Goal: Task Accomplishment & Management: Use online tool/utility

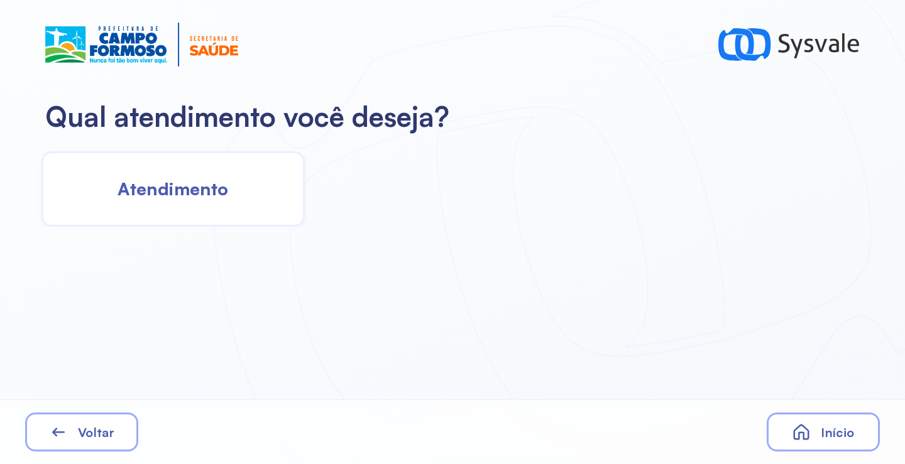
click at [226, 206] on div "Atendimento" at bounding box center [172, 188] width 263 height 75
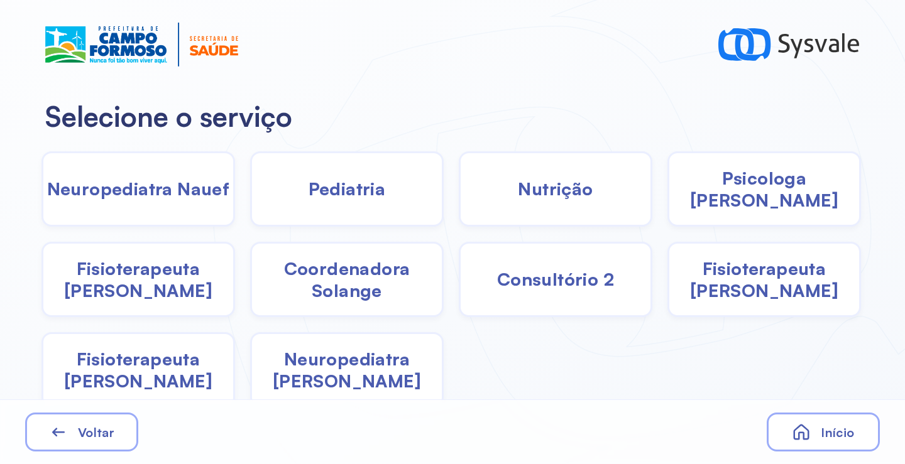
click at [336, 195] on span "Pediatria" at bounding box center [347, 189] width 77 height 22
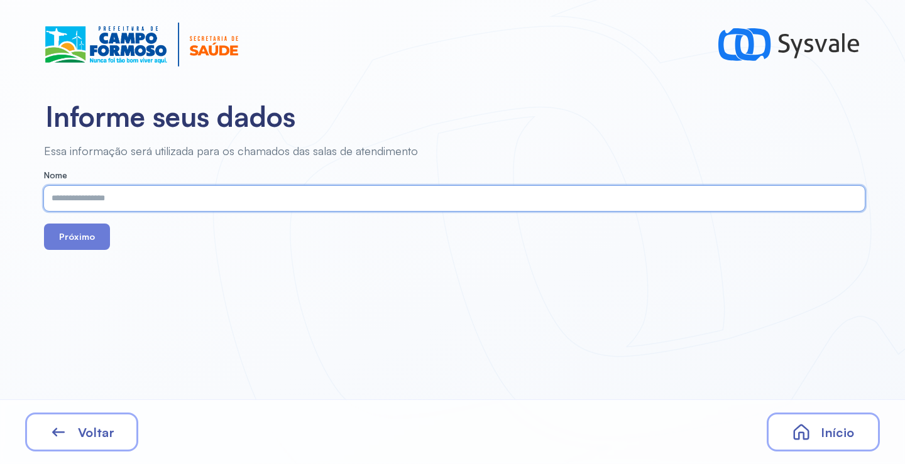
paste input "**********"
type input "**********"
click at [83, 232] on button "Próximo" at bounding box center [77, 237] width 66 height 26
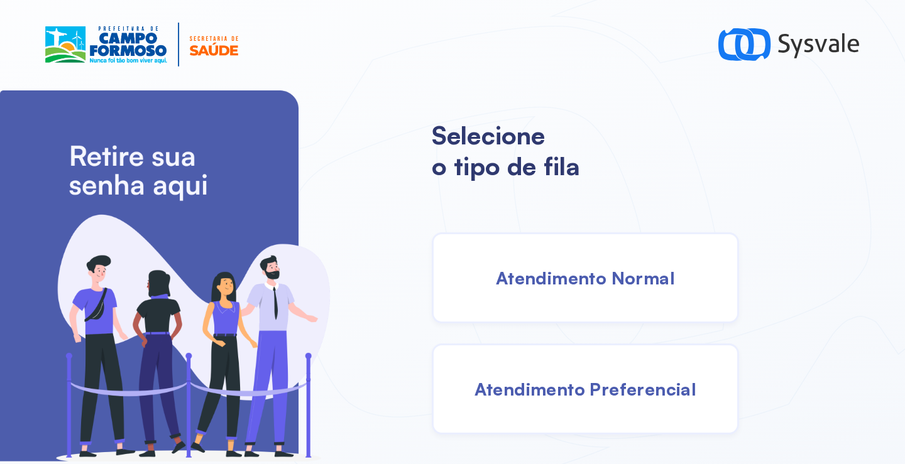
click at [592, 292] on div "Atendimento Normal" at bounding box center [585, 278] width 307 height 91
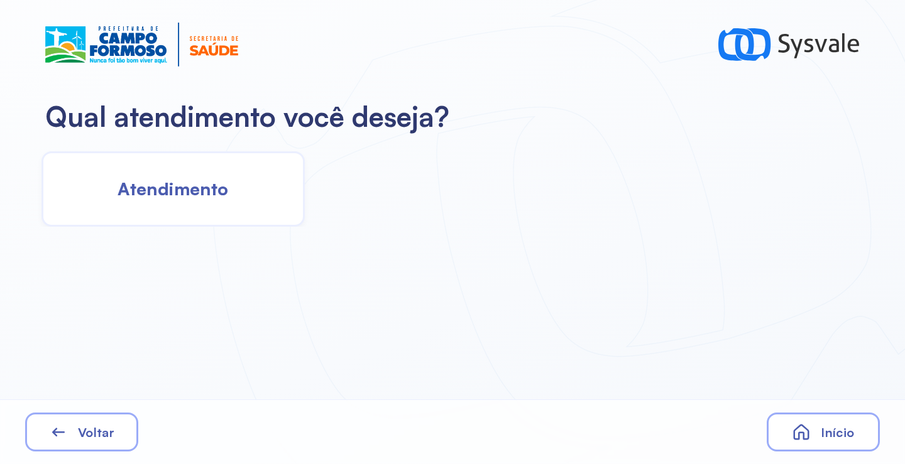
click at [288, 182] on div "Atendimento" at bounding box center [172, 188] width 263 height 75
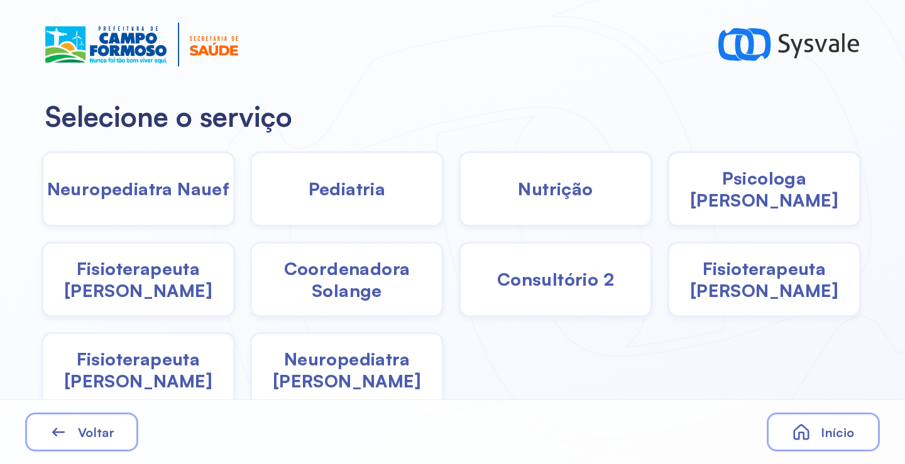
click at [325, 192] on span "Pediatria" at bounding box center [347, 189] width 77 height 22
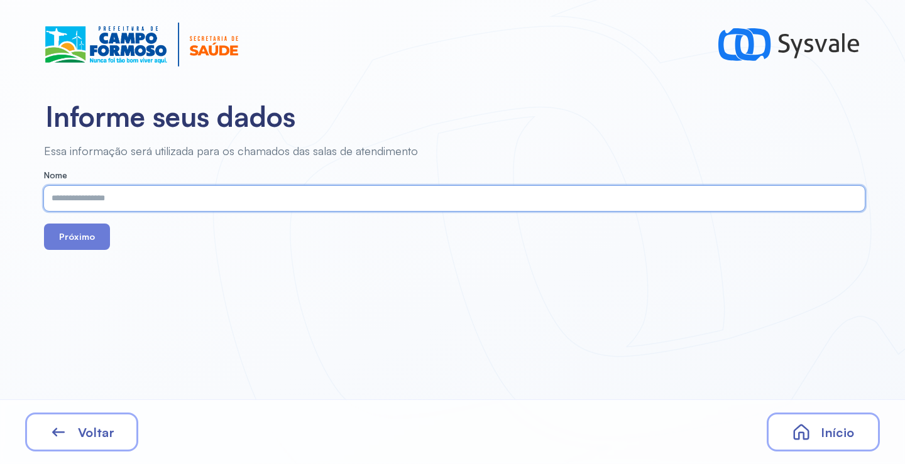
paste input "**********"
type input "**********"
click at [52, 234] on button "Próximo" at bounding box center [77, 237] width 66 height 26
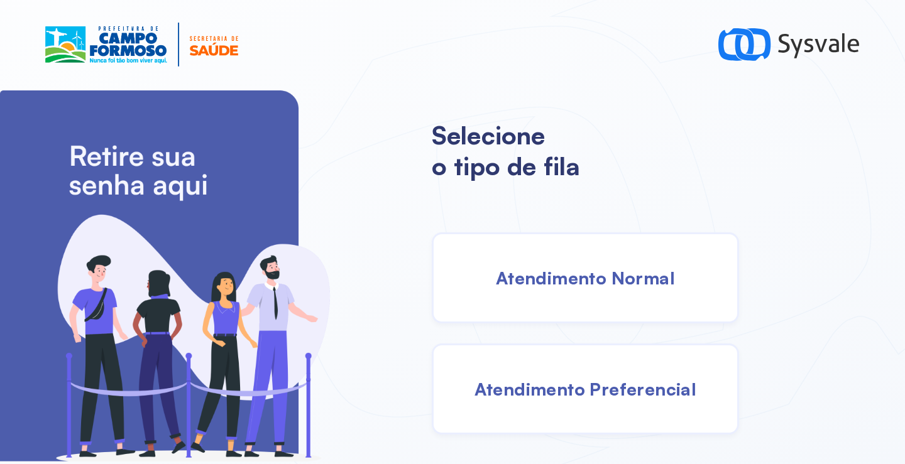
drag, startPoint x: 551, startPoint y: 279, endPoint x: 544, endPoint y: 278, distance: 7.0
click at [544, 278] on span "Atendimento Normal" at bounding box center [585, 278] width 179 height 22
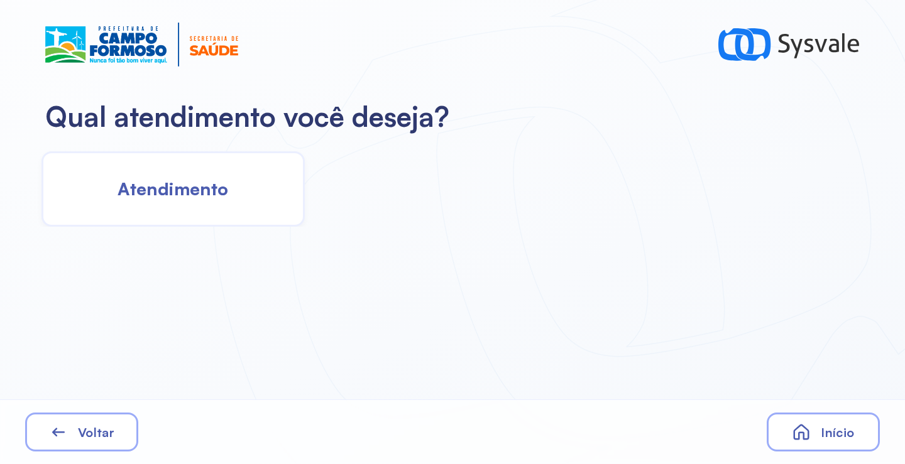
click at [160, 200] on span "Atendimento" at bounding box center [173, 189] width 111 height 22
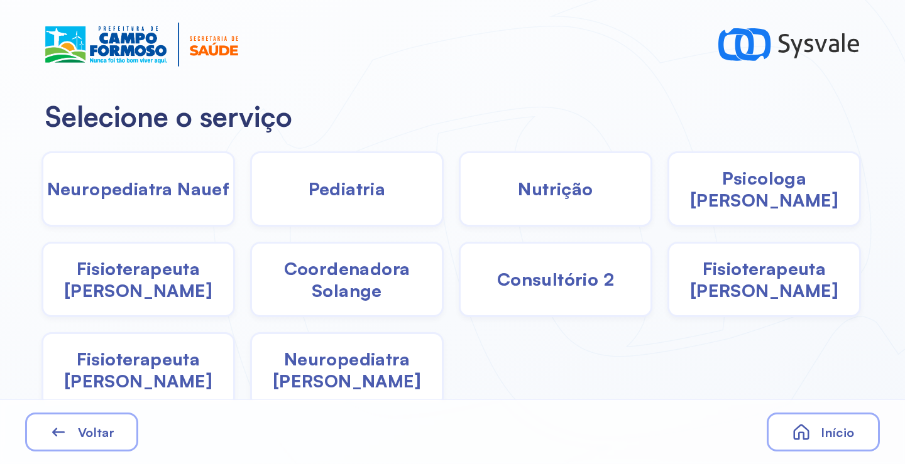
click at [326, 217] on div "Pediatria" at bounding box center [347, 188] width 194 height 75
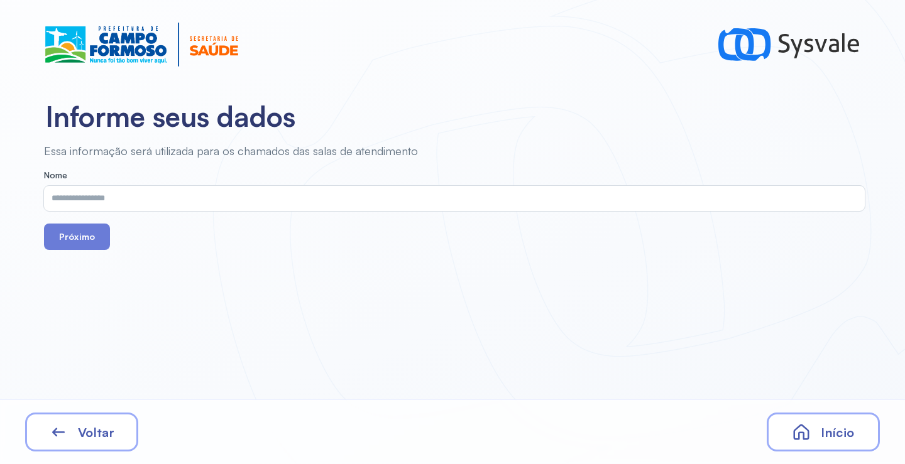
drag, startPoint x: 324, startPoint y: 216, endPoint x: 317, endPoint y: 213, distance: 7.6
drag, startPoint x: 317, startPoint y: 213, endPoint x: 256, endPoint y: 186, distance: 66.7
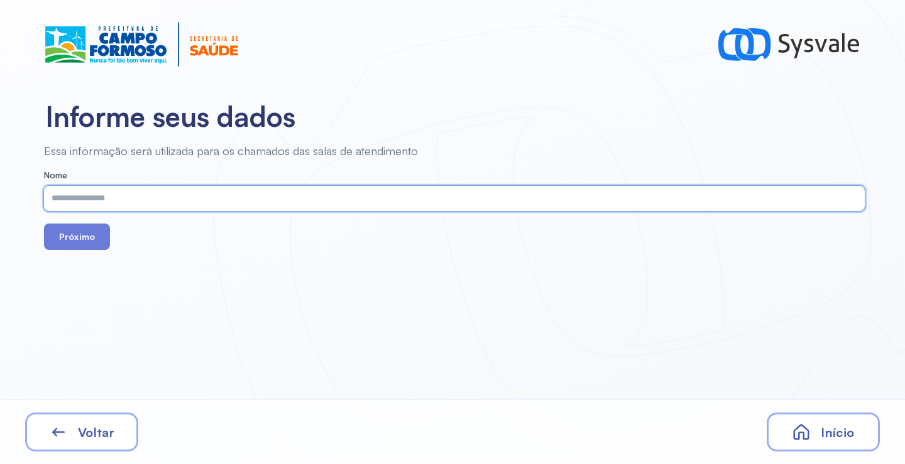
paste input "**********"
type input "**********"
click at [109, 235] on div "Próximo" at bounding box center [454, 237] width 821 height 26
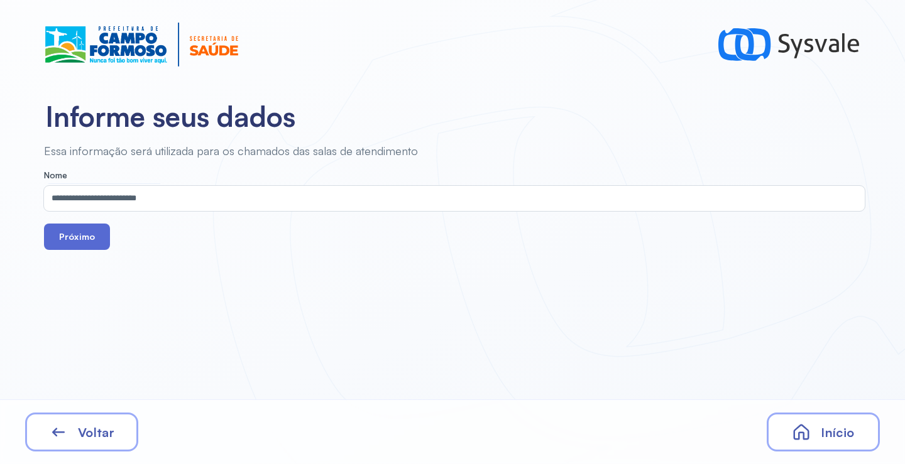
click at [95, 233] on button "Próximo" at bounding box center [77, 237] width 66 height 26
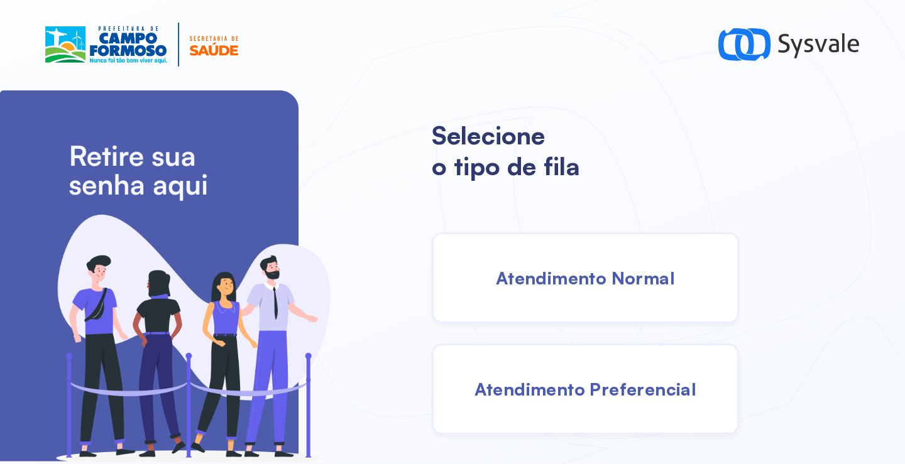
drag, startPoint x: 592, startPoint y: 278, endPoint x: 579, endPoint y: 271, distance: 14.3
click at [579, 271] on span "Atendimento Normal" at bounding box center [585, 278] width 179 height 22
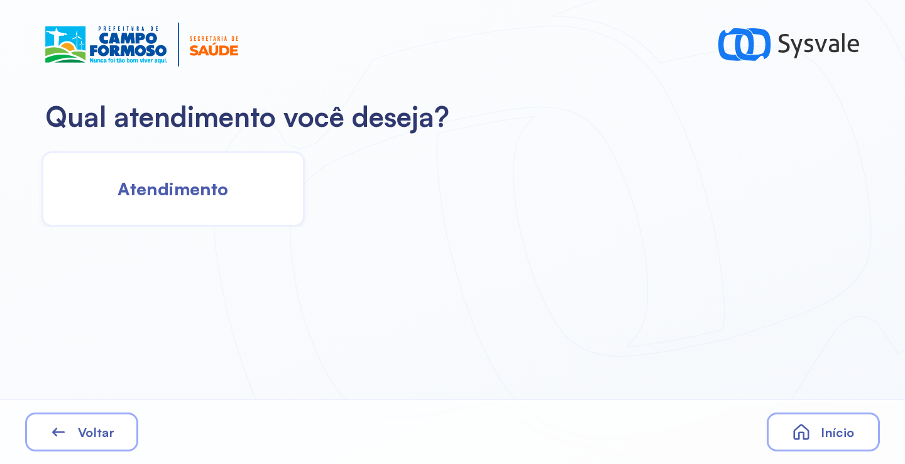
click at [214, 180] on span "Atendimento" at bounding box center [173, 189] width 111 height 22
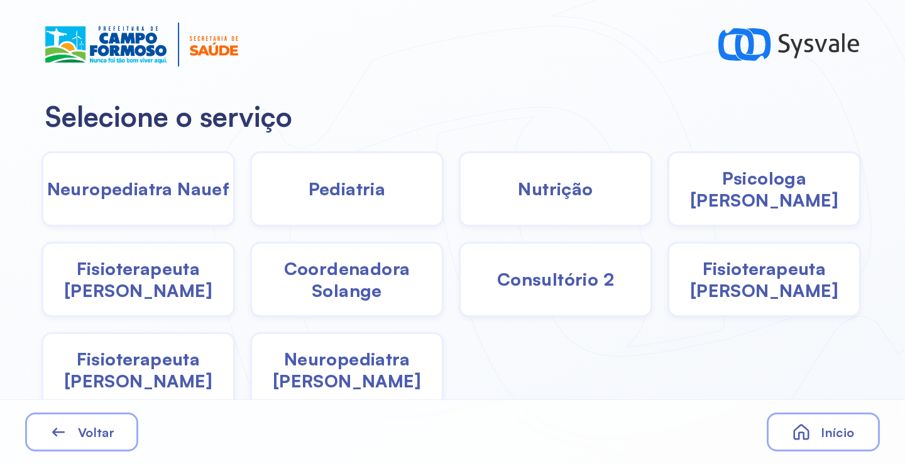
click at [334, 202] on div "Pediatria" at bounding box center [347, 188] width 194 height 75
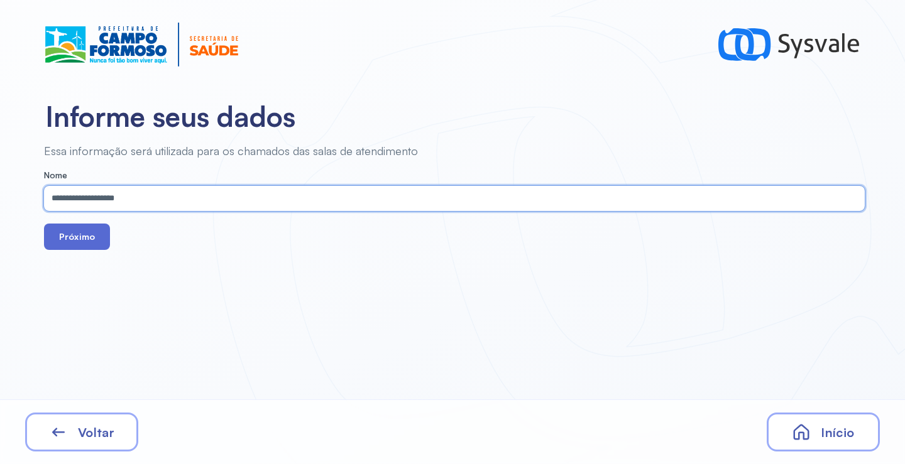
type input "**********"
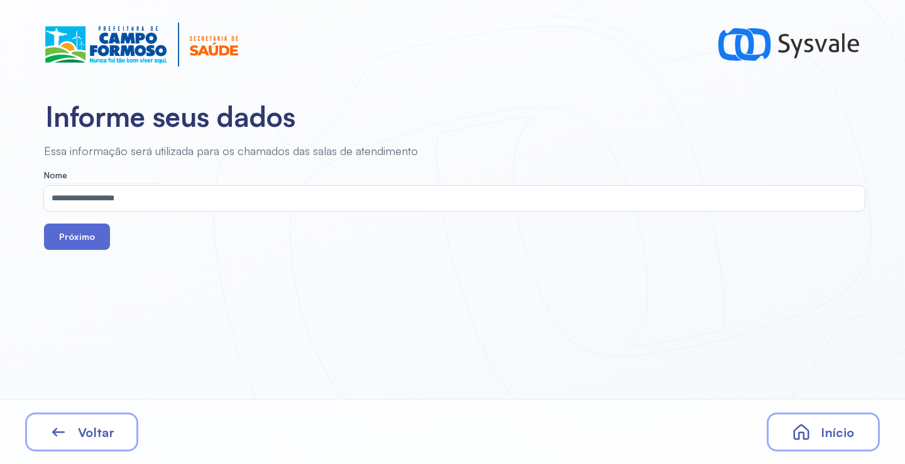
click at [79, 234] on button "Próximo" at bounding box center [77, 237] width 66 height 26
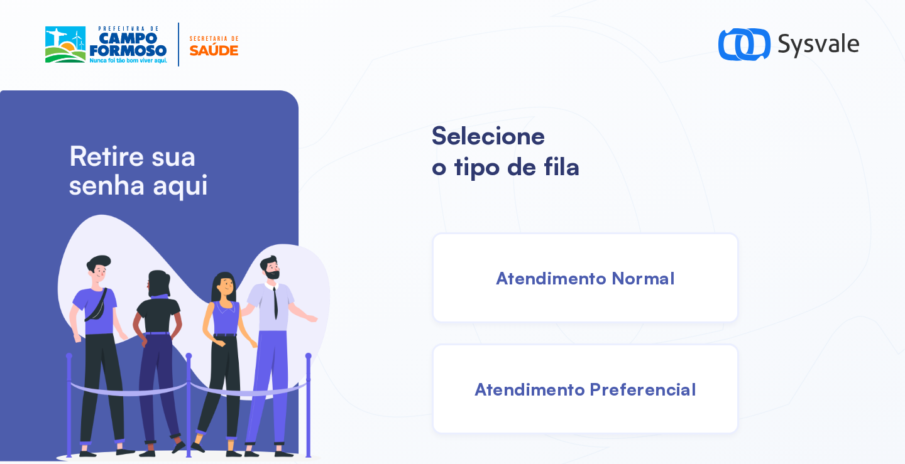
click at [571, 405] on div "Atendimento Preferencial" at bounding box center [585, 389] width 307 height 91
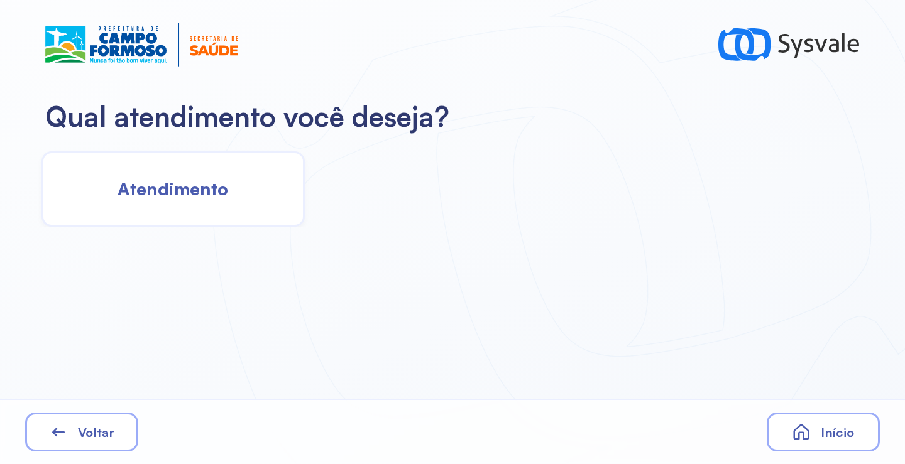
click at [221, 175] on div "Atendimento" at bounding box center [172, 188] width 263 height 75
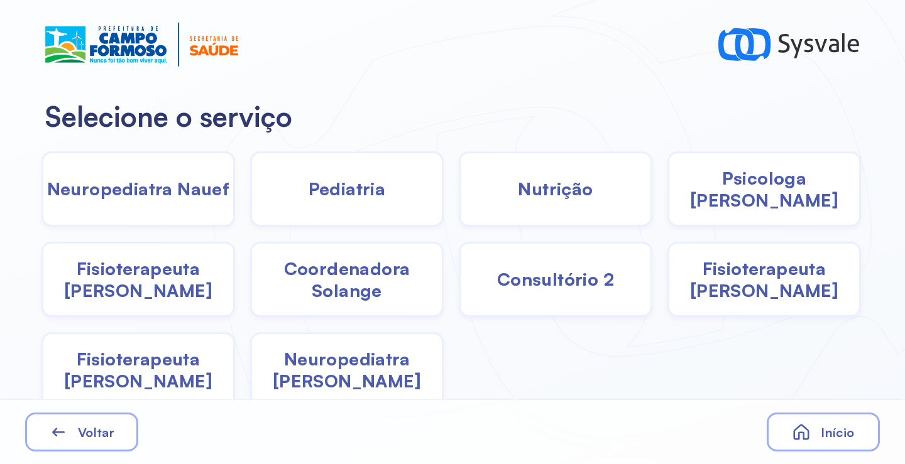
click at [324, 196] on span "Pediatria" at bounding box center [347, 189] width 77 height 22
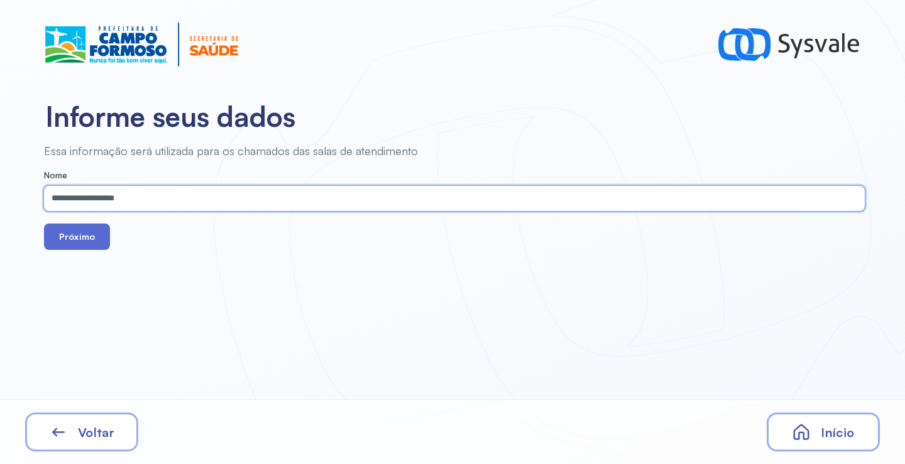
type input "**********"
drag, startPoint x: 85, startPoint y: 244, endPoint x: 89, endPoint y: 238, distance: 7.7
click at [84, 244] on button "Próximo" at bounding box center [77, 237] width 66 height 26
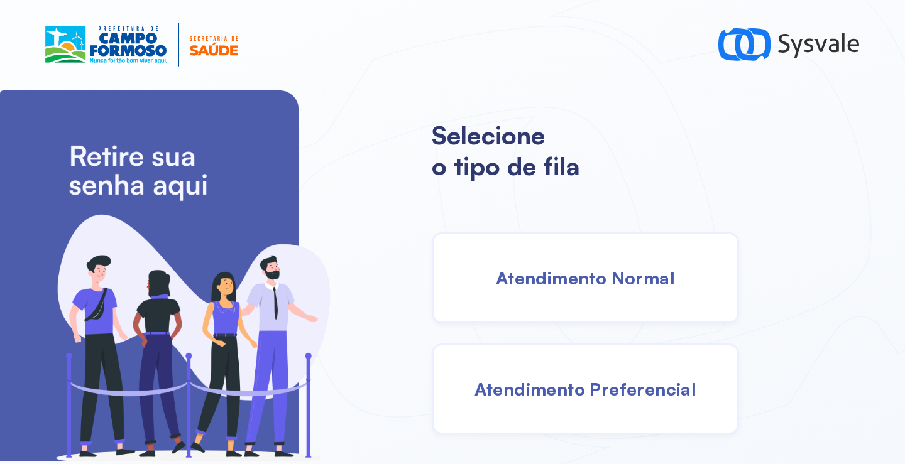
drag, startPoint x: 591, startPoint y: 272, endPoint x: 544, endPoint y: 270, distance: 47.2
click at [544, 270] on span "Atendimento Normal" at bounding box center [585, 278] width 179 height 22
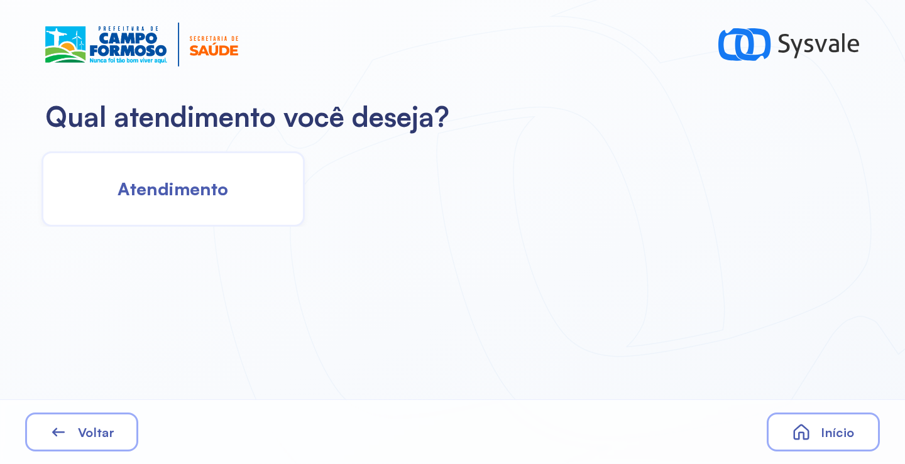
click at [208, 199] on span "Atendimento" at bounding box center [173, 189] width 111 height 22
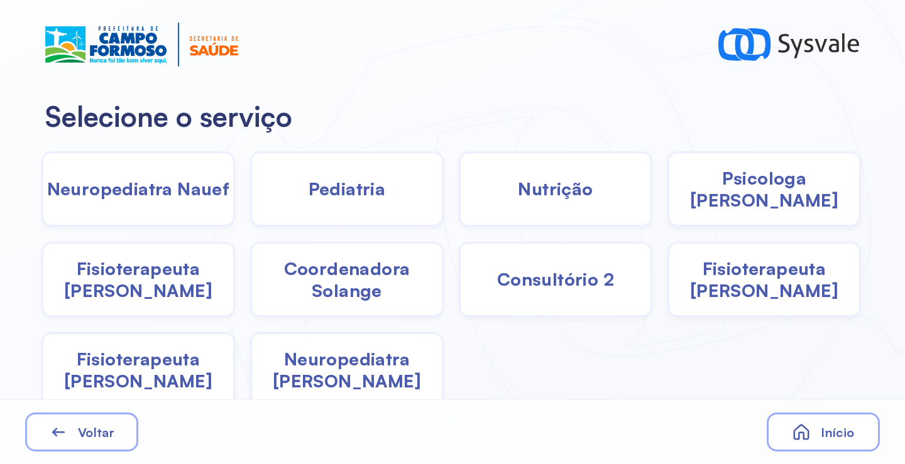
click at [353, 197] on span "Pediatria" at bounding box center [347, 189] width 77 height 22
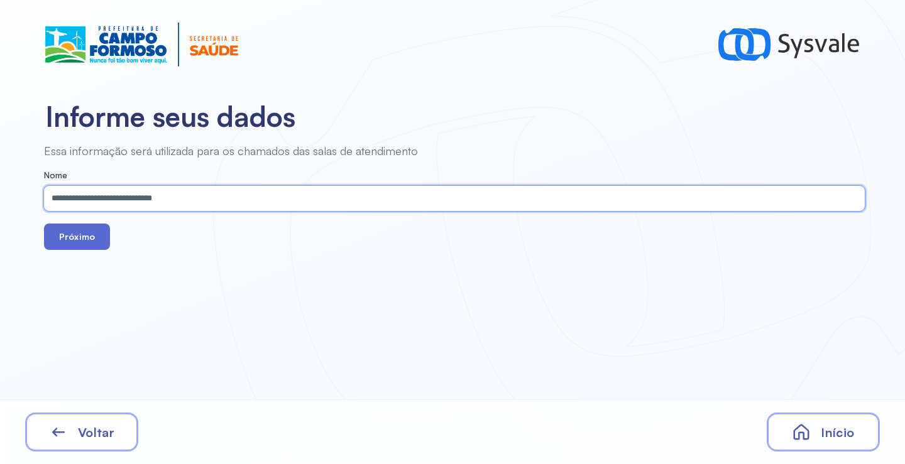
type input "**********"
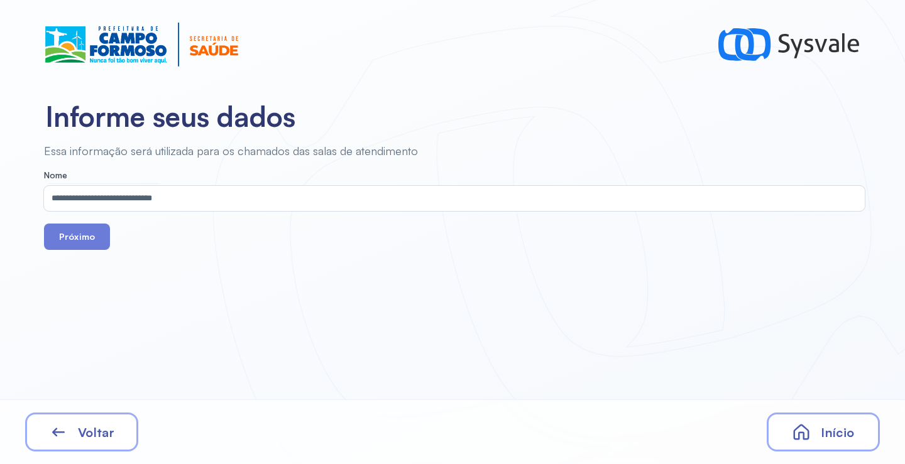
drag, startPoint x: 97, startPoint y: 234, endPoint x: 190, endPoint y: 22, distance: 231.3
click at [97, 233] on button "Próximo" at bounding box center [77, 237] width 66 height 26
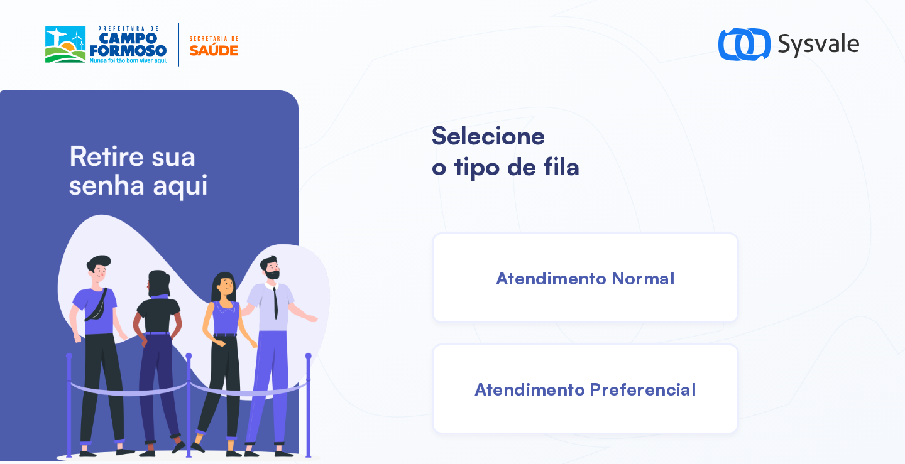
drag, startPoint x: 578, startPoint y: 284, endPoint x: 564, endPoint y: 280, distance: 14.3
click at [564, 280] on span "Atendimento Normal" at bounding box center [585, 278] width 179 height 22
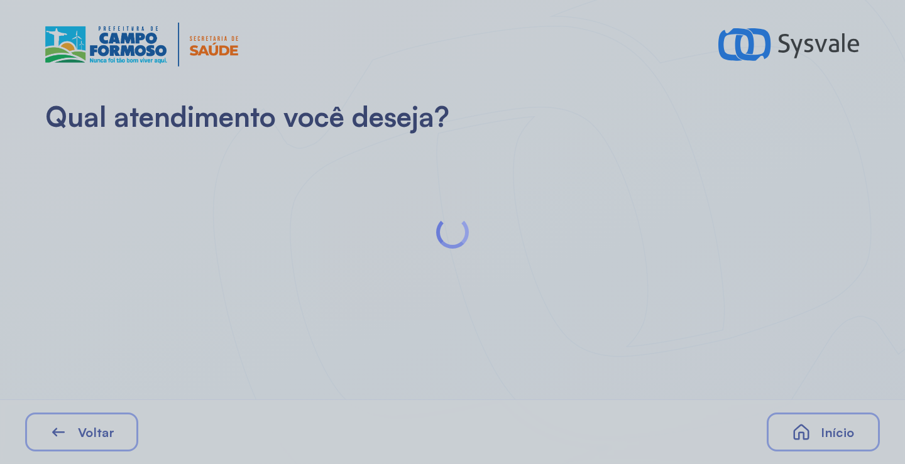
click at [178, 155] on div at bounding box center [452, 232] width 905 height 464
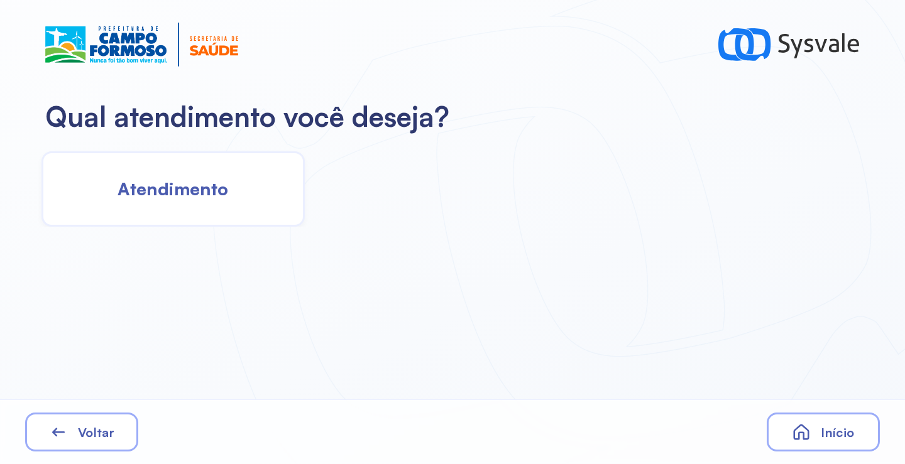
click at [206, 199] on span "Atendimento" at bounding box center [173, 189] width 111 height 22
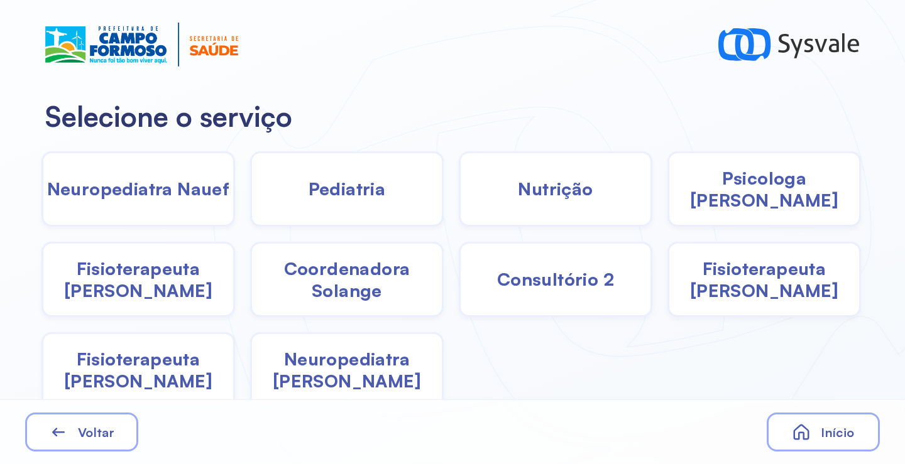
click at [361, 197] on span "Pediatria" at bounding box center [347, 189] width 77 height 22
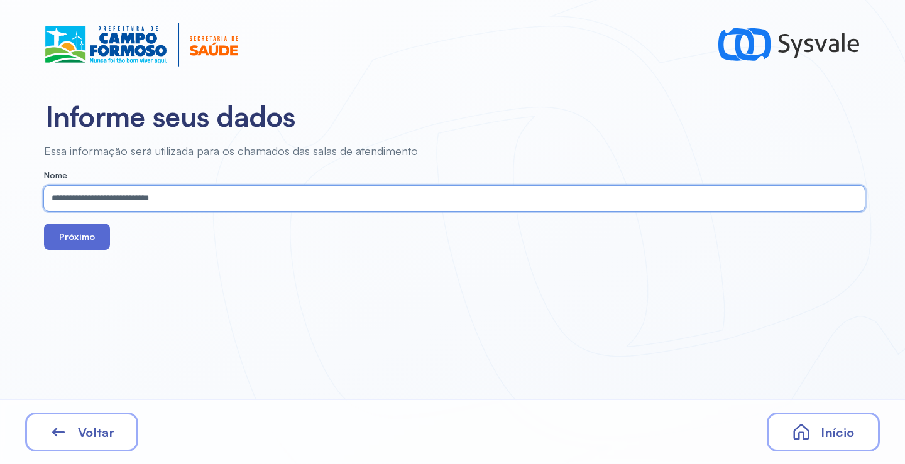
type input "**********"
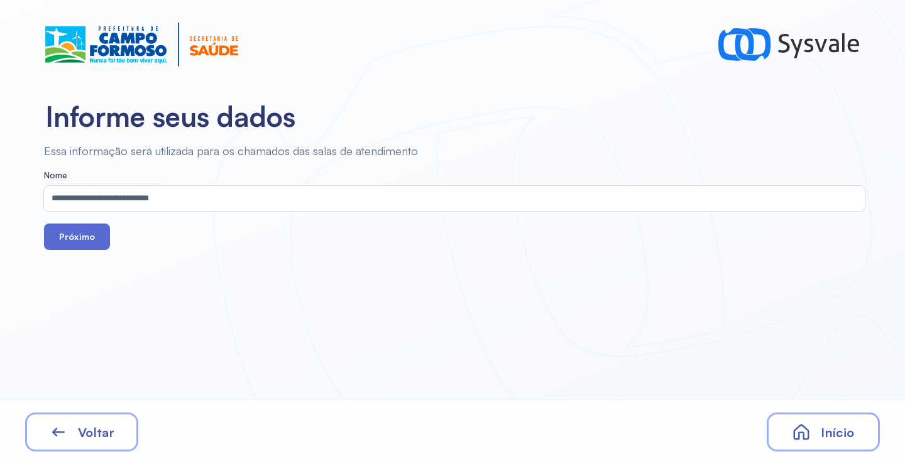
click at [65, 234] on button "Próximo" at bounding box center [77, 237] width 66 height 26
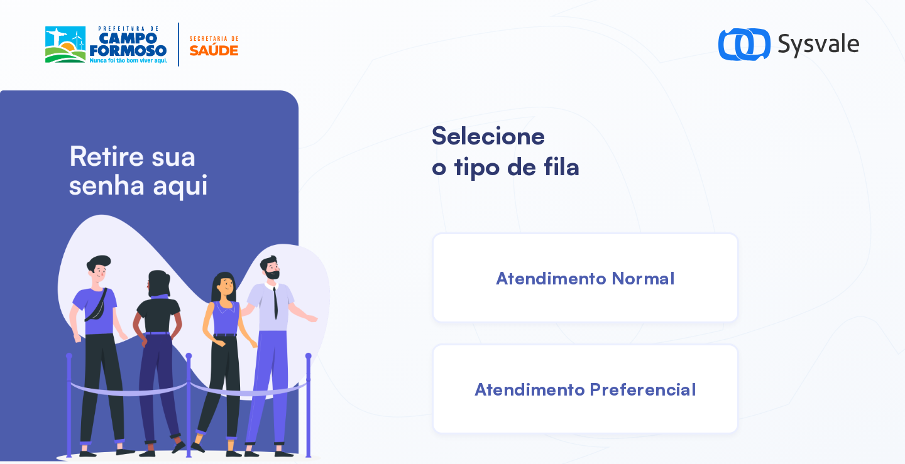
click at [551, 273] on span "Atendimento Normal" at bounding box center [585, 278] width 179 height 22
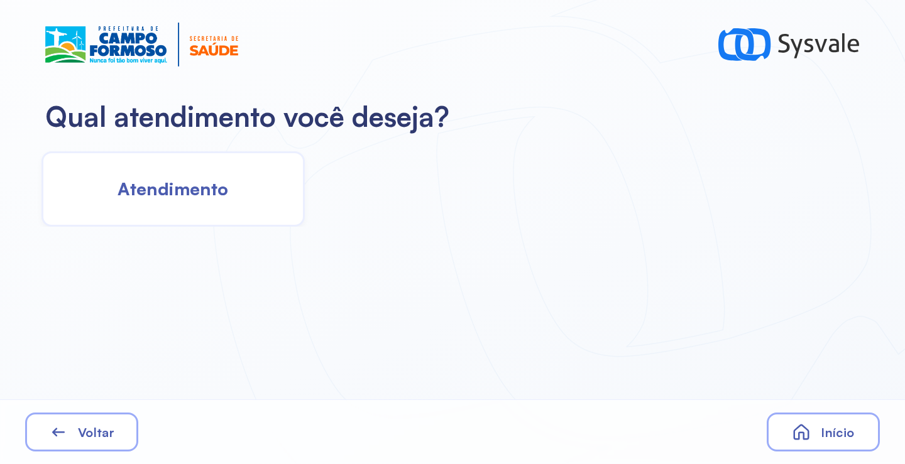
click at [189, 216] on div "Atendimento" at bounding box center [172, 188] width 263 height 75
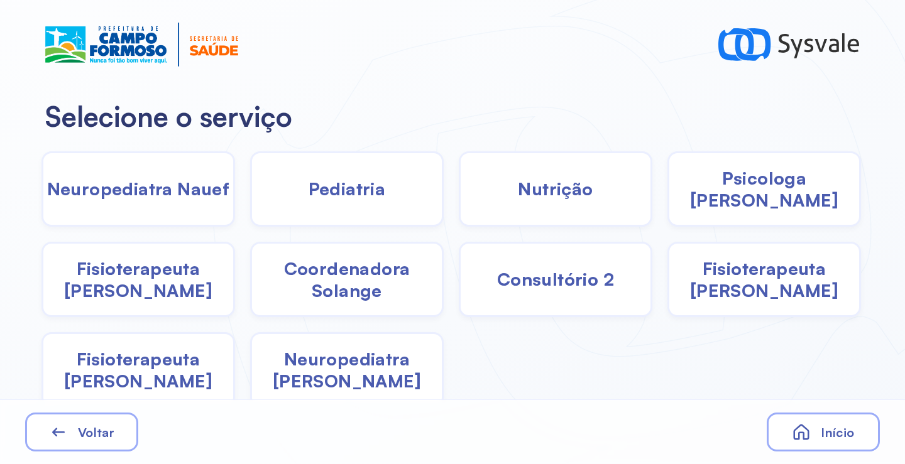
click at [371, 202] on div "Pediatria" at bounding box center [347, 188] width 194 height 75
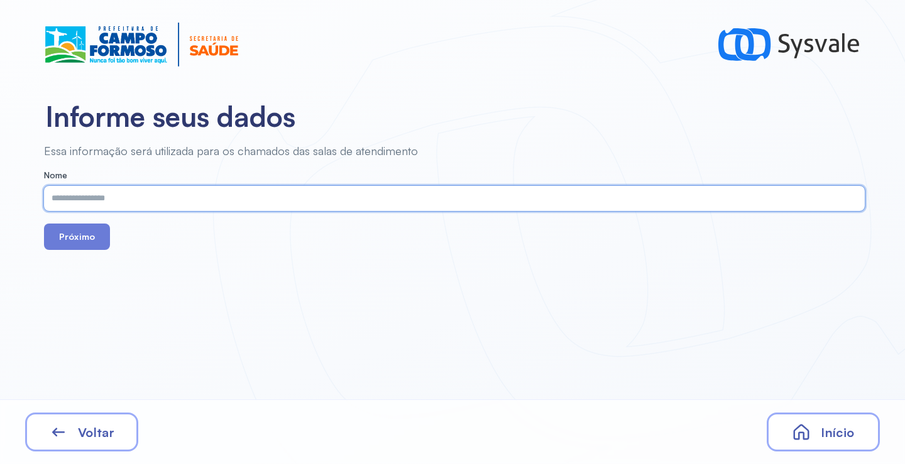
paste input "**********"
type input "**********"
click at [82, 238] on button "Próximo" at bounding box center [77, 237] width 66 height 26
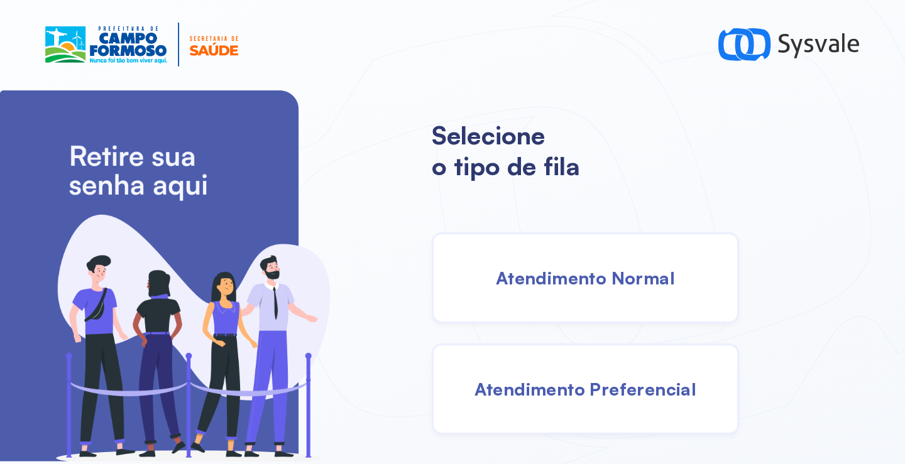
click at [590, 295] on div "Atendimento Normal" at bounding box center [585, 278] width 307 height 91
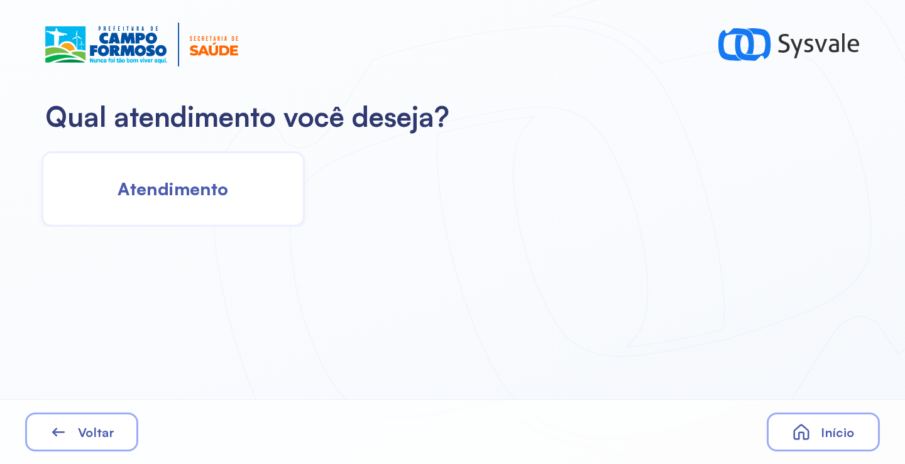
click at [240, 209] on div "Atendimento" at bounding box center [172, 188] width 263 height 75
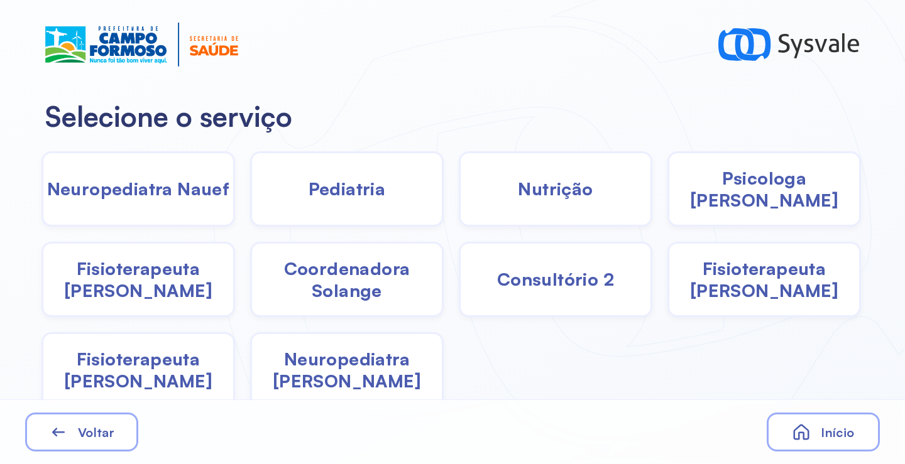
click at [769, 207] on div "Psicologa [PERSON_NAME]" at bounding box center [764, 188] width 194 height 75
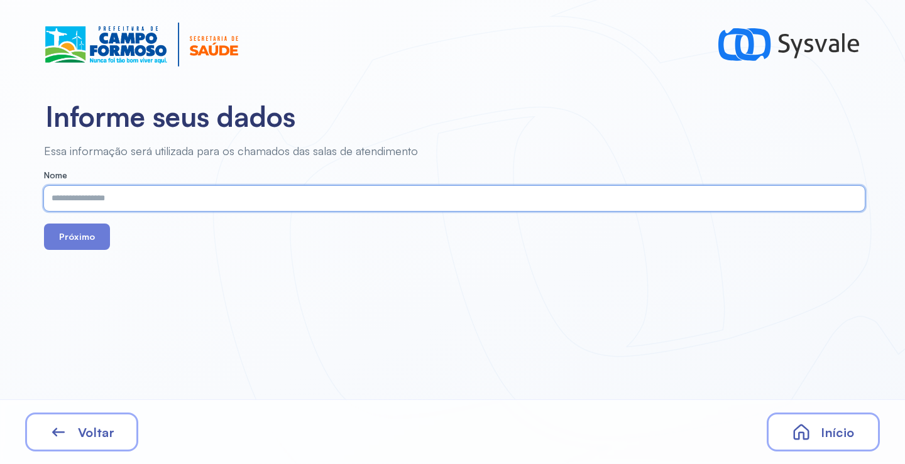
drag, startPoint x: 699, startPoint y: 207, endPoint x: 454, endPoint y: 207, distance: 245.7
paste input "**********"
type input "**********"
click at [92, 243] on button "Próximo" at bounding box center [77, 237] width 66 height 26
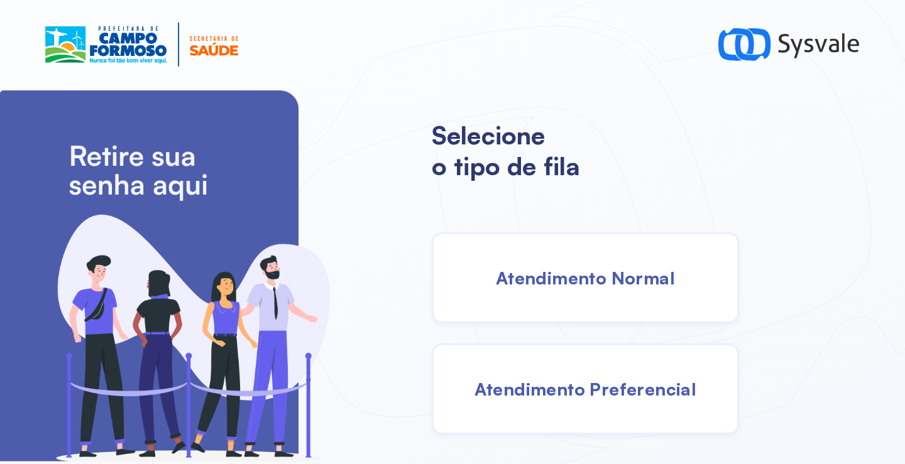
click at [566, 267] on span "Atendimento Normal" at bounding box center [585, 278] width 179 height 22
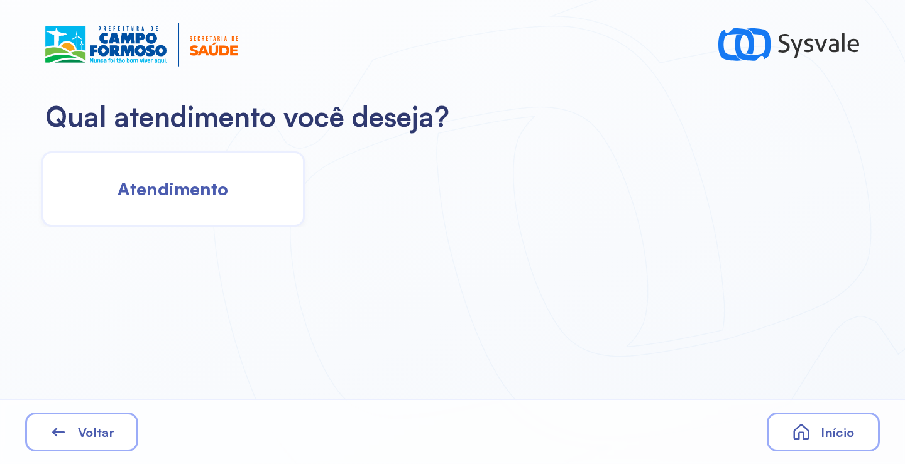
click at [175, 192] on span "Atendimento" at bounding box center [173, 189] width 111 height 22
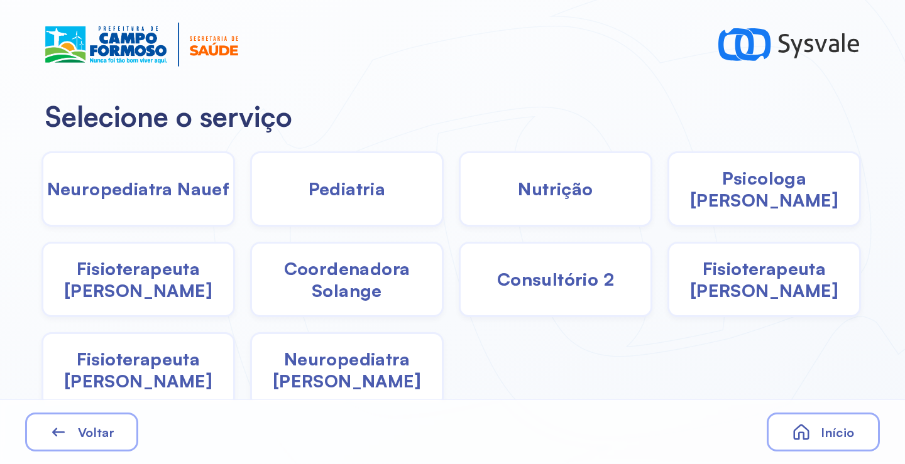
click at [332, 188] on span "Pediatria" at bounding box center [347, 189] width 77 height 22
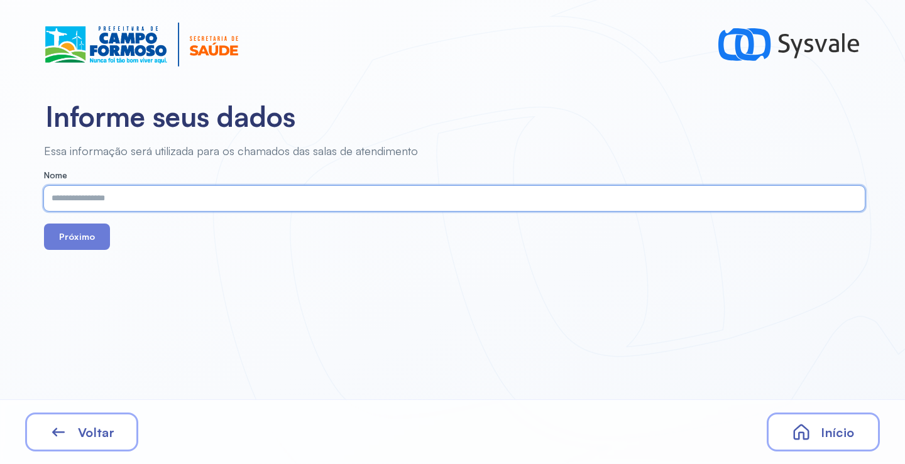
paste input "**********"
type input "**********"
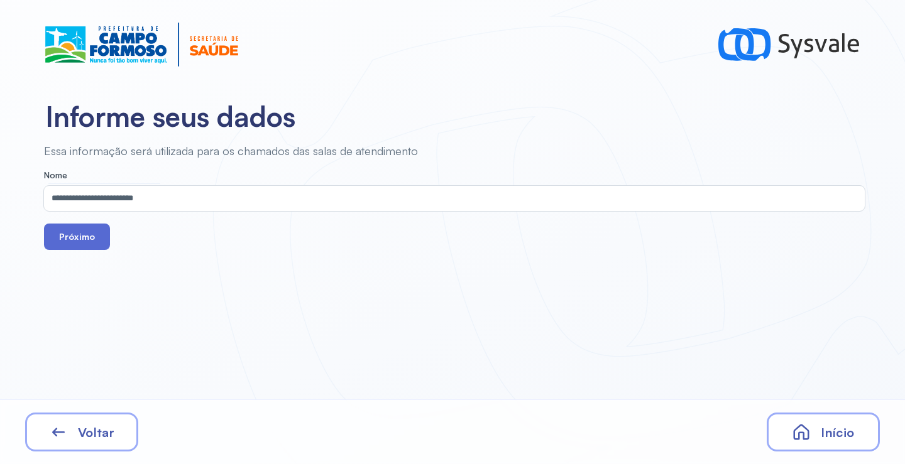
click at [89, 231] on button "Próximo" at bounding box center [77, 237] width 66 height 26
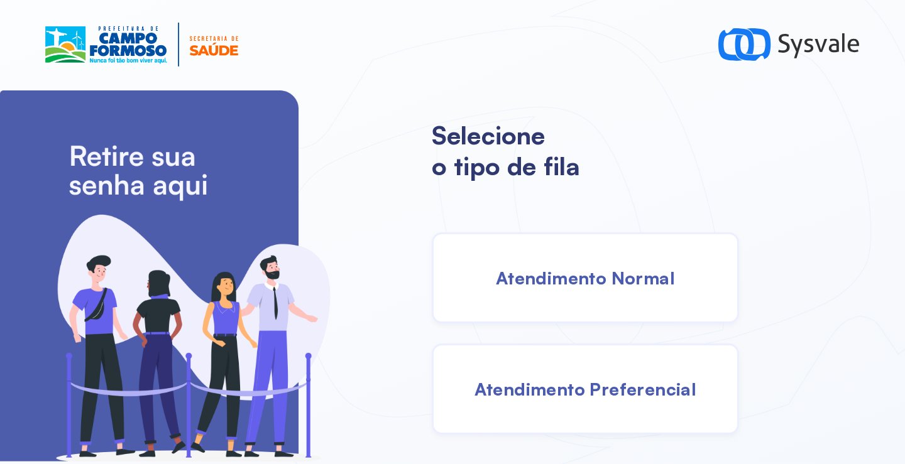
drag, startPoint x: 586, startPoint y: 280, endPoint x: 578, endPoint y: 278, distance: 7.8
click at [578, 278] on span "Atendimento Normal" at bounding box center [585, 278] width 179 height 22
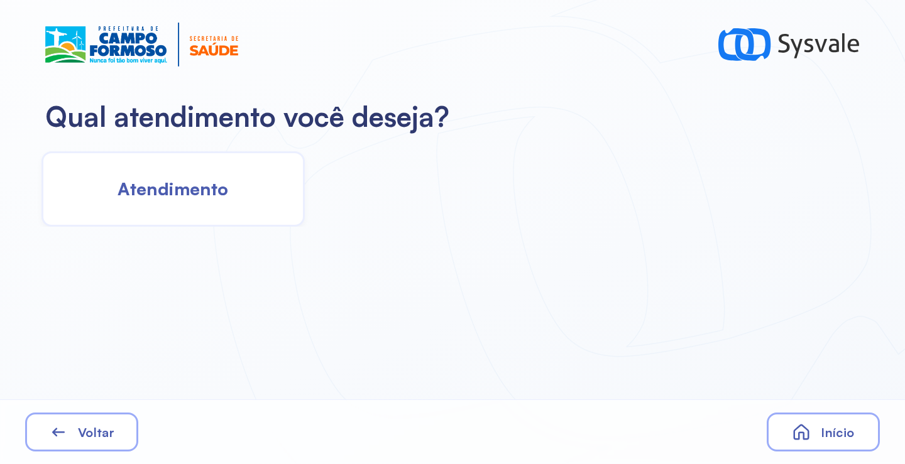
click at [224, 208] on div "Atendimento" at bounding box center [172, 188] width 263 height 75
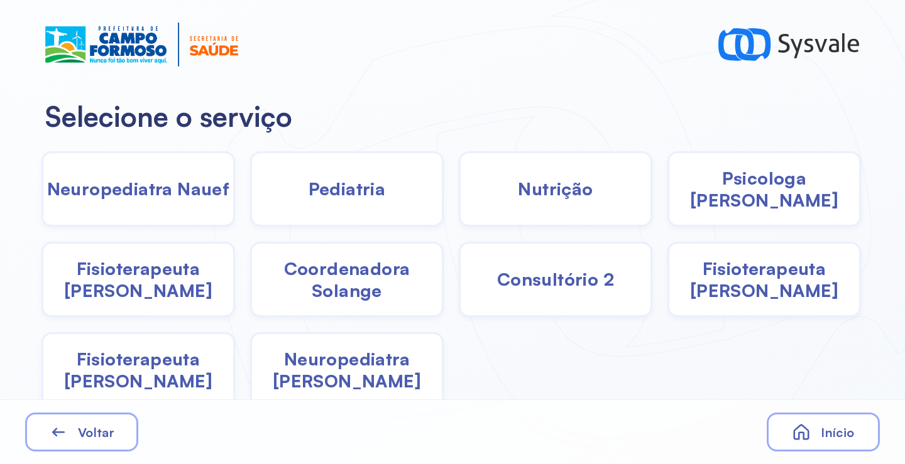
click at [356, 195] on span "Pediatria" at bounding box center [347, 189] width 77 height 22
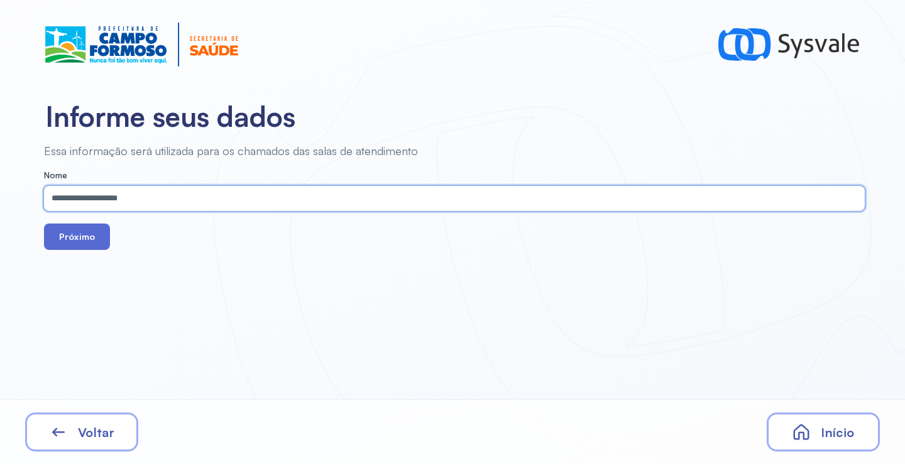
type input "**********"
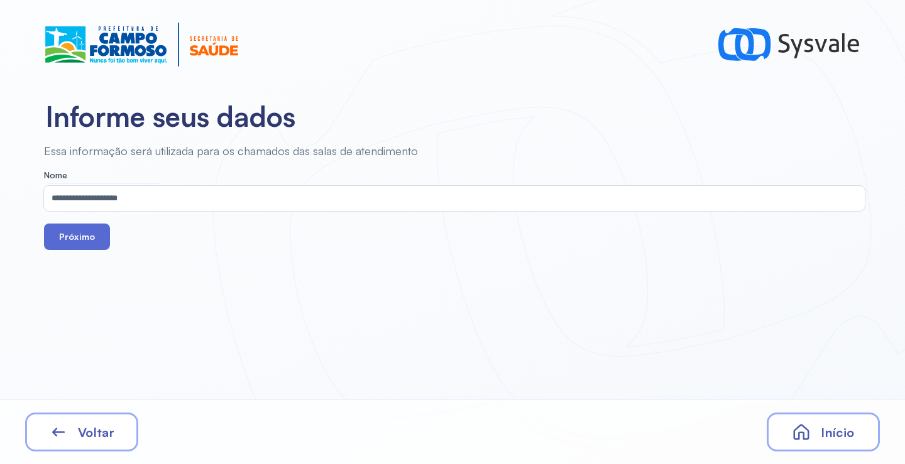
click at [79, 241] on button "Próximo" at bounding box center [77, 237] width 66 height 26
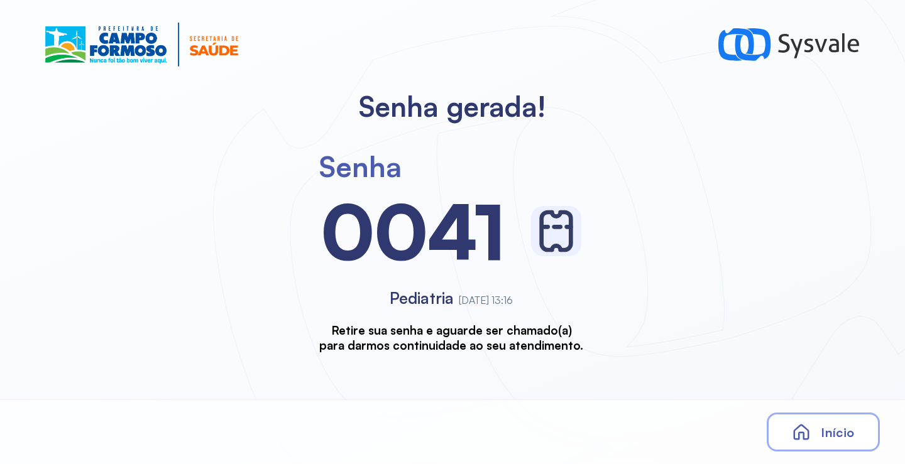
click at [834, 428] on span "Início" at bounding box center [837, 433] width 33 height 16
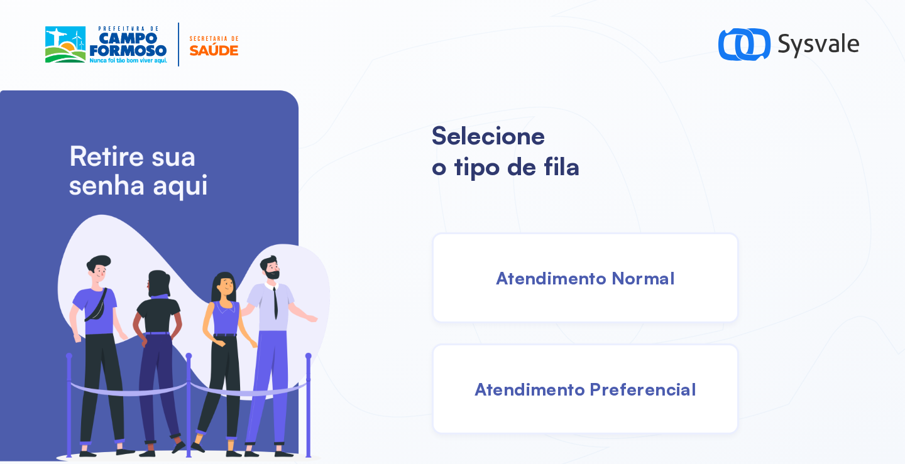
click at [556, 383] on span "Atendimento Preferencial" at bounding box center [585, 389] width 222 height 22
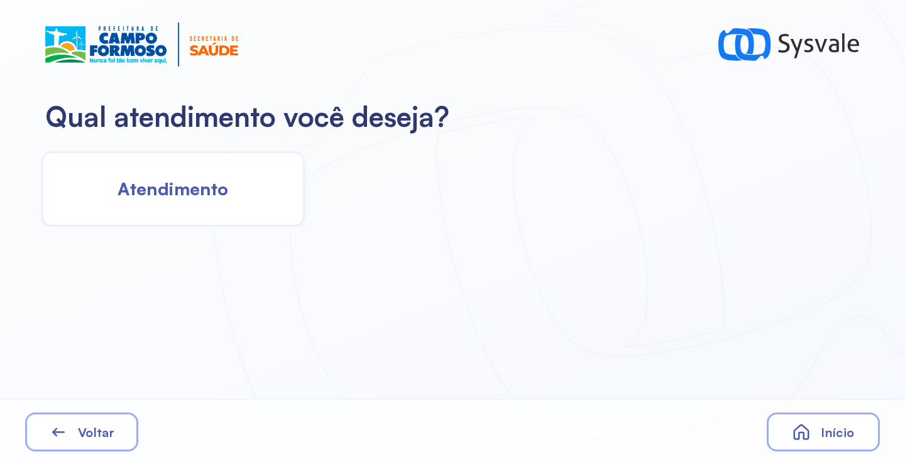
click at [170, 178] on span "Atendimento" at bounding box center [173, 189] width 111 height 22
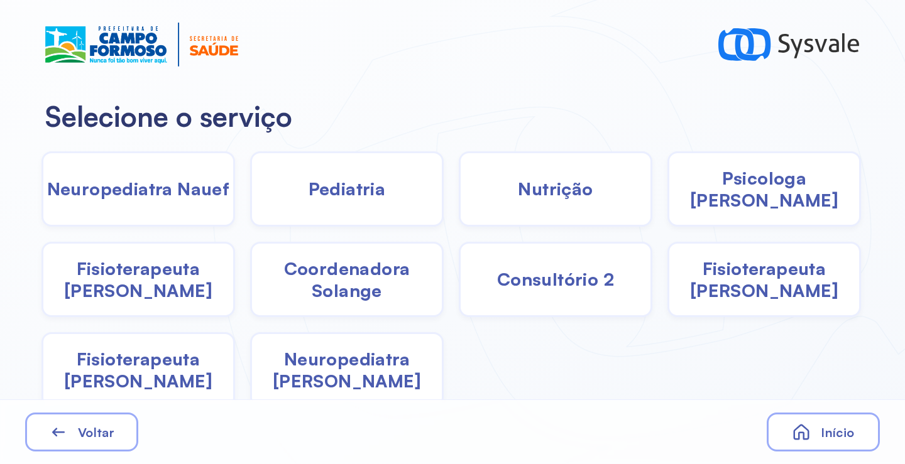
drag, startPoint x: 235, startPoint y: 194, endPoint x: 356, endPoint y: 165, distance: 124.8
click at [356, 165] on div "Pediatria" at bounding box center [347, 188] width 194 height 75
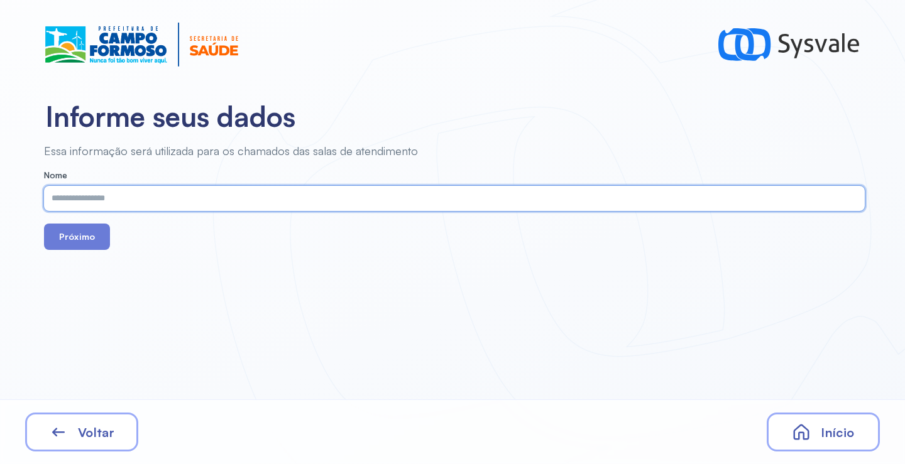
paste input "**********"
type input "**********"
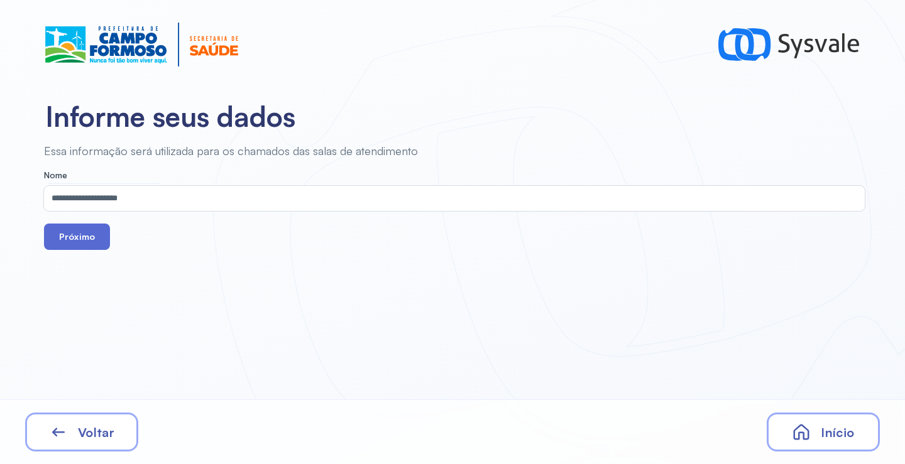
drag, startPoint x: 91, startPoint y: 242, endPoint x: 160, endPoint y: 62, distance: 193.2
click at [90, 239] on button "Próximo" at bounding box center [77, 237] width 66 height 26
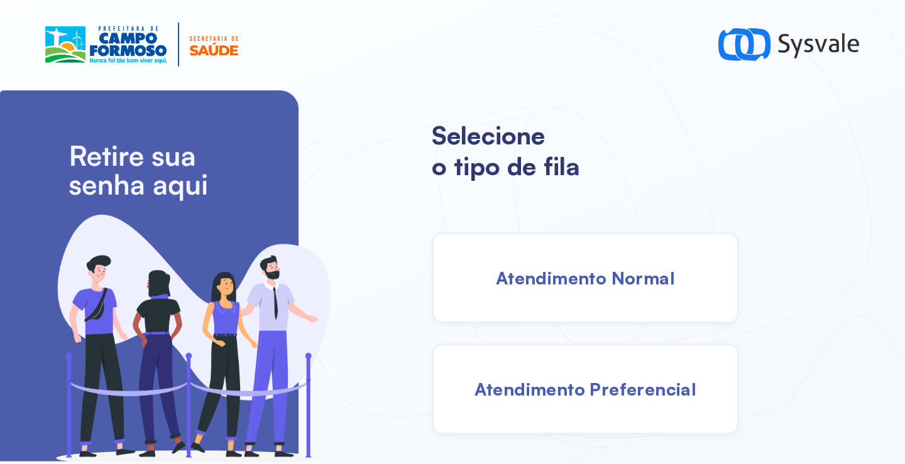
click at [597, 287] on span "Atendimento Normal" at bounding box center [585, 278] width 179 height 22
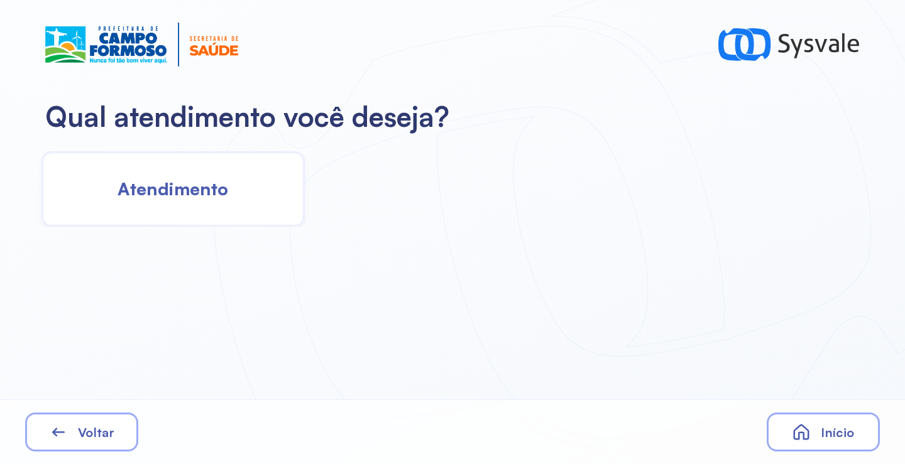
drag, startPoint x: 207, startPoint y: 170, endPoint x: 223, endPoint y: 167, distance: 16.0
click at [223, 167] on div "Atendimento" at bounding box center [172, 188] width 263 height 75
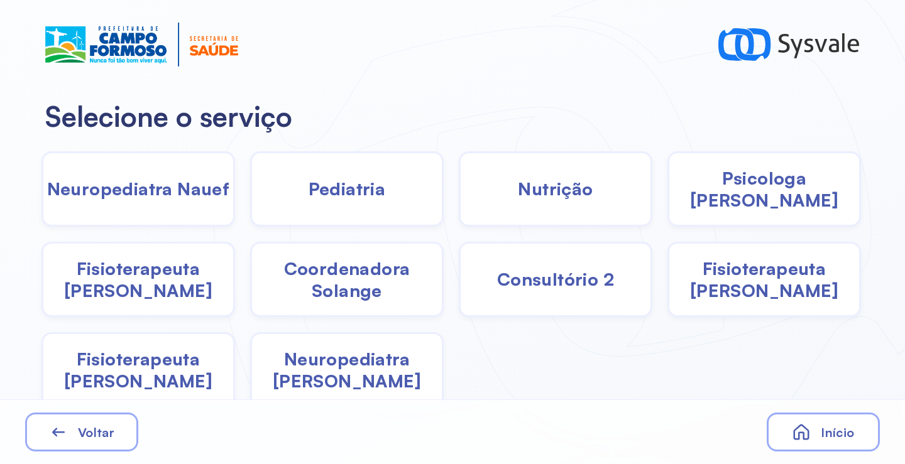
click at [165, 363] on span "Fisioterapeuta [PERSON_NAME]" at bounding box center [138, 370] width 190 height 44
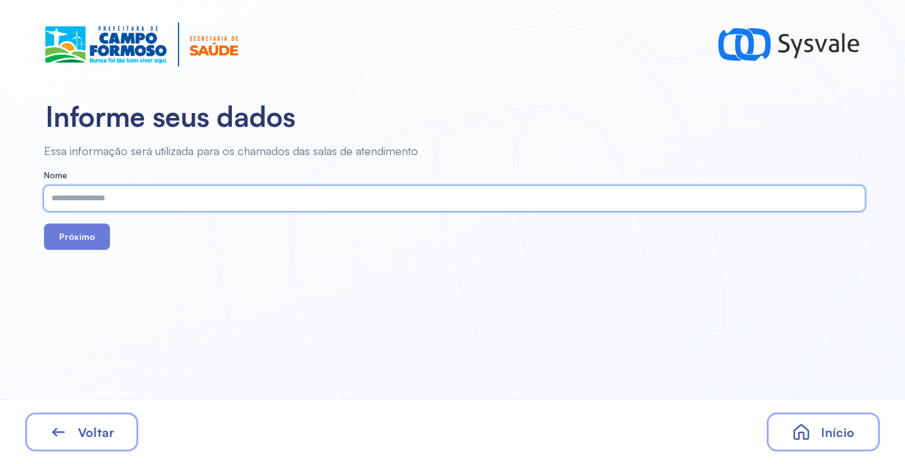
paste input "**********"
type input "**********"
click at [84, 243] on button "Próximo" at bounding box center [77, 237] width 66 height 26
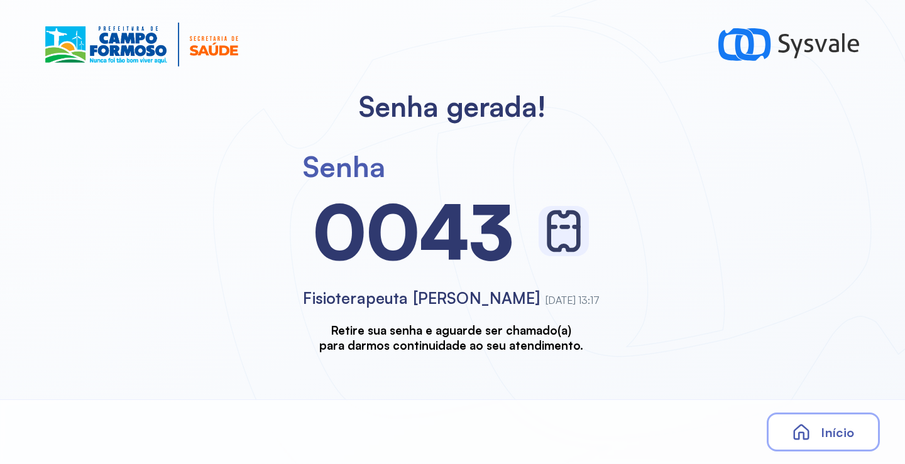
click at [791, 429] on div "Início" at bounding box center [823, 432] width 113 height 39
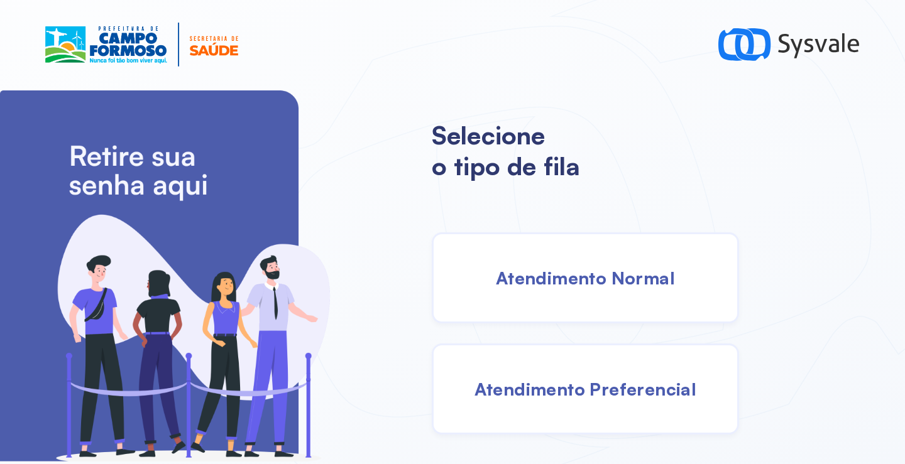
click at [552, 250] on div "Atendimento Normal" at bounding box center [585, 278] width 307 height 91
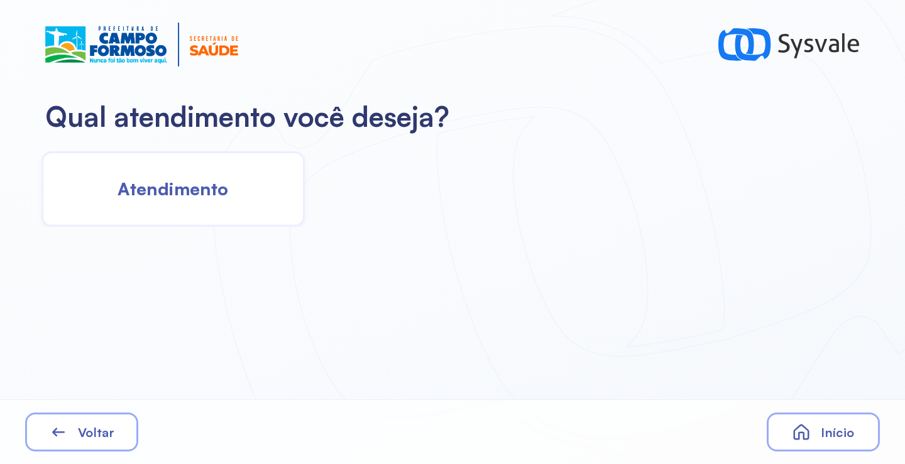
click at [209, 201] on div "Atendimento" at bounding box center [172, 188] width 263 height 75
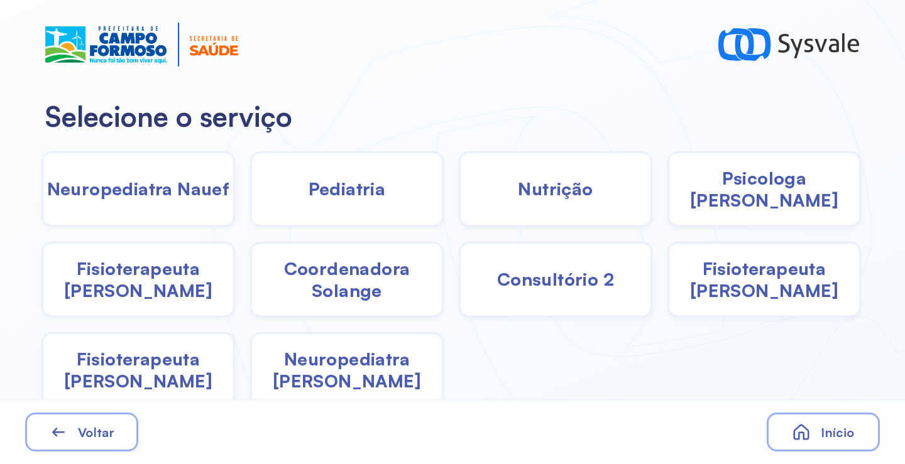
drag, startPoint x: 160, startPoint y: 402, endPoint x: 175, endPoint y: 354, distance: 50.1
click at [167, 397] on div "Selecione o serviço Neuropediatra Nauef Pediatria Nutrição Psicologa Alana Fisi…" at bounding box center [452, 232] width 905 height 464
click at [162, 356] on span "Fisioterapeuta [PERSON_NAME]" at bounding box center [138, 370] width 190 height 44
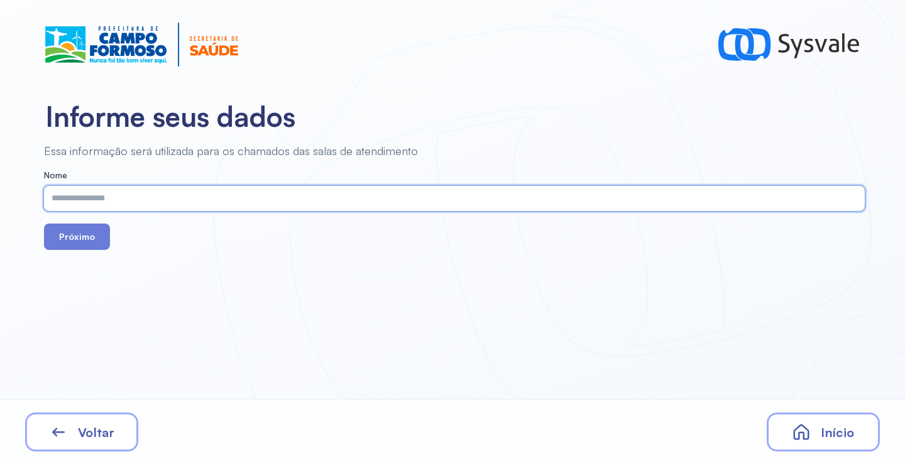
paste input "**********"
type input "**********"
click at [85, 238] on button "Próximo" at bounding box center [77, 237] width 66 height 26
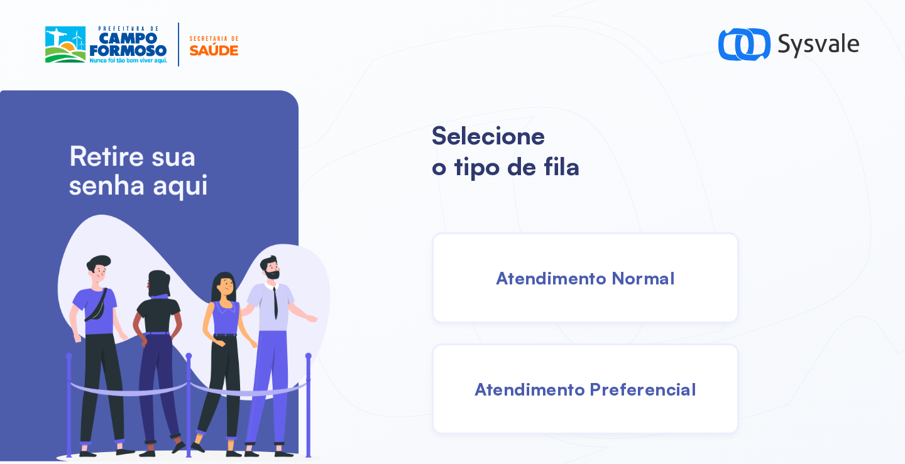
click at [583, 300] on div "Atendimento Normal" at bounding box center [585, 278] width 307 height 91
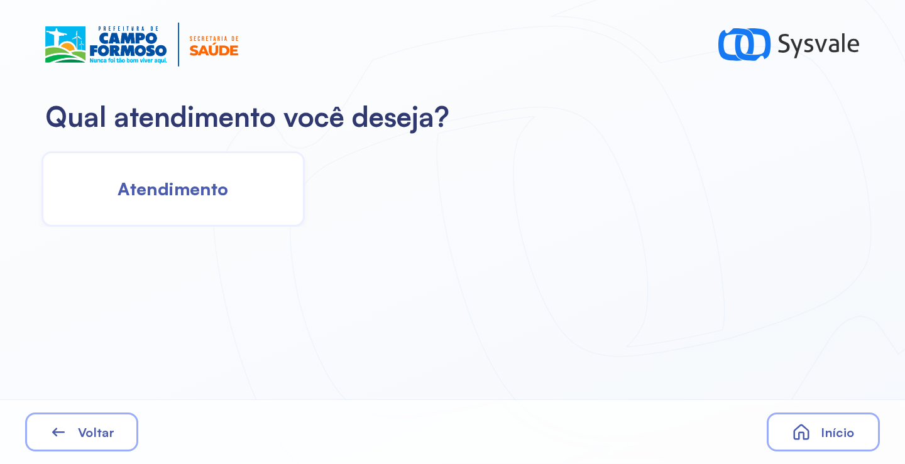
click at [188, 181] on span "Atendimento" at bounding box center [173, 189] width 111 height 22
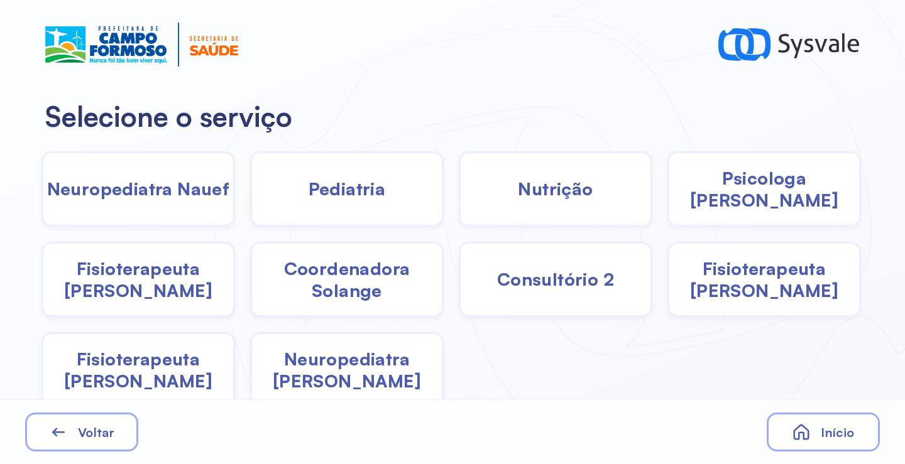
click at [349, 197] on span "Pediatria" at bounding box center [347, 189] width 77 height 22
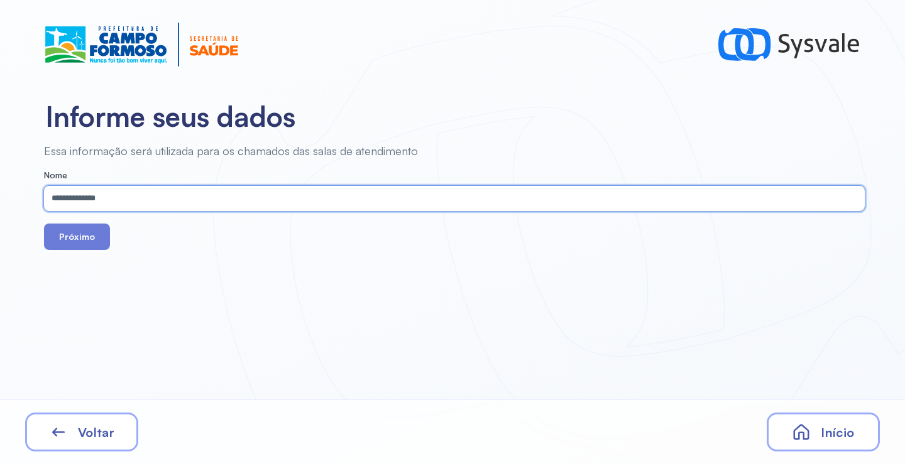
click at [266, 202] on input "**********" at bounding box center [452, 198] width 816 height 25
paste input "**********"
type input "**********"
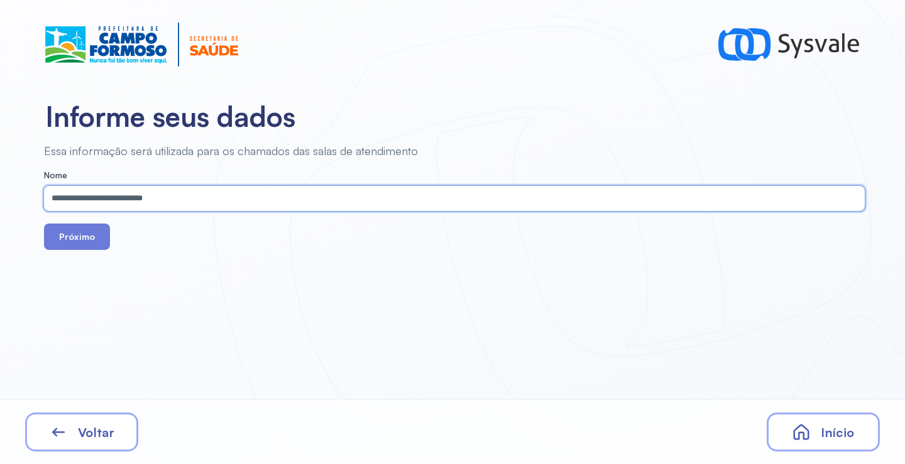
drag, startPoint x: 85, startPoint y: 236, endPoint x: 116, endPoint y: 170, distance: 73.4
click at [85, 236] on button "Próximo" at bounding box center [77, 237] width 66 height 26
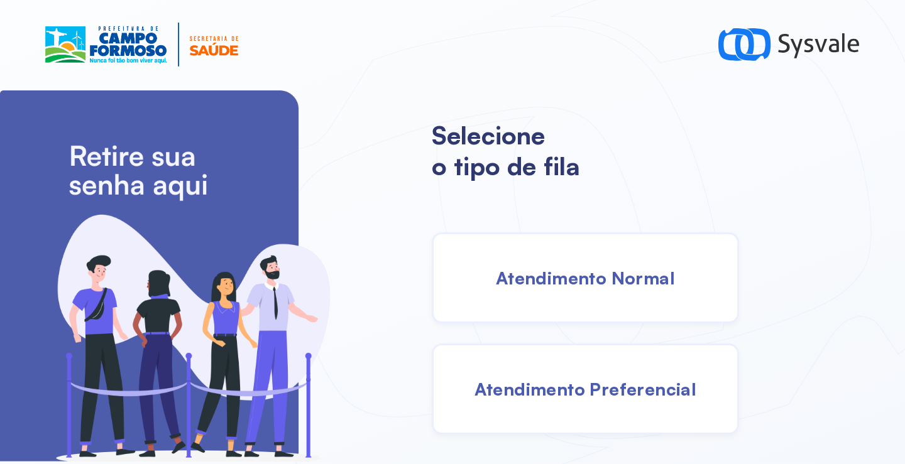
click at [507, 273] on span "Atendimento Normal" at bounding box center [585, 278] width 179 height 22
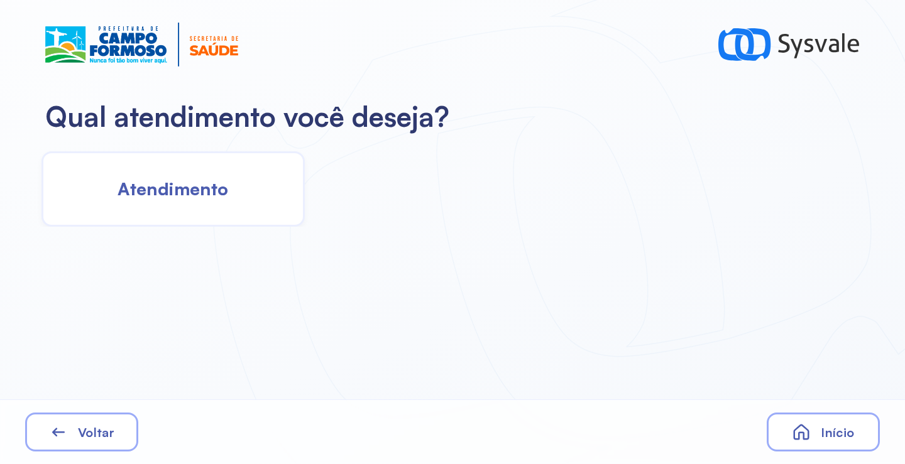
click at [215, 192] on span "Atendimento" at bounding box center [173, 189] width 111 height 22
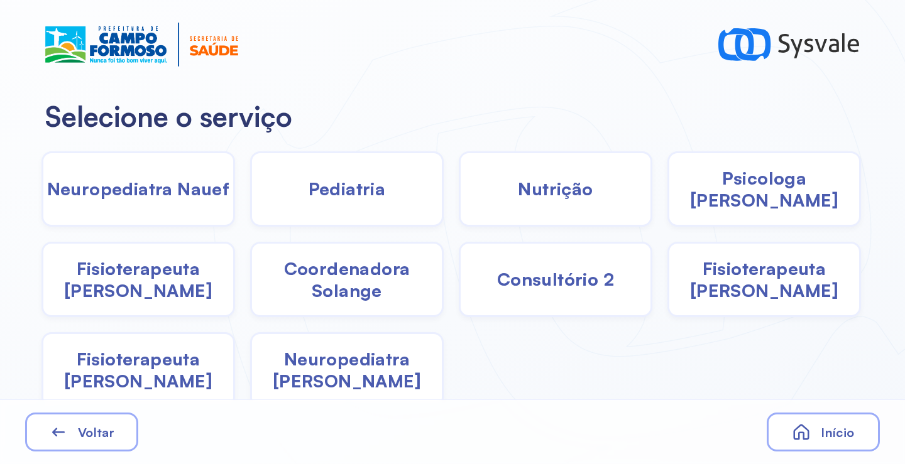
click at [322, 194] on span "Pediatria" at bounding box center [347, 189] width 77 height 22
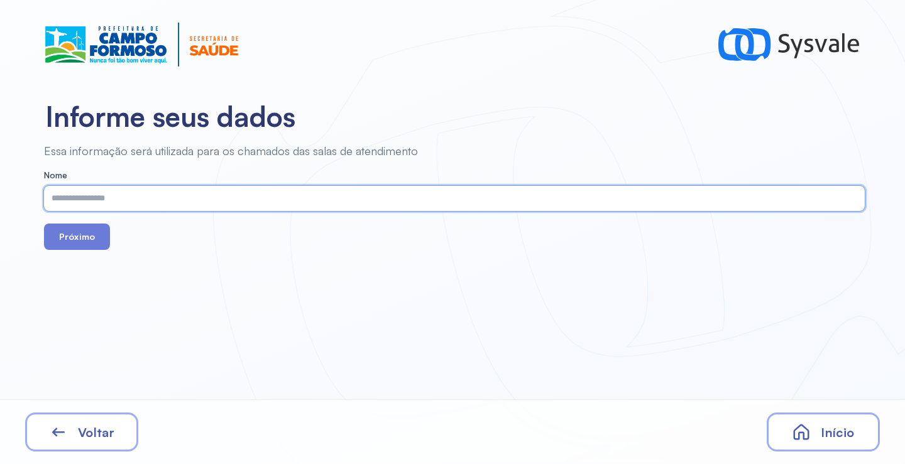
paste input "**********"
type input "**********"
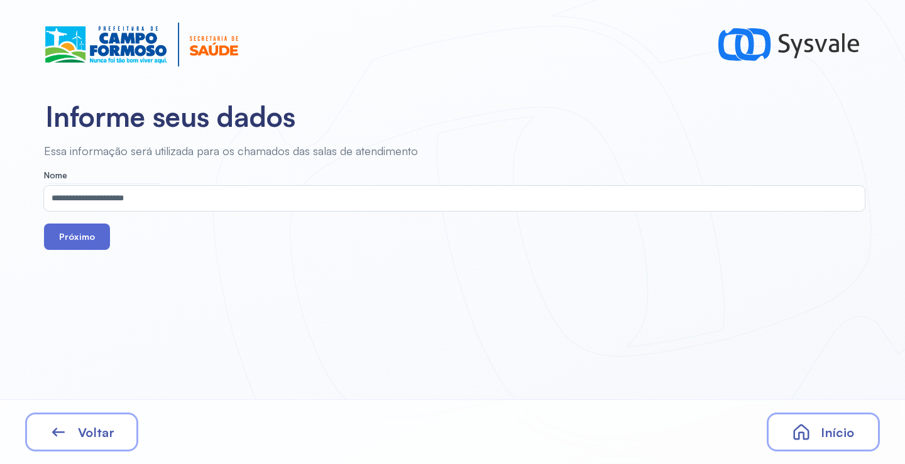
click at [65, 226] on button "Próximo" at bounding box center [77, 237] width 66 height 26
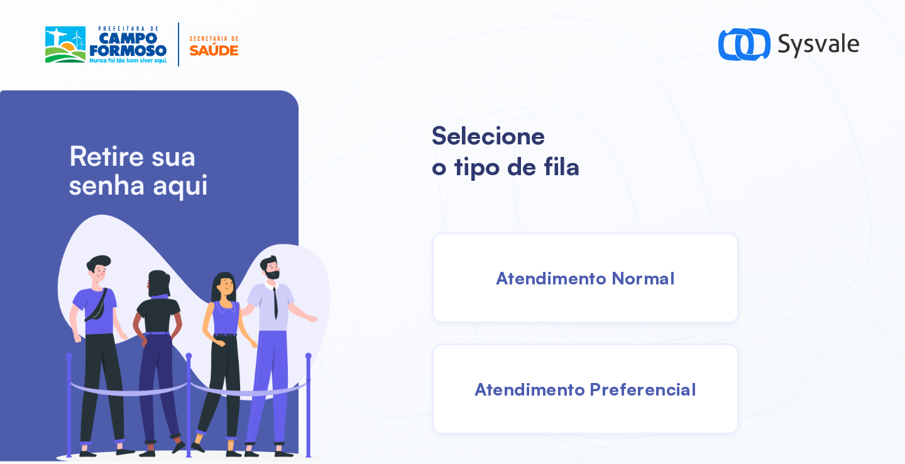
click at [635, 280] on span "Atendimento Normal" at bounding box center [585, 278] width 179 height 22
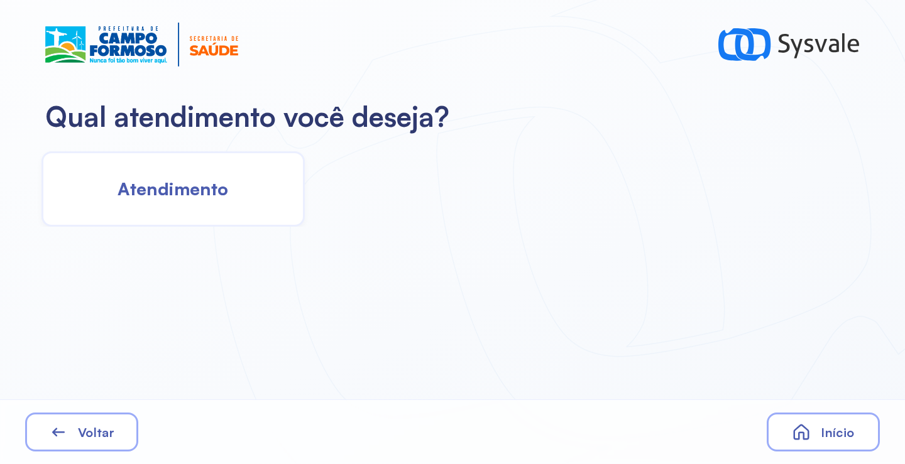
click at [209, 178] on span "Atendimento" at bounding box center [173, 189] width 111 height 22
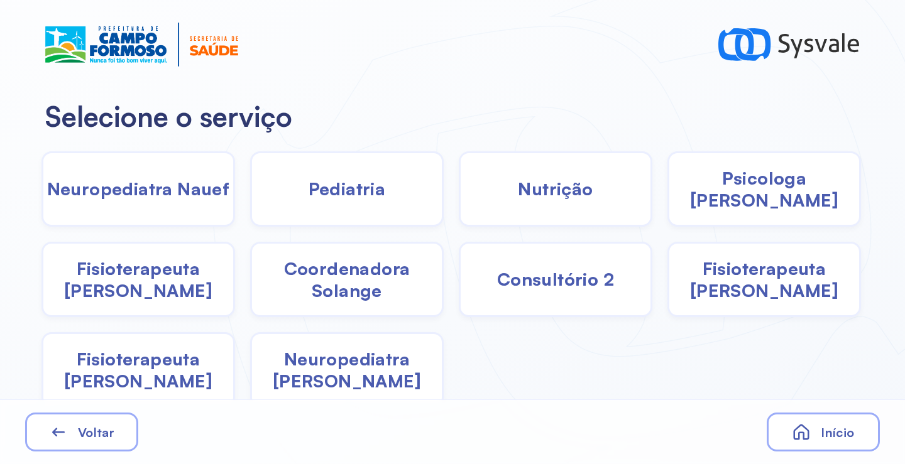
click at [784, 194] on span "Psicologa [PERSON_NAME]" at bounding box center [764, 189] width 190 height 44
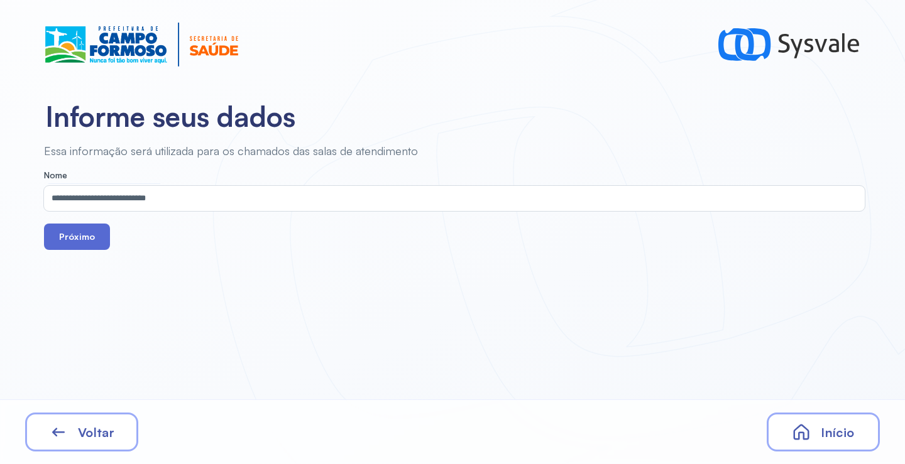
click at [93, 227] on button "Próximo" at bounding box center [77, 237] width 66 height 26
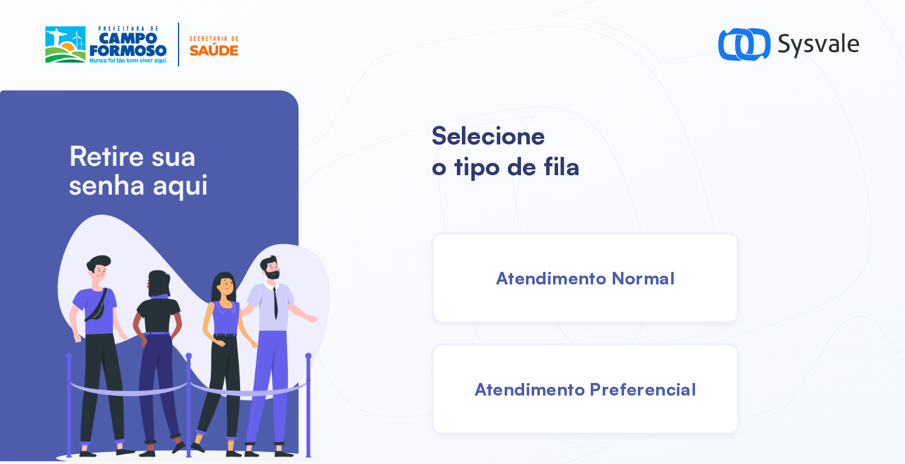
click at [601, 74] on div at bounding box center [452, 44] width 855 height 69
click at [575, 278] on span "Atendimento Normal" at bounding box center [585, 278] width 179 height 22
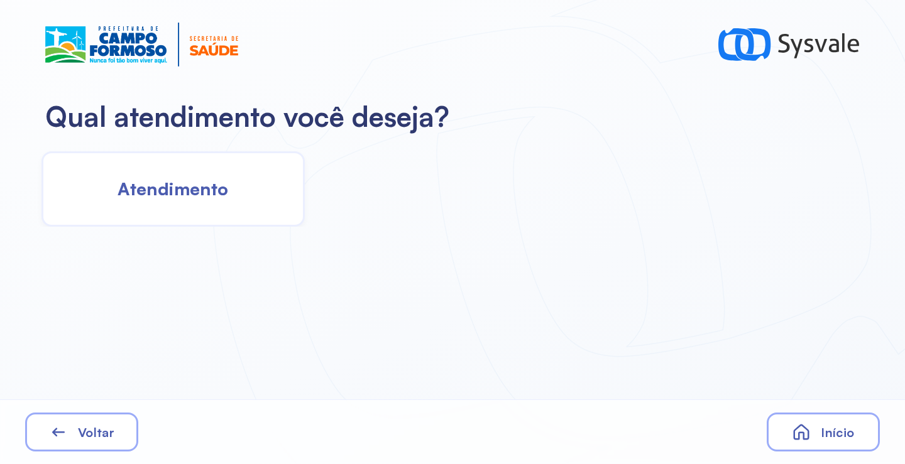
click at [204, 204] on div "Atendimento" at bounding box center [172, 188] width 263 height 75
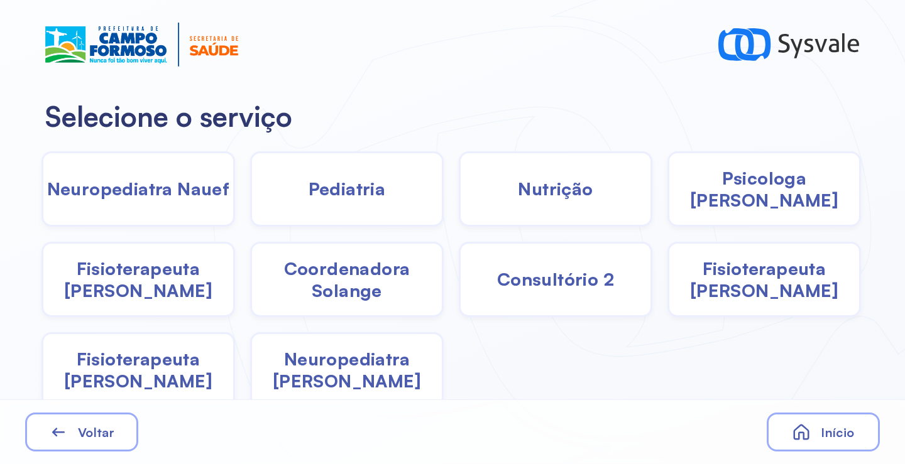
click at [361, 190] on span "Pediatria" at bounding box center [347, 189] width 77 height 22
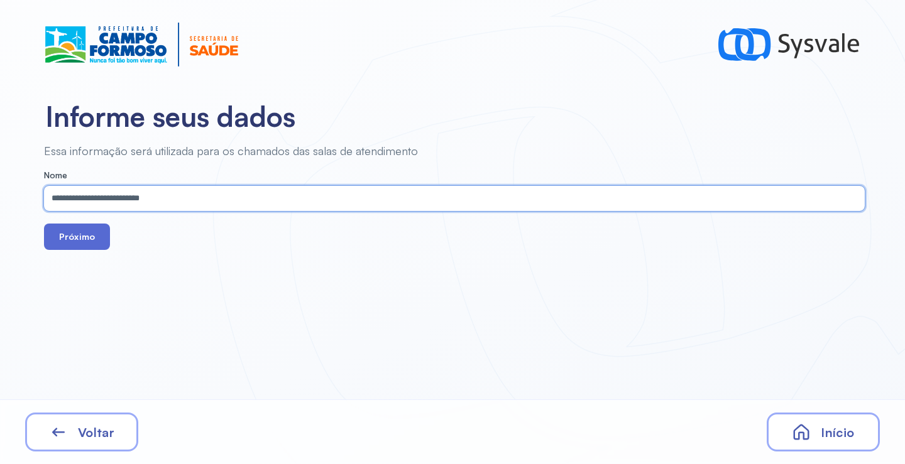
type input "**********"
click at [72, 236] on button "Próximo" at bounding box center [77, 237] width 66 height 26
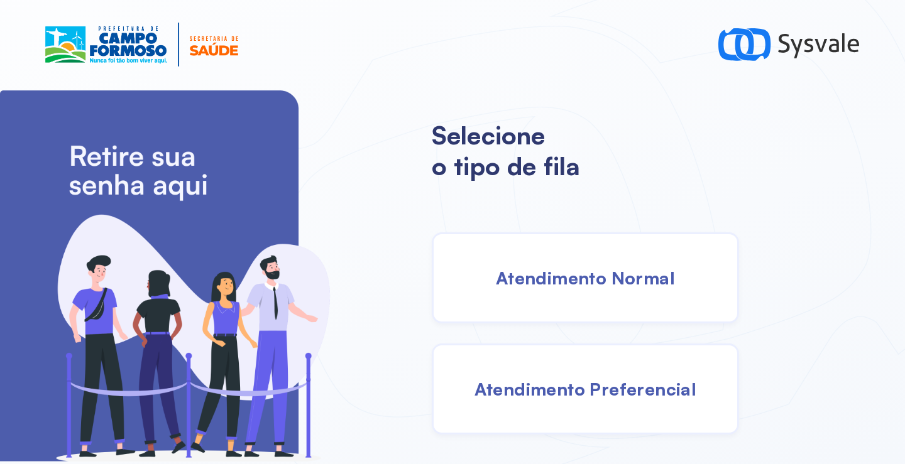
click at [577, 283] on span "Atendimento Normal" at bounding box center [585, 278] width 179 height 22
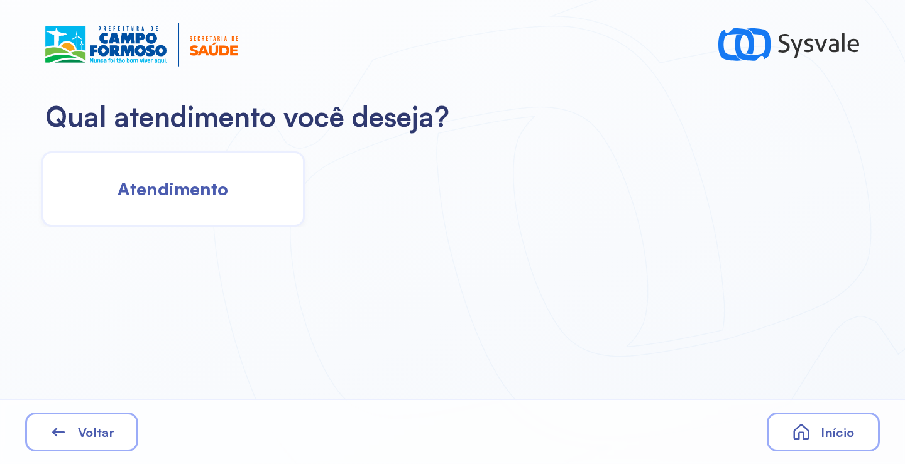
click at [167, 169] on div "Atendimento" at bounding box center [172, 188] width 263 height 75
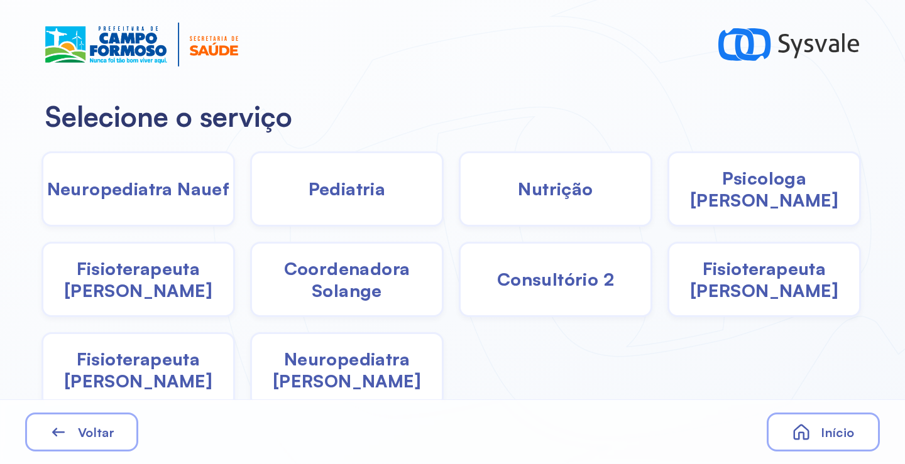
click at [688, 201] on div "Psicologa [PERSON_NAME]" at bounding box center [764, 188] width 194 height 75
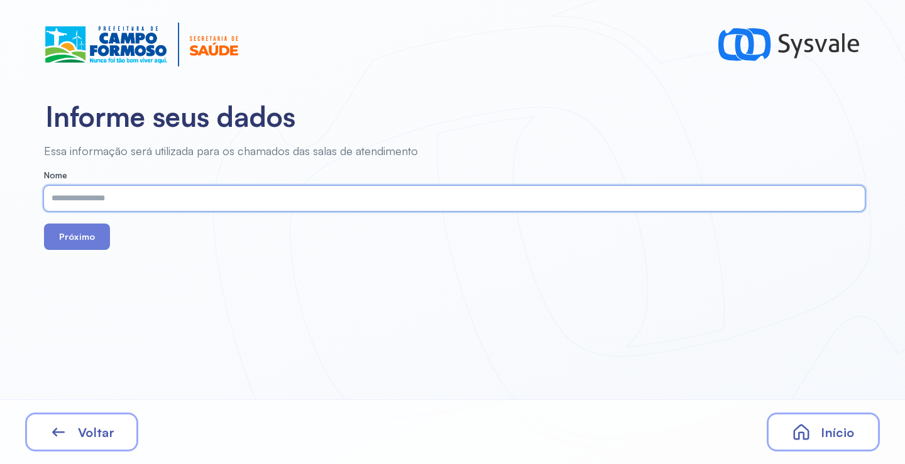
paste input "**********"
type input "**********"
click at [77, 238] on button "Próximo" at bounding box center [77, 237] width 66 height 26
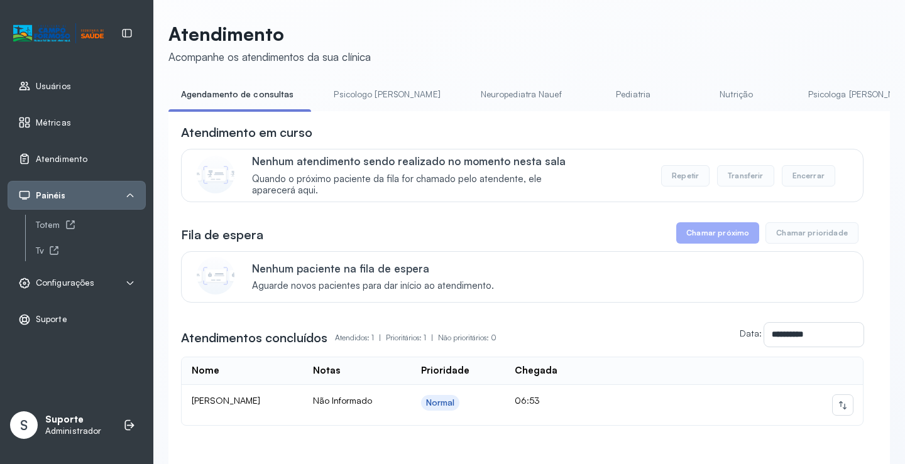
click at [347, 89] on link "Psicologo Pedro" at bounding box center [386, 94] width 131 height 21
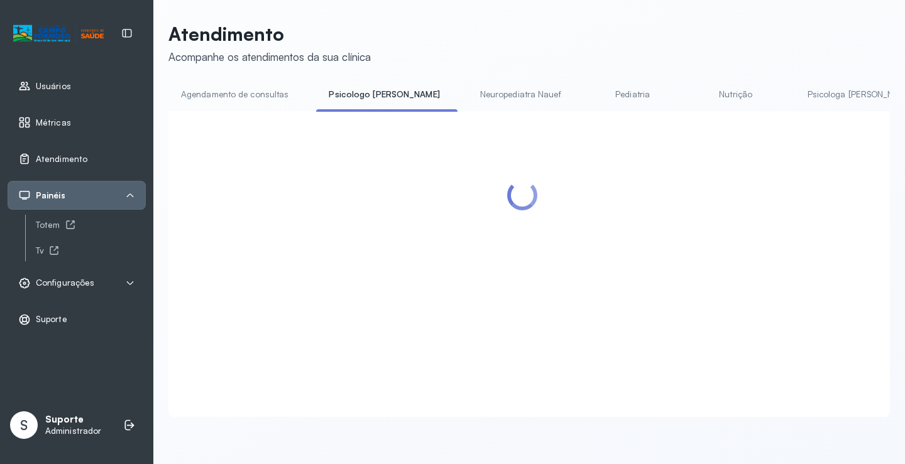
click at [269, 88] on link "Agendamento de consultas" at bounding box center [234, 94] width 133 height 21
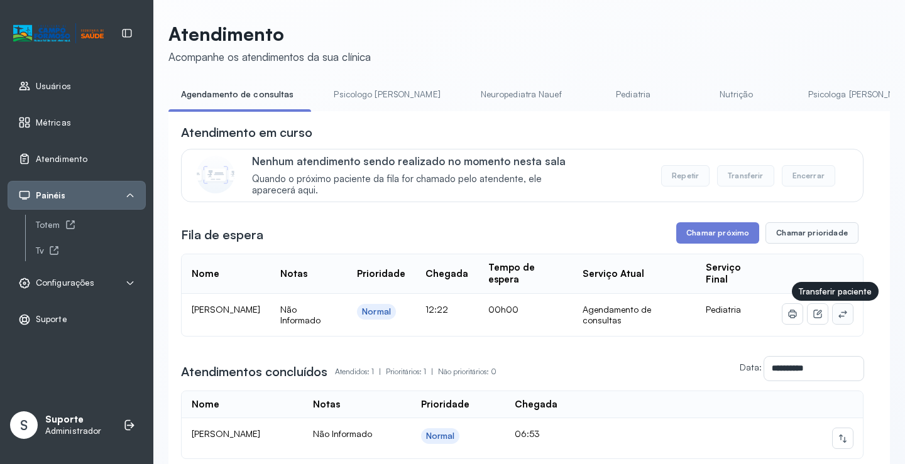
click at [838, 318] on icon at bounding box center [843, 314] width 10 height 10
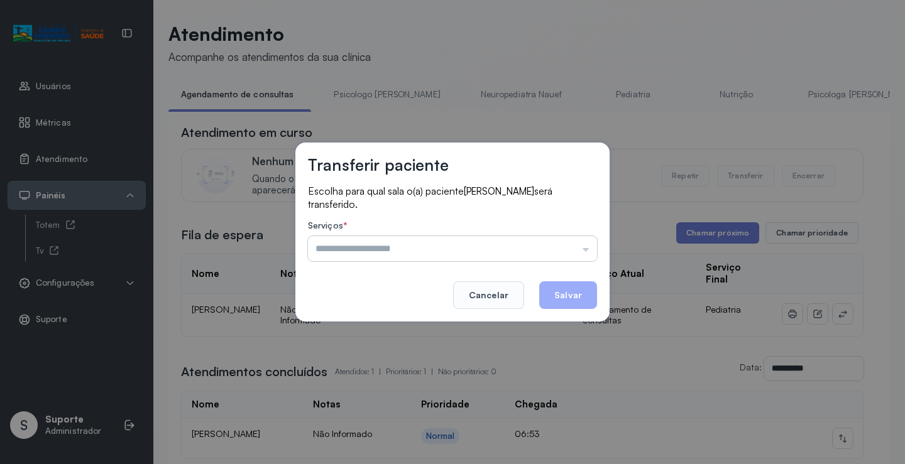
click at [554, 246] on input "text" at bounding box center [452, 248] width 289 height 25
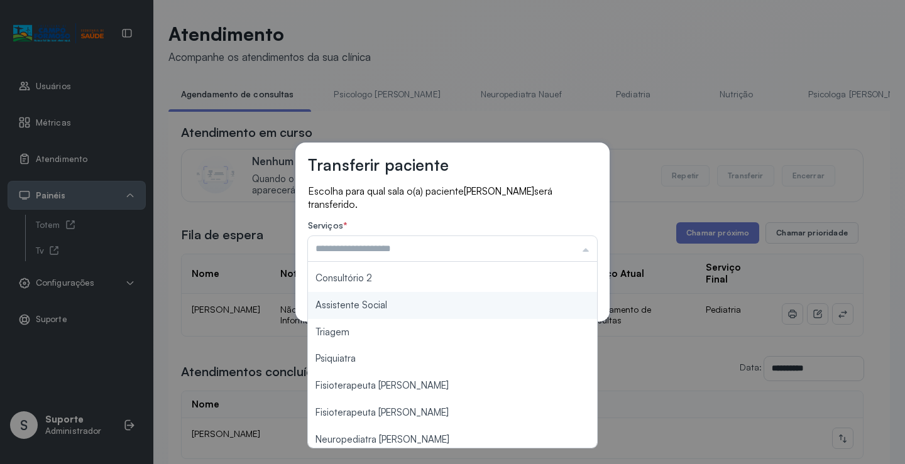
scroll to position [190, 0]
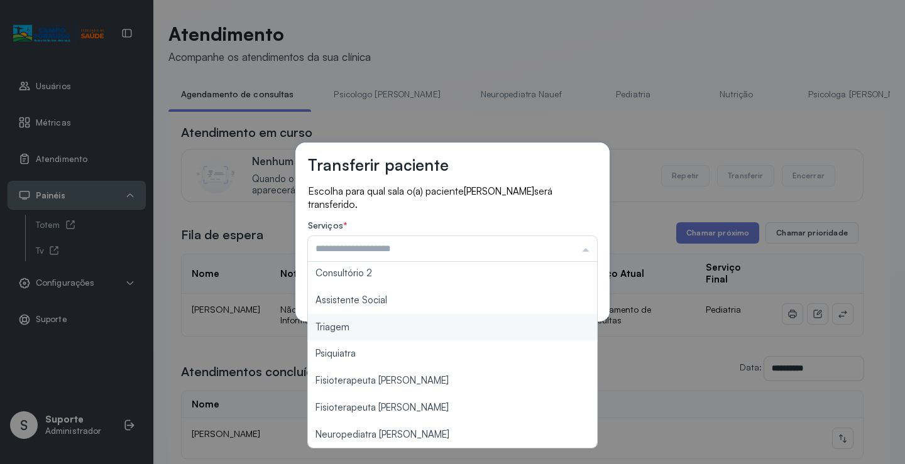
type input "*******"
drag, startPoint x: 395, startPoint y: 330, endPoint x: 409, endPoint y: 322, distance: 16.6
click at [395, 329] on div "Transferir paciente Escolha para qual sala o(a) paciente ALICIA DE JESUS FERREI…" at bounding box center [452, 232] width 905 height 464
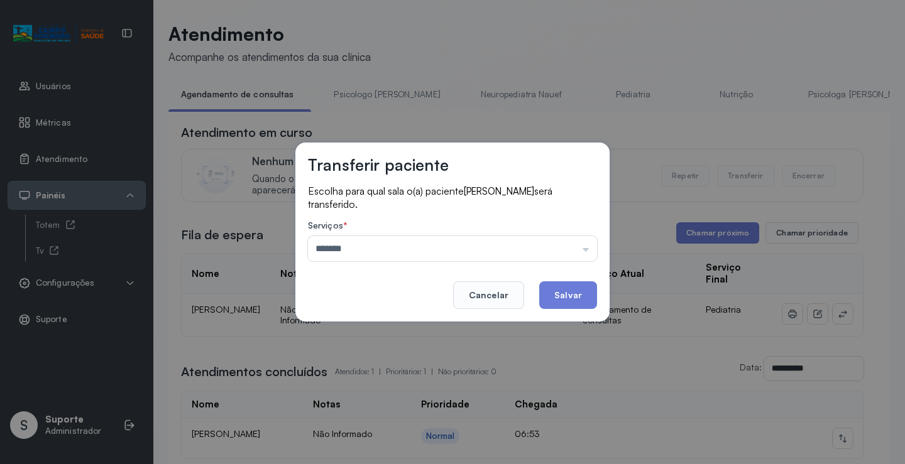
click at [552, 293] on button "Salvar" at bounding box center [568, 296] width 58 height 28
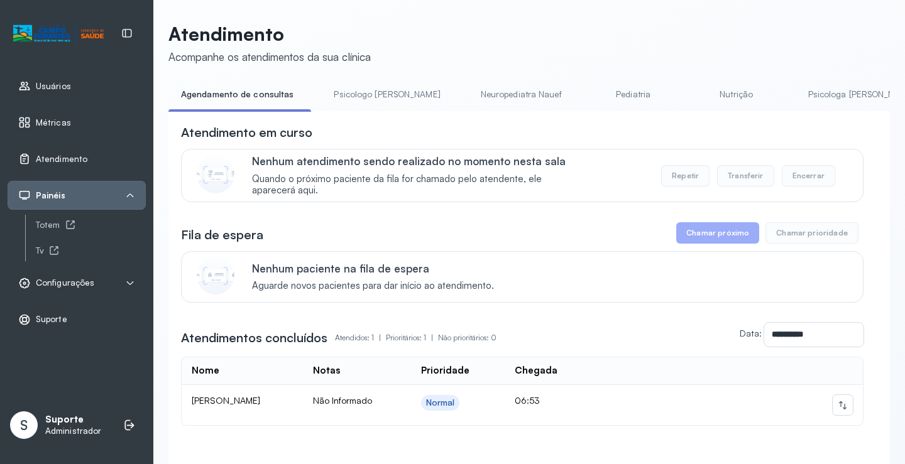
click at [373, 108] on li "Psicologo Pedro" at bounding box center [389, 98] width 136 height 28
click at [368, 97] on link "Psicologo Pedro" at bounding box center [386, 94] width 131 height 21
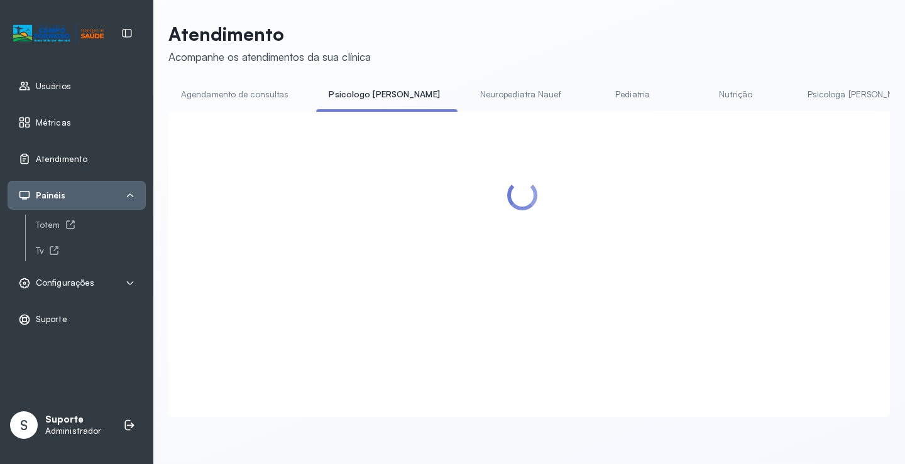
click at [248, 97] on link "Agendamento de consultas" at bounding box center [234, 94] width 133 height 21
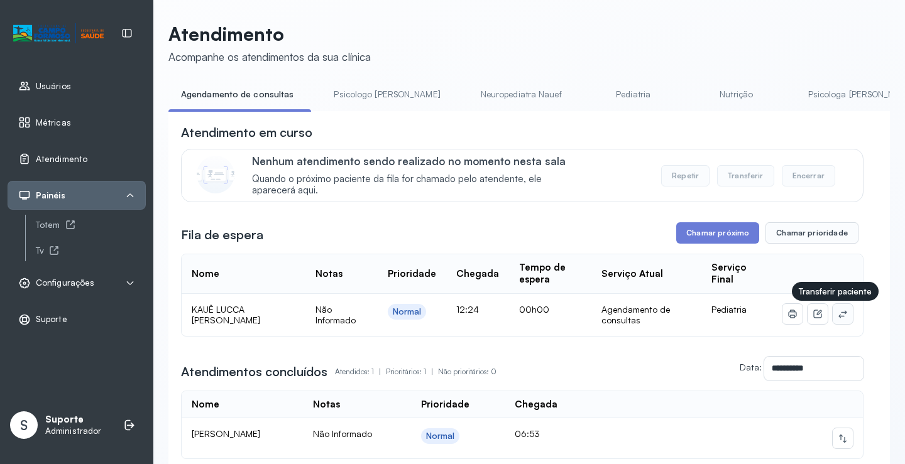
click at [840, 318] on button at bounding box center [843, 314] width 20 height 20
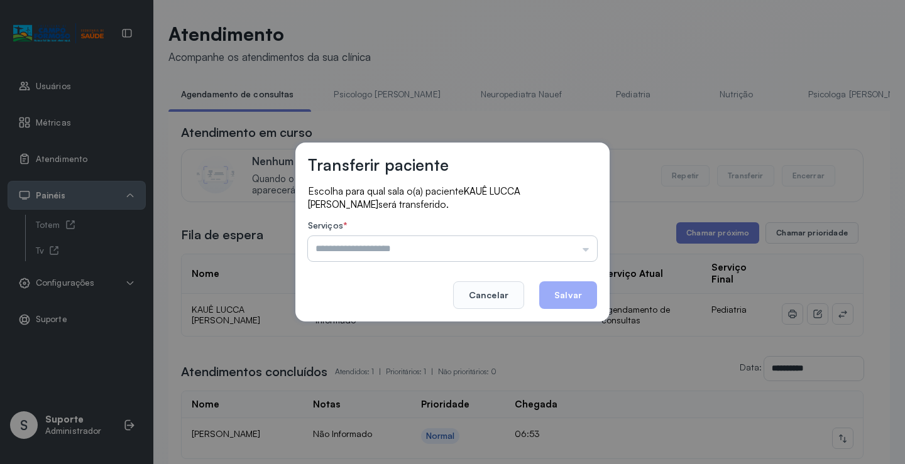
click at [536, 246] on input "text" at bounding box center [452, 248] width 289 height 25
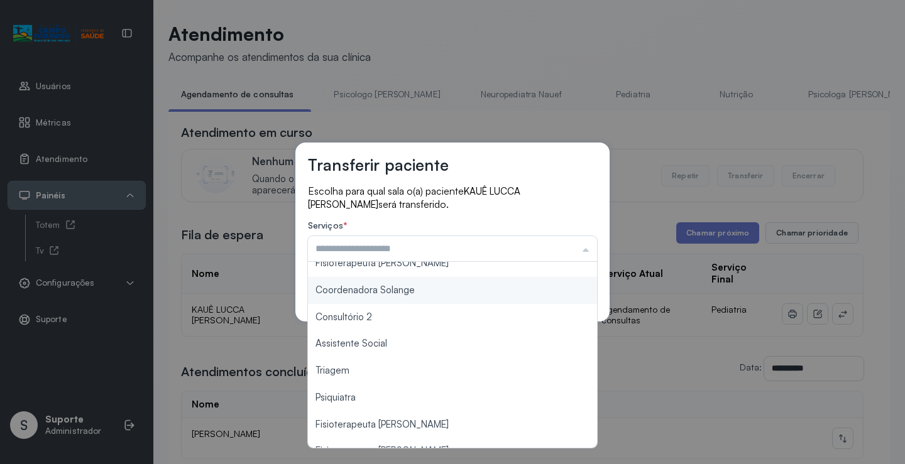
scroll to position [189, 0]
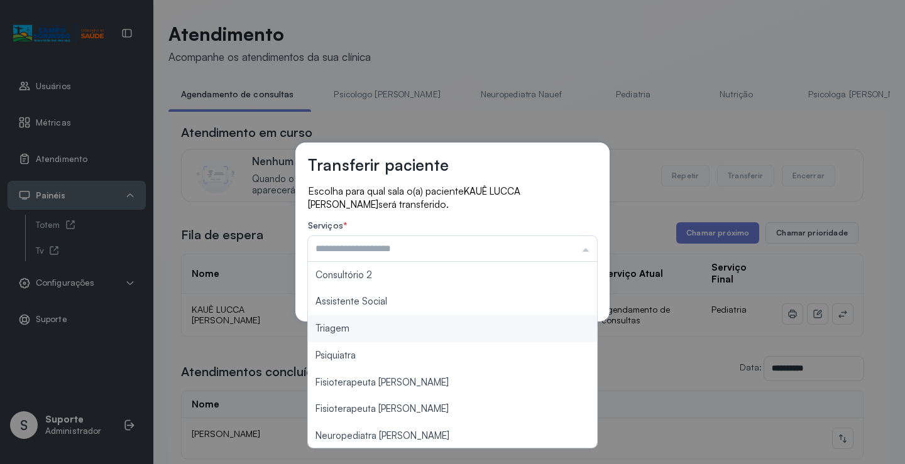
type input "*******"
click at [381, 326] on div "Transferir paciente Escolha para qual sala o(a) paciente KAUÊ LUCCA FREITAS CAV…" at bounding box center [452, 232] width 905 height 464
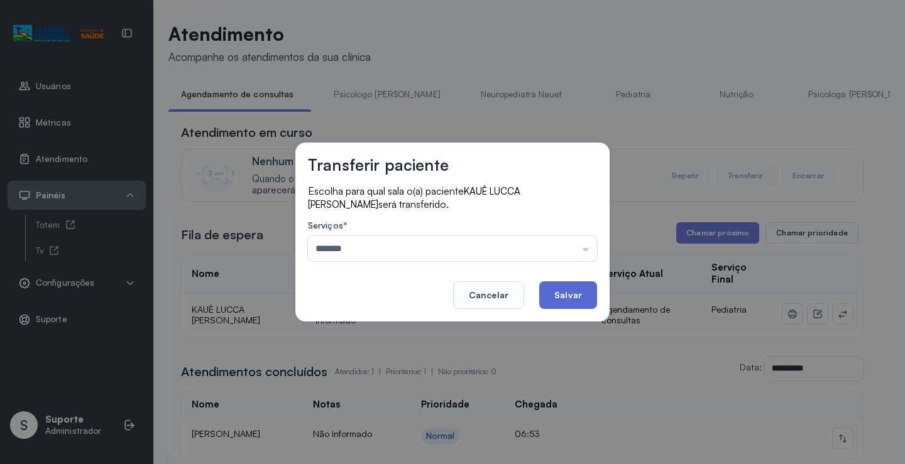
click at [566, 299] on button "Salvar" at bounding box center [568, 296] width 58 height 28
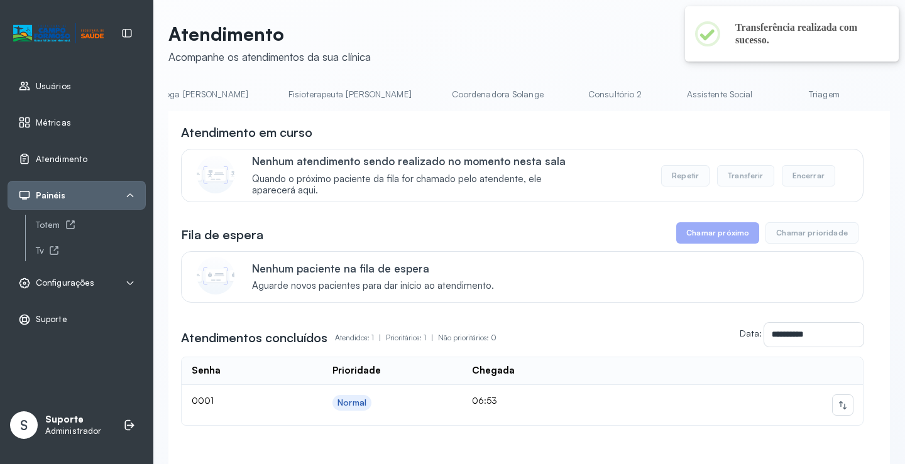
scroll to position [0, 667]
click at [779, 96] on link "Triagem" at bounding box center [823, 94] width 88 height 21
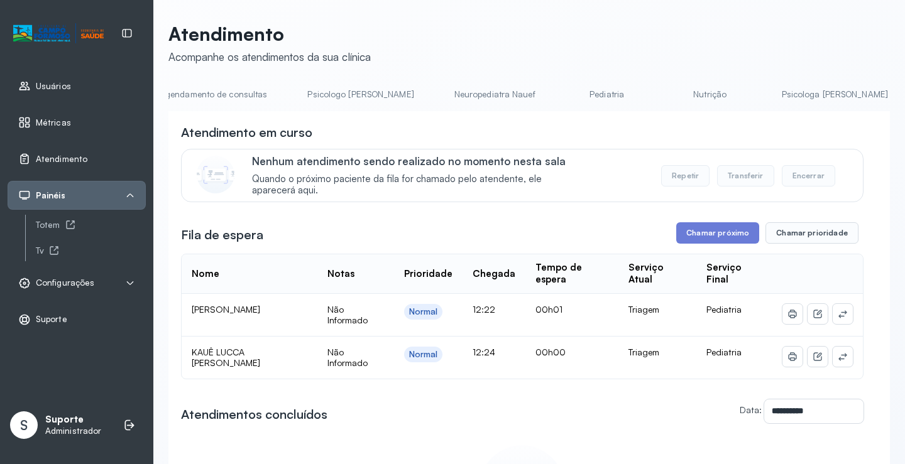
scroll to position [0, 14]
click at [206, 92] on link "Agendamento de consultas" at bounding box center [221, 94] width 133 height 21
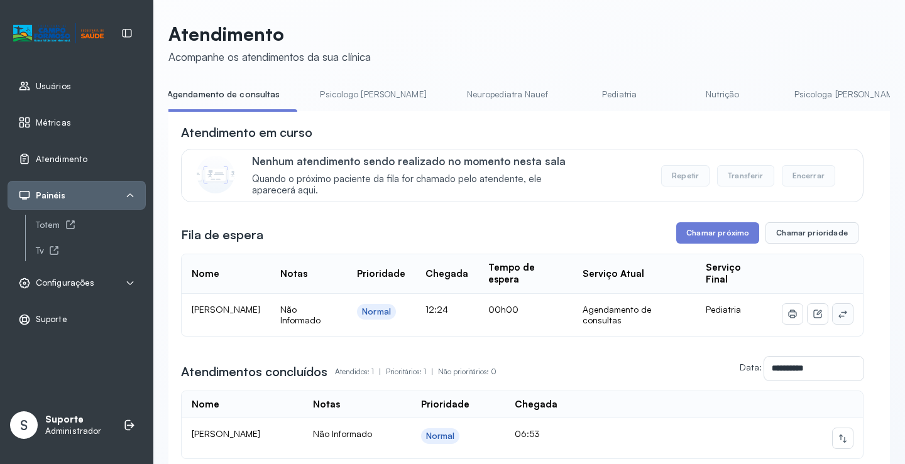
click at [833, 318] on button at bounding box center [843, 314] width 20 height 20
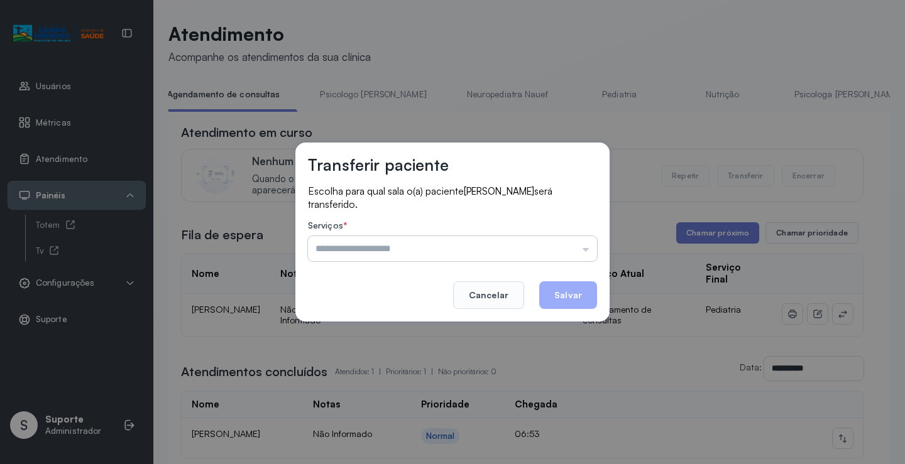
click at [566, 248] on input "text" at bounding box center [452, 248] width 289 height 25
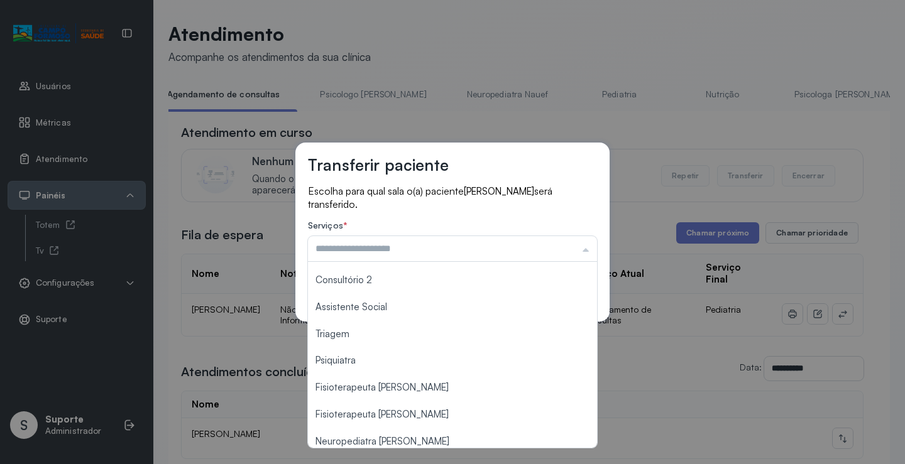
scroll to position [189, 0]
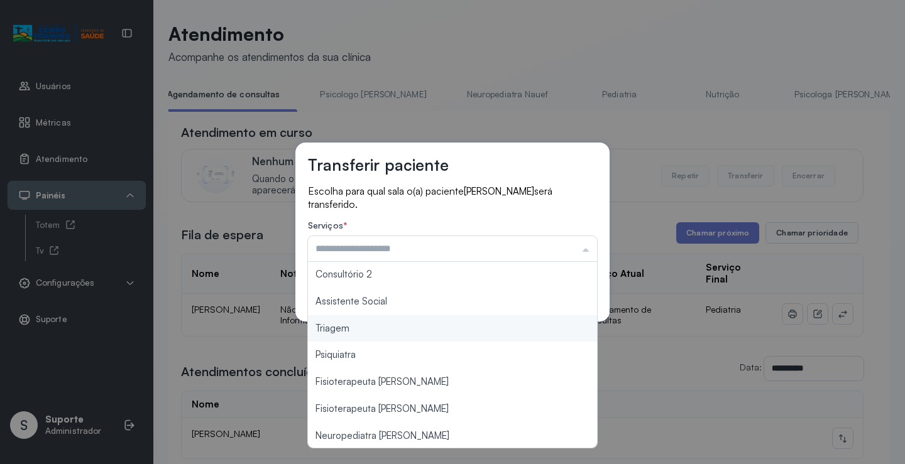
type input "*******"
click at [363, 326] on div "Transferir paciente Escolha para qual sala o(a) paciente ANTHONY GAEL DE SOUZA …" at bounding box center [452, 232] width 905 height 464
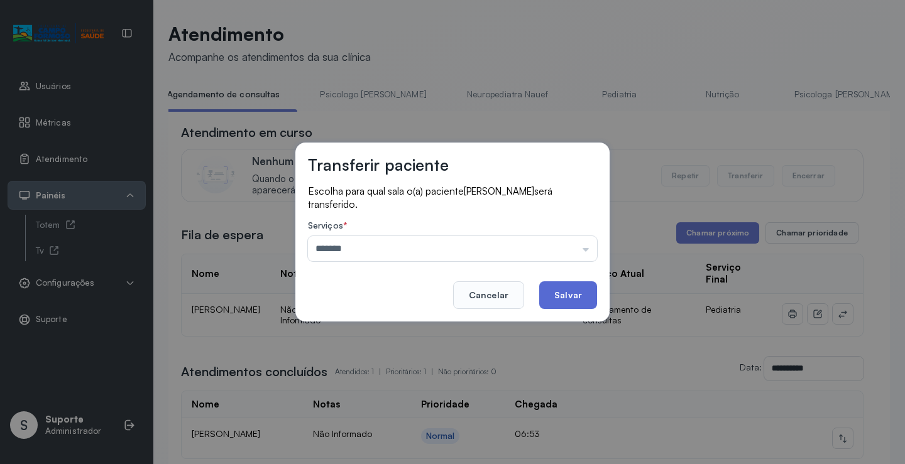
click at [563, 302] on button "Salvar" at bounding box center [568, 296] width 58 height 28
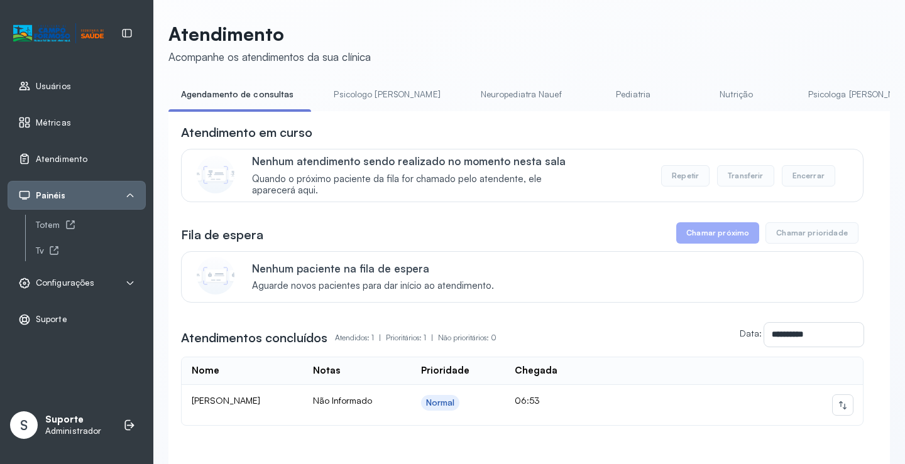
drag, startPoint x: 363, startPoint y: 96, endPoint x: 284, endPoint y: 95, distance: 78.6
click at [362, 95] on link "Psicologo Pedro" at bounding box center [386, 94] width 131 height 21
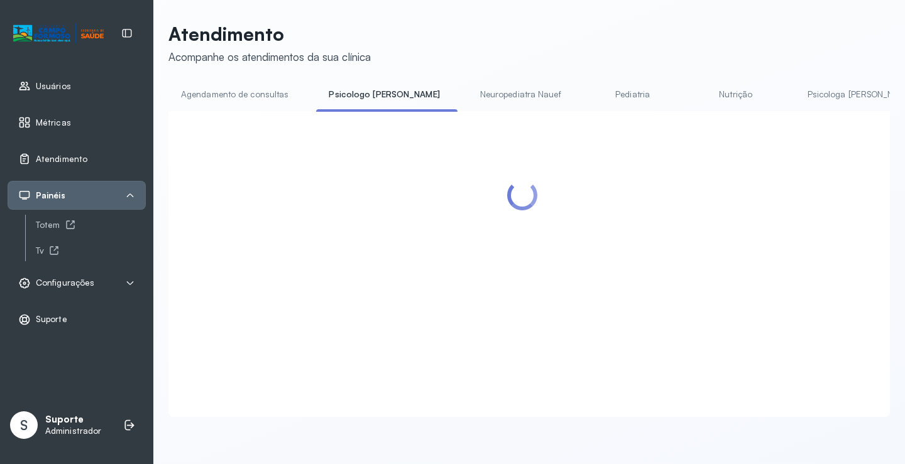
click at [260, 90] on link "Agendamento de consultas" at bounding box center [234, 94] width 133 height 21
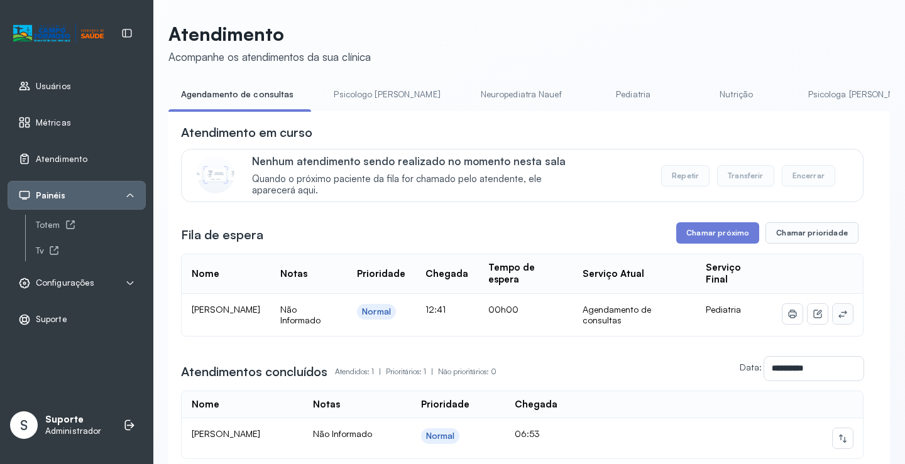
click at [838, 313] on icon at bounding box center [843, 314] width 10 height 10
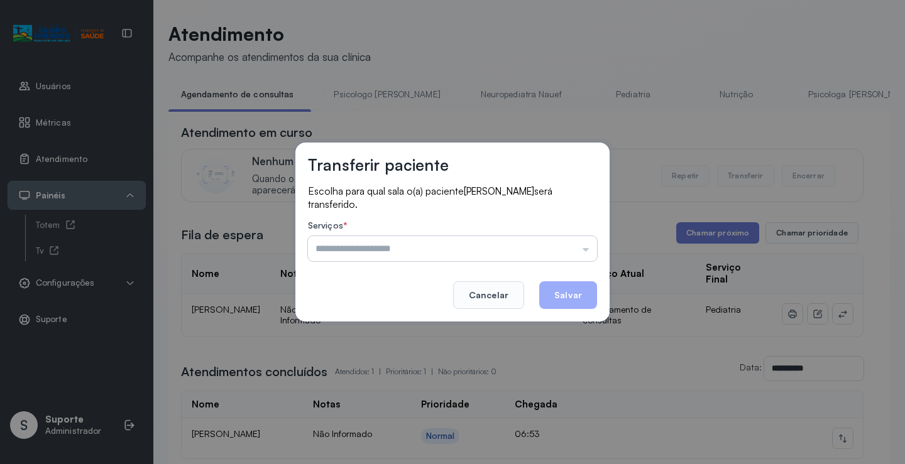
click at [569, 253] on input "text" at bounding box center [452, 248] width 289 height 25
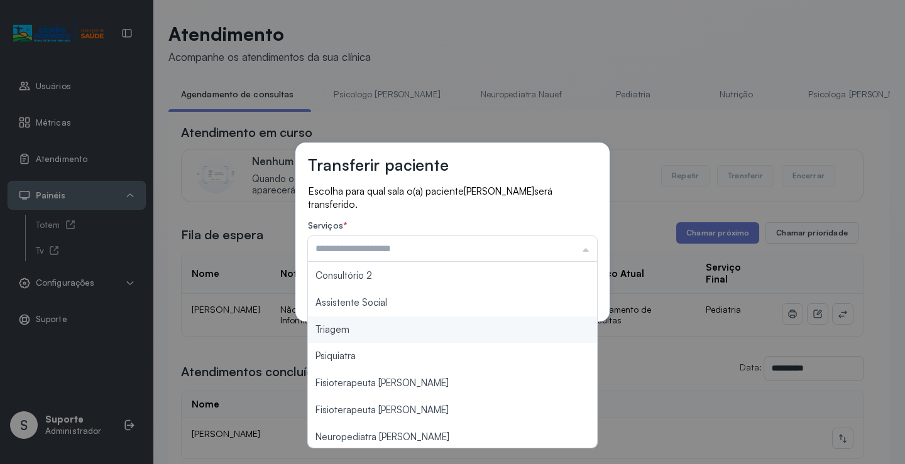
scroll to position [190, 0]
type input "*******"
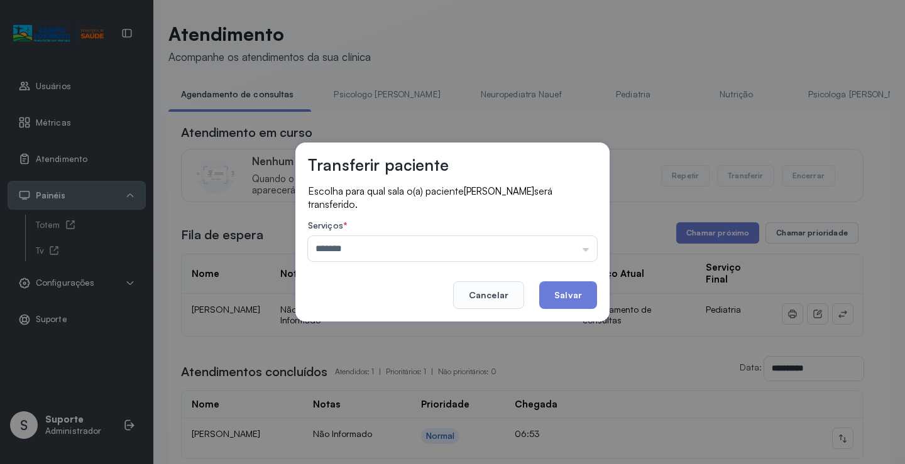
drag, startPoint x: 393, startPoint y: 330, endPoint x: 495, endPoint y: 319, distance: 101.7
click at [402, 324] on div "Transferir paciente Escolha para qual sala o(a) paciente ERICK VITURINO LIRIO s…" at bounding box center [452, 232] width 905 height 464
click at [573, 294] on button "Salvar" at bounding box center [568, 296] width 58 height 28
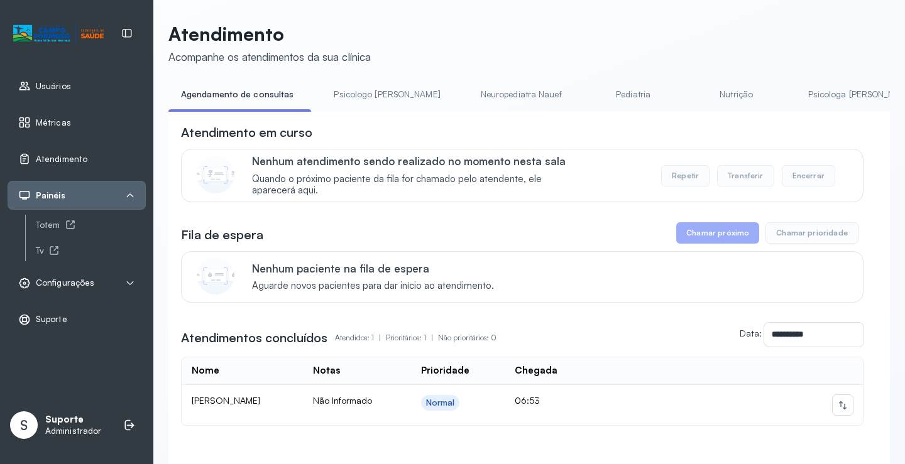
click at [360, 96] on link "Psicologo Pedro" at bounding box center [386, 94] width 131 height 21
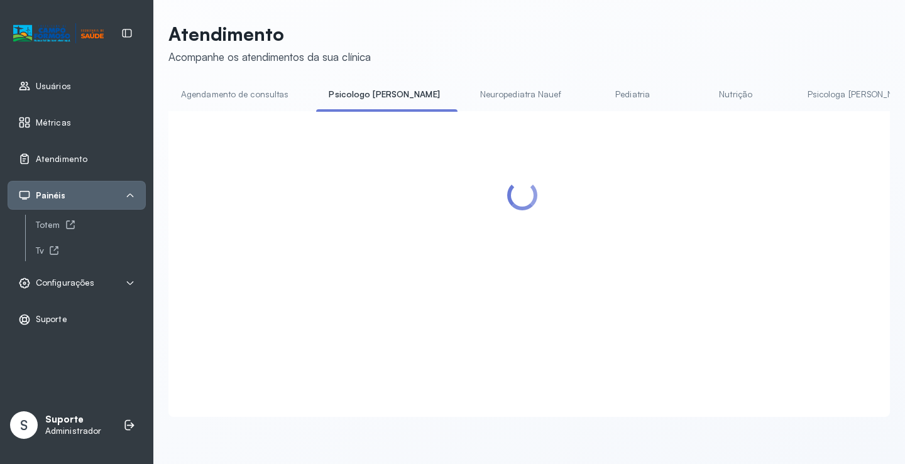
click at [263, 92] on link "Agendamento de consultas" at bounding box center [234, 94] width 133 height 21
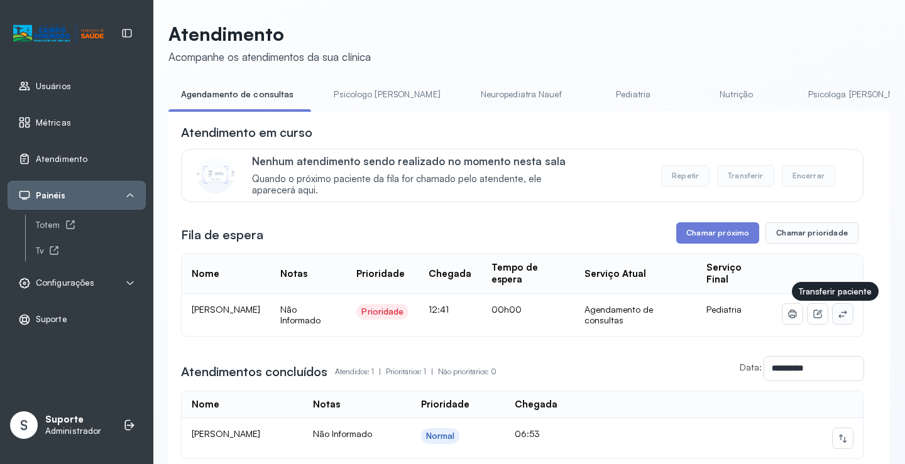
click at [838, 318] on icon at bounding box center [842, 314] width 8 height 8
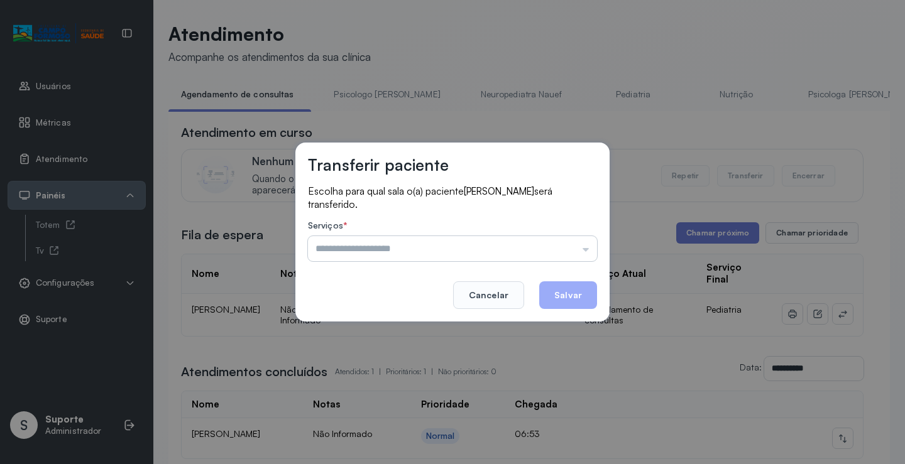
click at [562, 248] on input "text" at bounding box center [452, 248] width 289 height 25
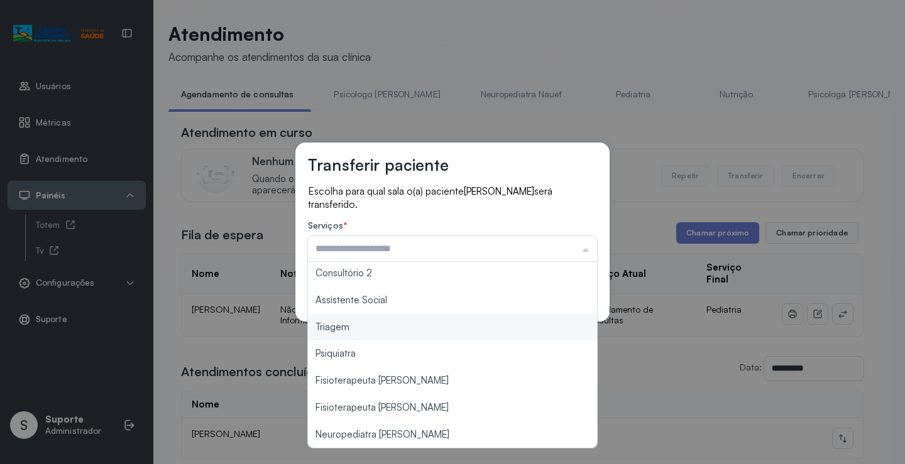
type input "*******"
drag, startPoint x: 411, startPoint y: 333, endPoint x: 512, endPoint y: 310, distance: 103.2
click at [417, 329] on div "Transferir paciente Escolha para qual sala o(a) paciente ERICK VITURINO LIRIO s…" at bounding box center [452, 232] width 905 height 464
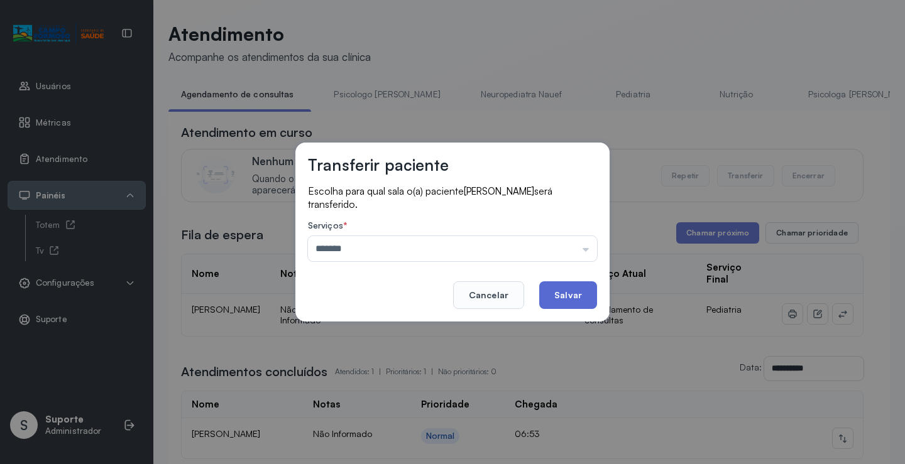
drag, startPoint x: 546, startPoint y: 309, endPoint x: 564, endPoint y: 305, distance: 19.2
click at [559, 308] on div "Transferir paciente Escolha para qual sala o(a) paciente ERICK VITURINO LIRIO s…" at bounding box center [452, 232] width 314 height 179
click at [564, 304] on button "Salvar" at bounding box center [568, 296] width 58 height 28
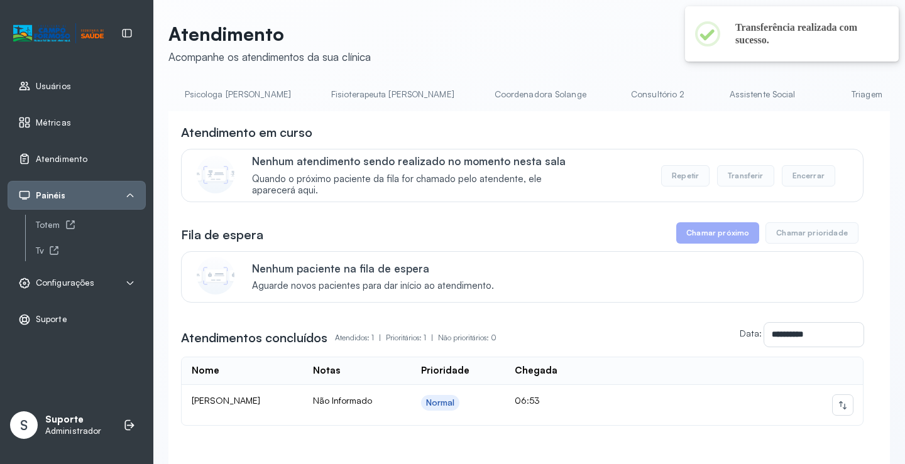
scroll to position [0, 624]
click at [822, 94] on link "Triagem" at bounding box center [866, 94] width 88 height 21
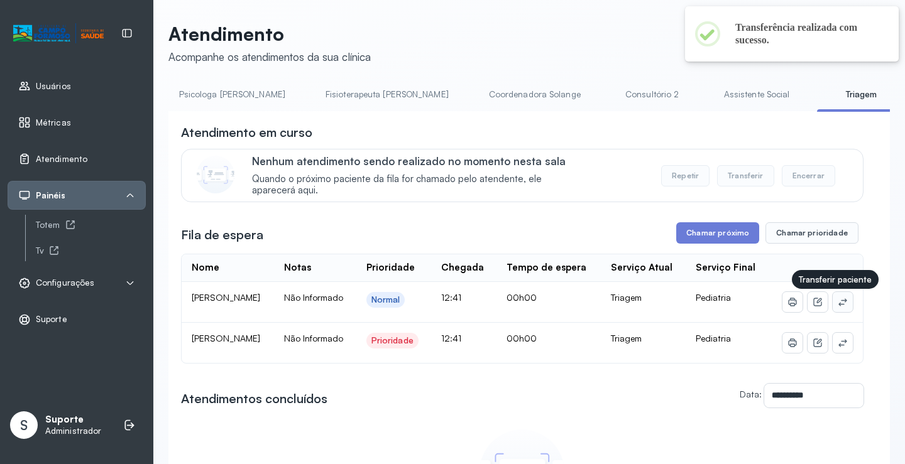
click at [838, 302] on icon at bounding box center [843, 302] width 10 height 10
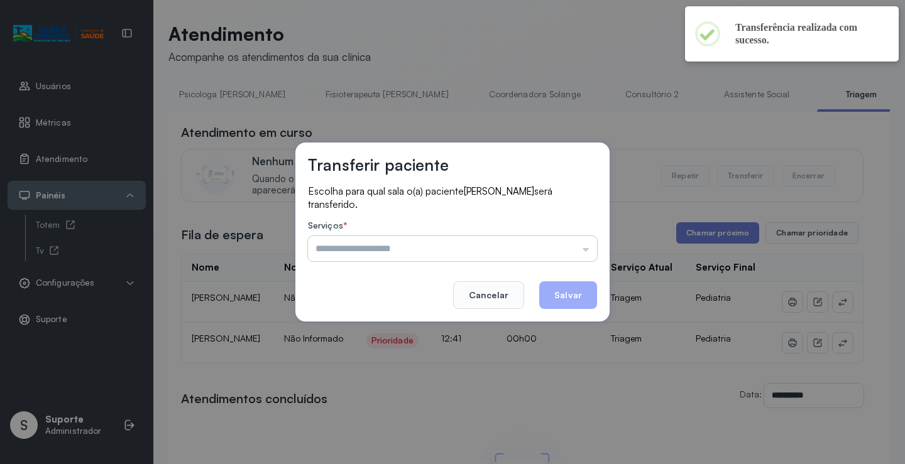
drag, startPoint x: 581, startPoint y: 250, endPoint x: 538, endPoint y: 276, distance: 50.2
click at [579, 250] on input "text" at bounding box center [452, 248] width 289 height 25
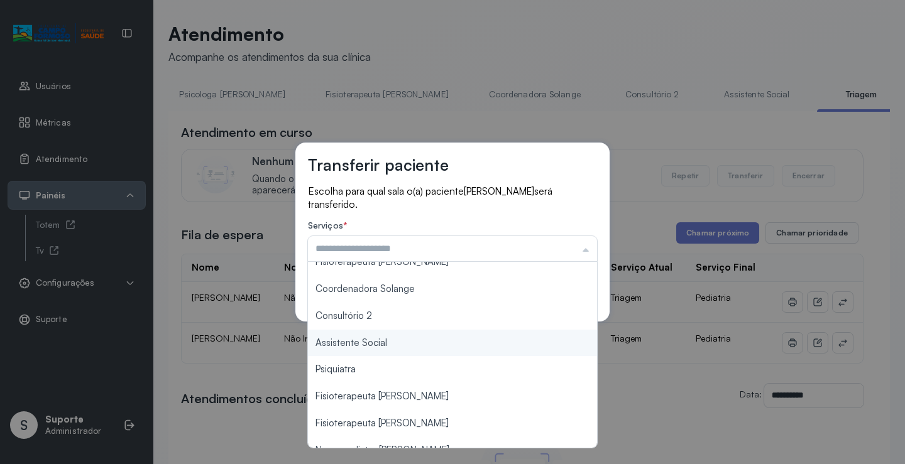
scroll to position [190, 0]
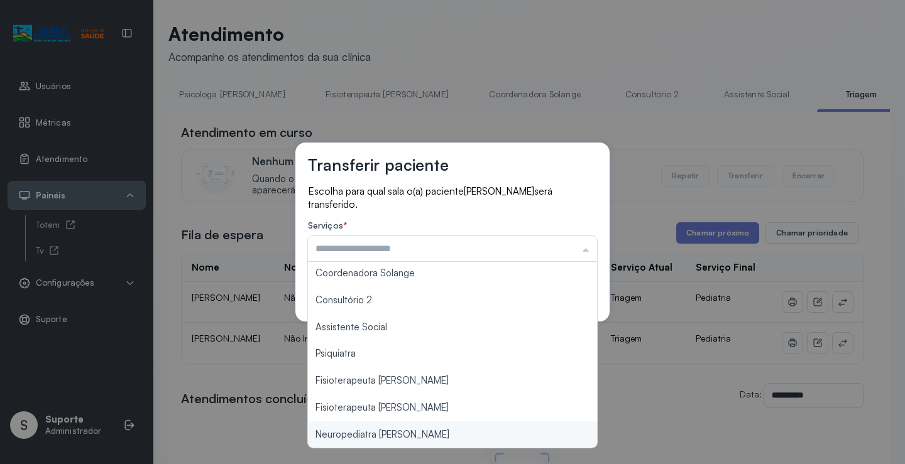
type input "**********"
click at [402, 432] on div "**********" at bounding box center [452, 232] width 905 height 464
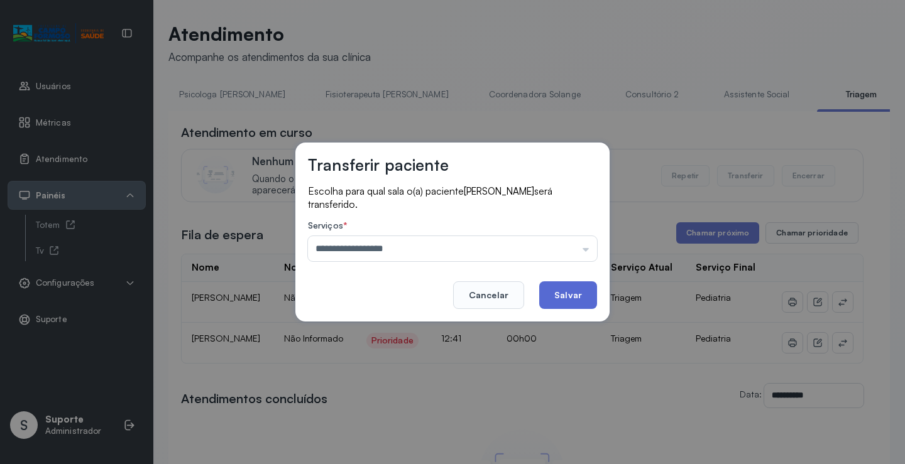
click at [548, 288] on button "Salvar" at bounding box center [568, 296] width 58 height 28
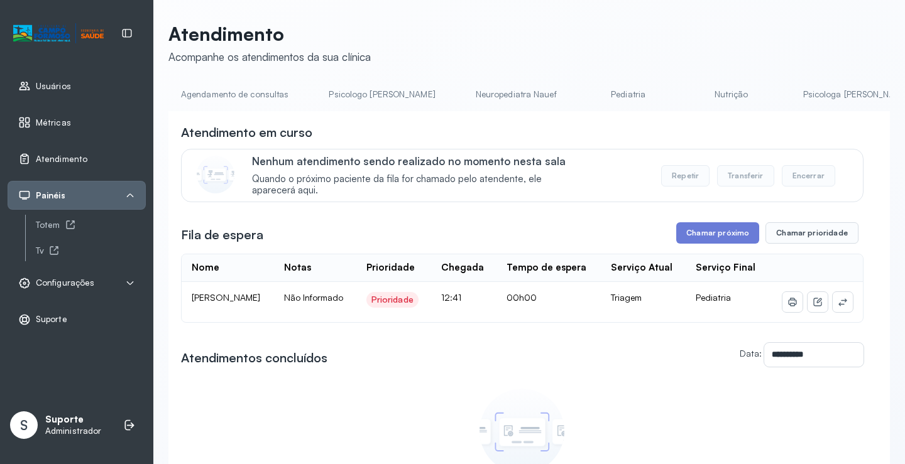
click at [471, 87] on link "Neuropediatra Nauef" at bounding box center [516, 94] width 106 height 21
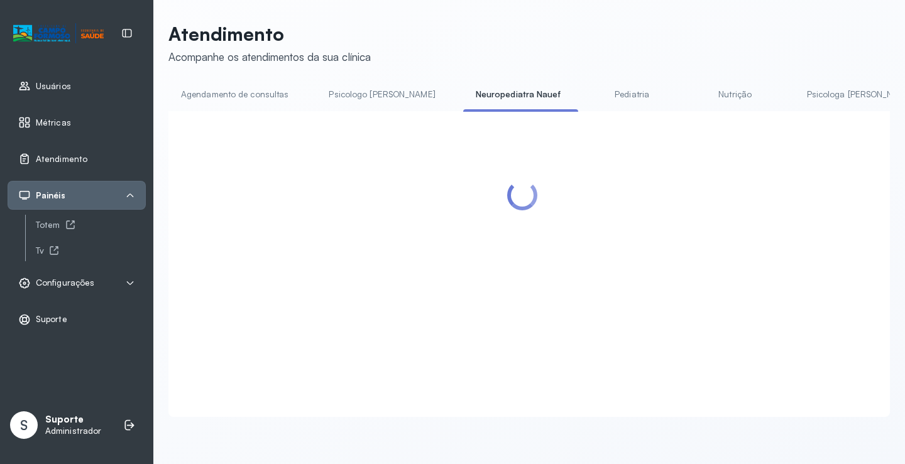
click at [588, 93] on link "Pediatria" at bounding box center [632, 94] width 88 height 21
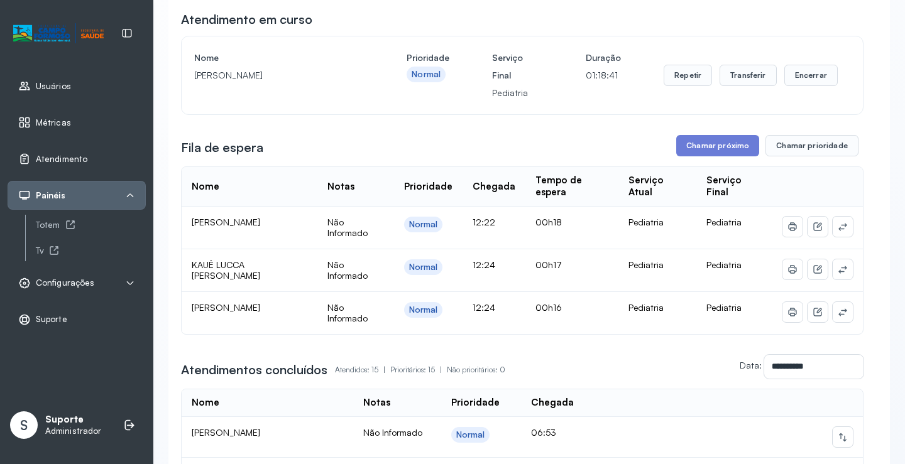
scroll to position [126, 0]
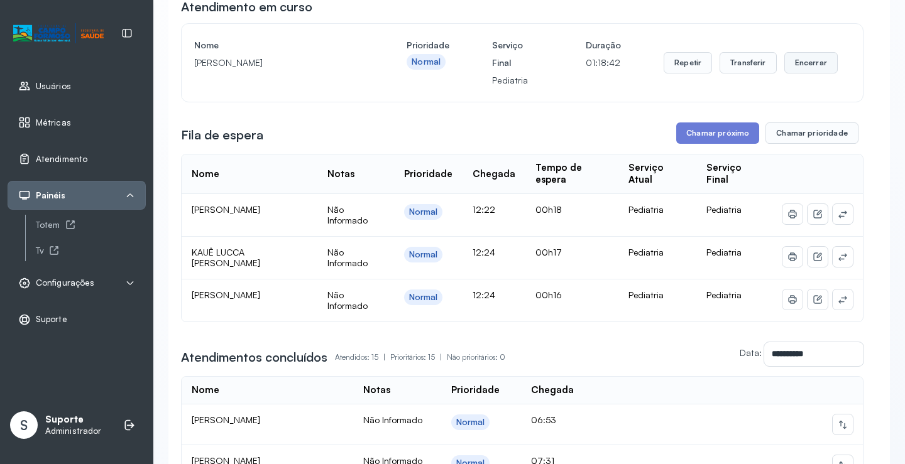
click at [812, 65] on button "Encerrar" at bounding box center [810, 62] width 53 height 21
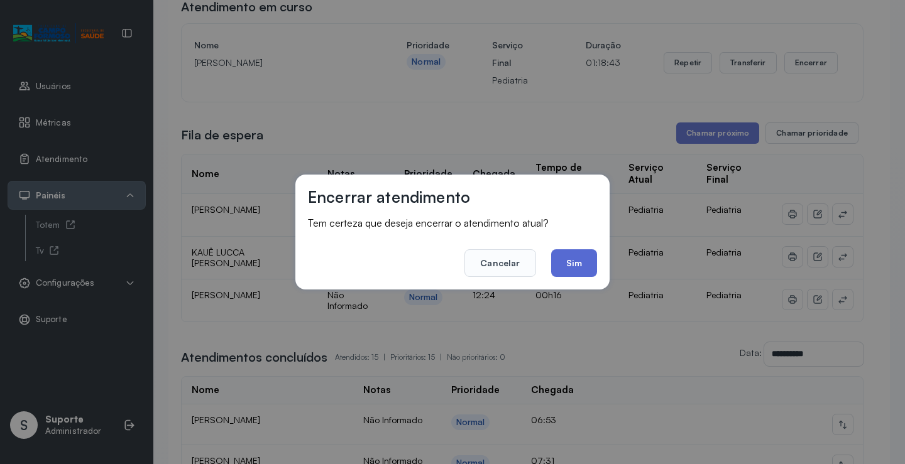
click at [563, 262] on button "Sim" at bounding box center [574, 264] width 46 height 28
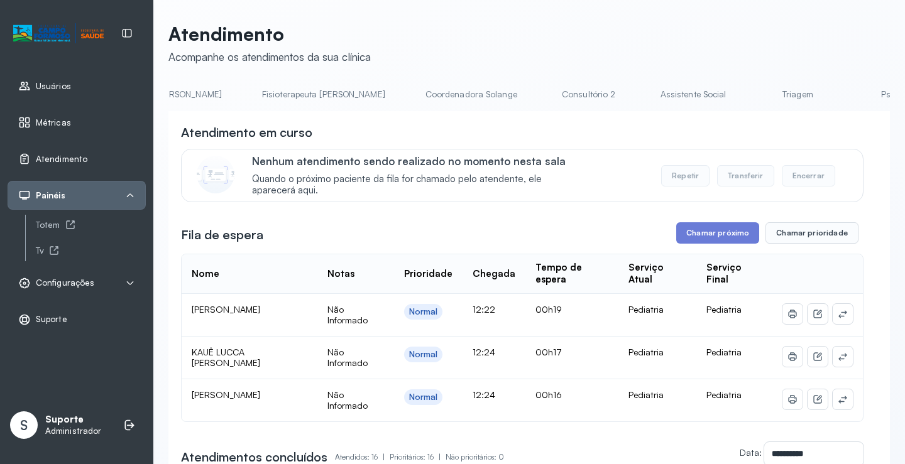
scroll to position [0, 697]
click at [744, 96] on link "Triagem" at bounding box center [788, 94] width 88 height 21
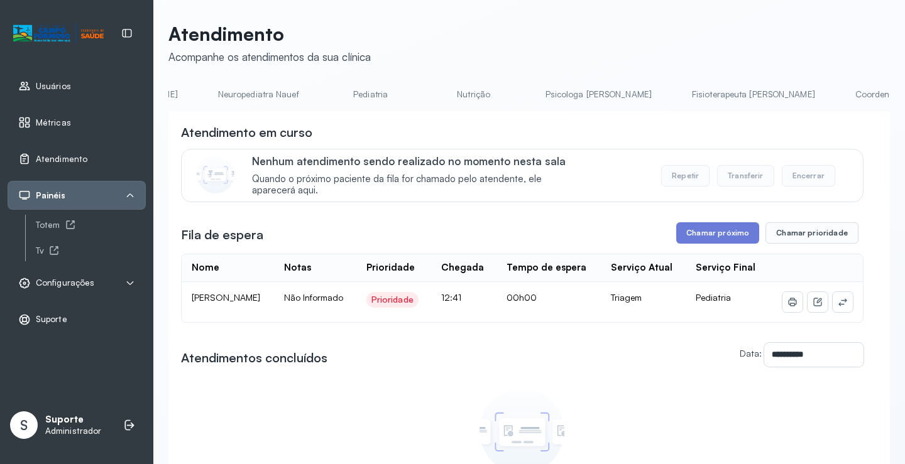
scroll to position [0, 0]
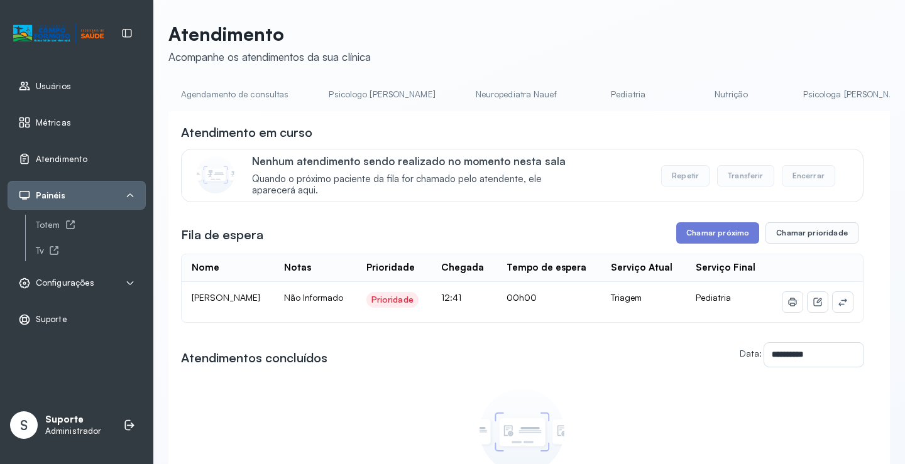
click at [229, 91] on link "Agendamento de consultas" at bounding box center [234, 94] width 133 height 21
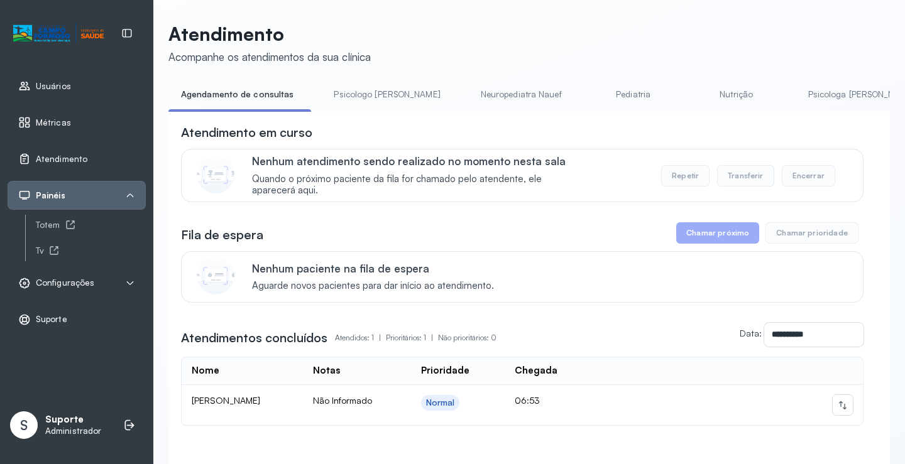
drag, startPoint x: 366, startPoint y: 99, endPoint x: 324, endPoint y: 99, distance: 42.7
click at [365, 98] on link "Psicologo Pedro" at bounding box center [386, 94] width 131 height 21
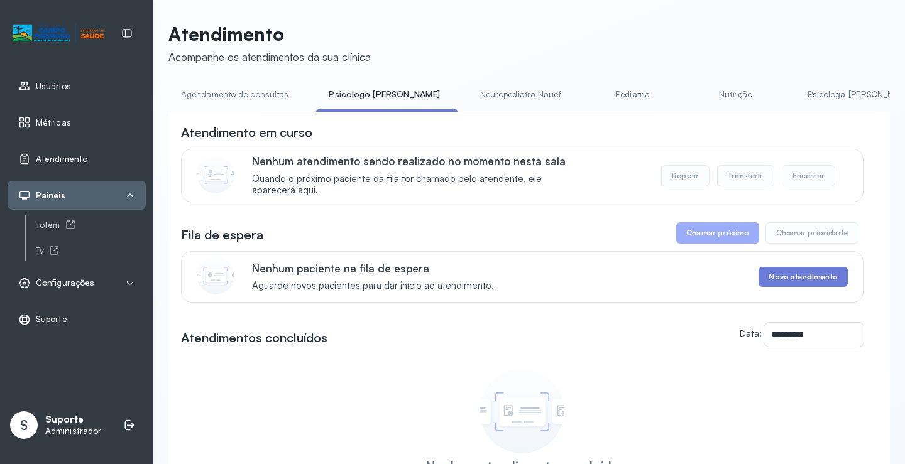
click at [260, 96] on link "Agendamento de consultas" at bounding box center [234, 94] width 133 height 21
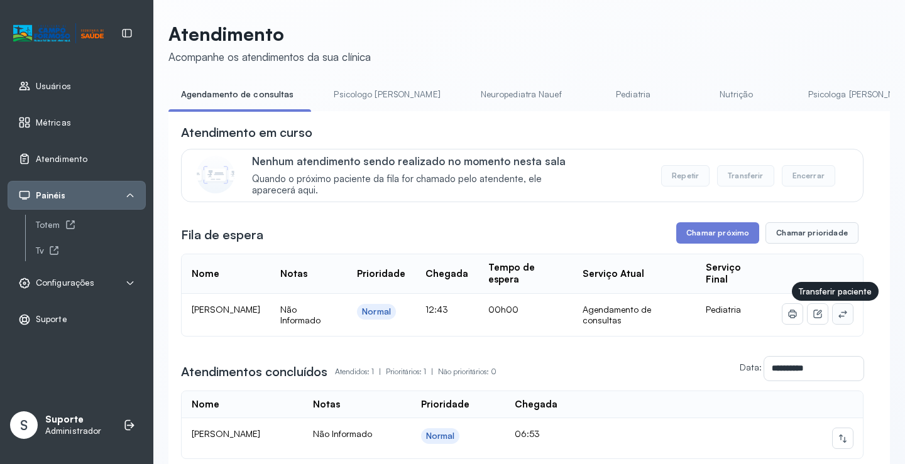
click at [838, 317] on icon at bounding box center [843, 314] width 10 height 10
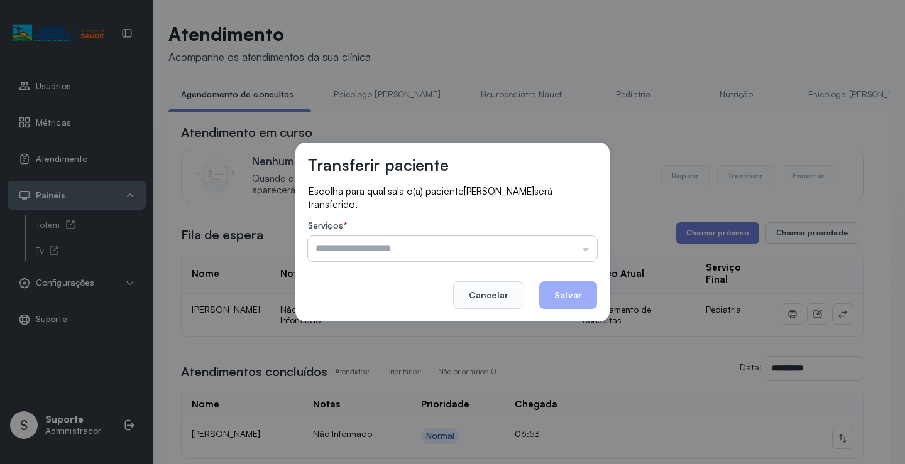
click at [577, 247] on input "text" at bounding box center [452, 248] width 289 height 25
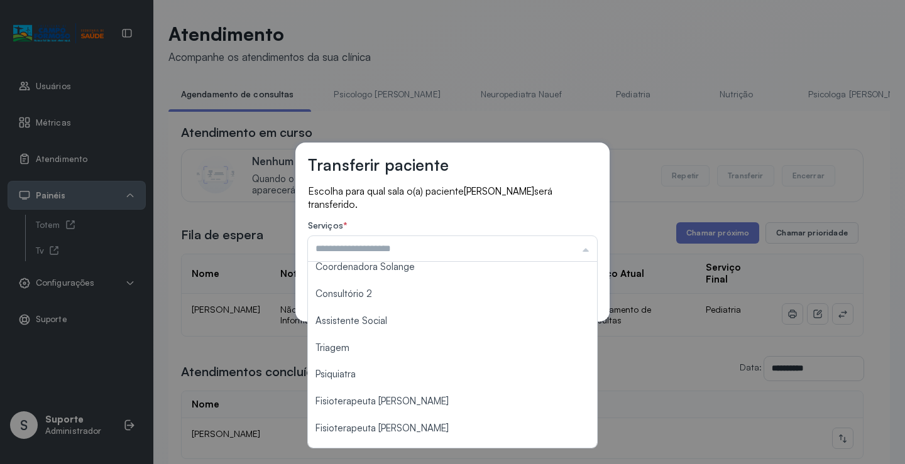
scroll to position [189, 0]
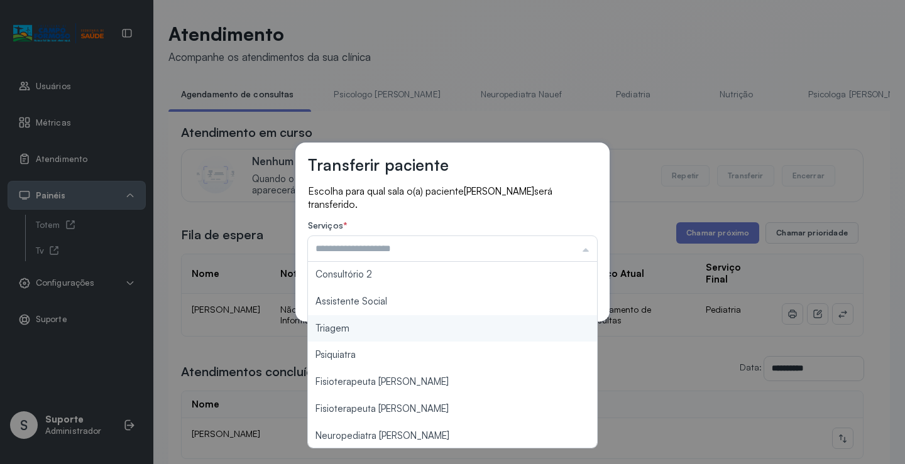
type input "*******"
drag, startPoint x: 361, startPoint y: 330, endPoint x: 488, endPoint y: 312, distance: 128.3
click at [363, 329] on div "Transferir paciente Escolha para qual sala o(a) paciente ARTHUR GABRIEL RODRIGU…" at bounding box center [452, 232] width 905 height 464
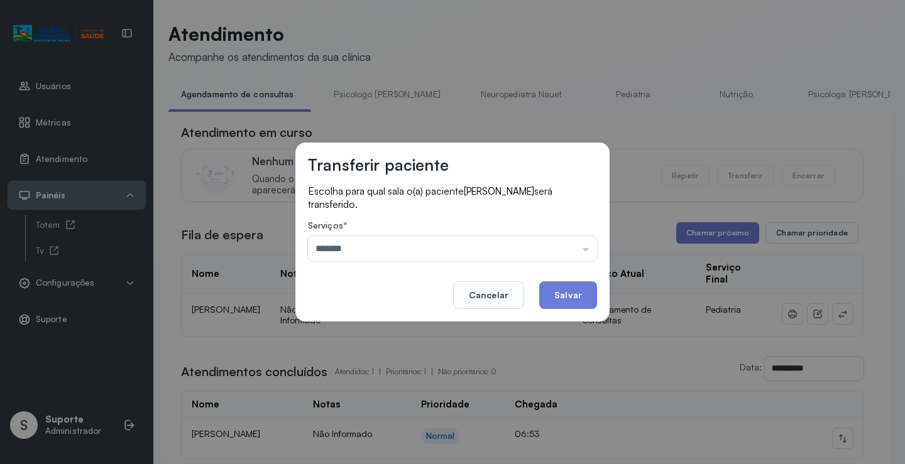
click at [572, 289] on button "Salvar" at bounding box center [568, 296] width 58 height 28
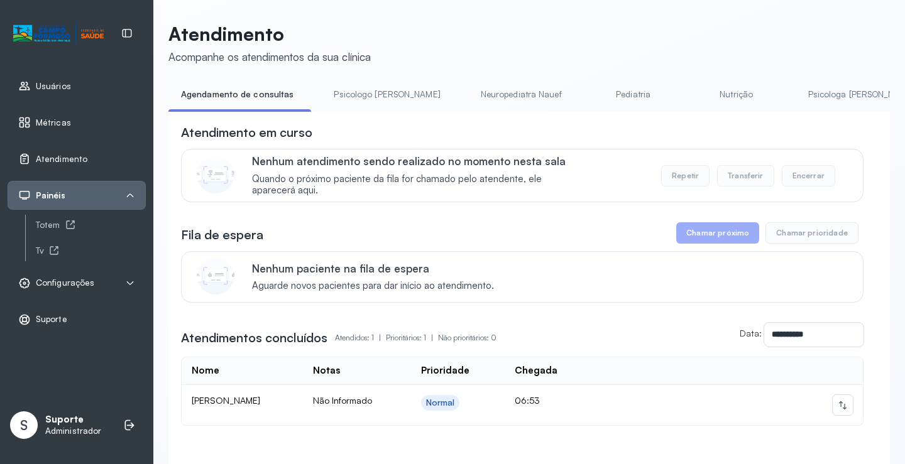
click at [370, 86] on link "Psicologo Pedro" at bounding box center [386, 94] width 131 height 21
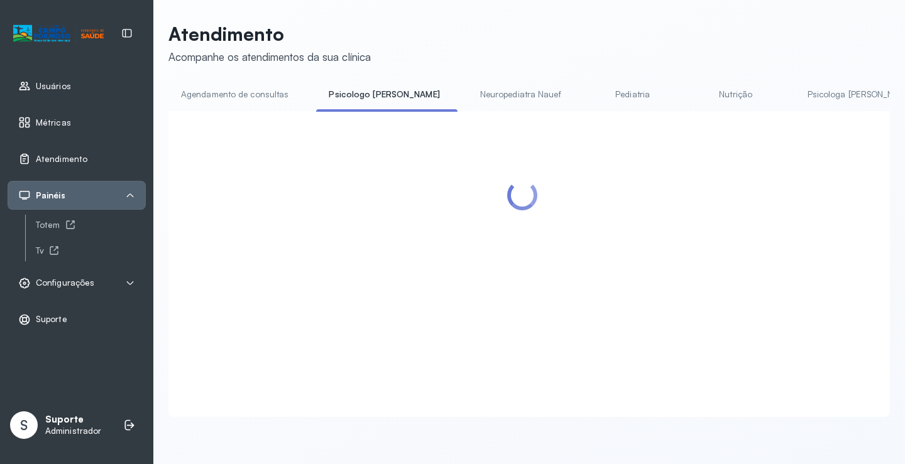
click at [250, 100] on link "Agendamento de consultas" at bounding box center [234, 94] width 133 height 21
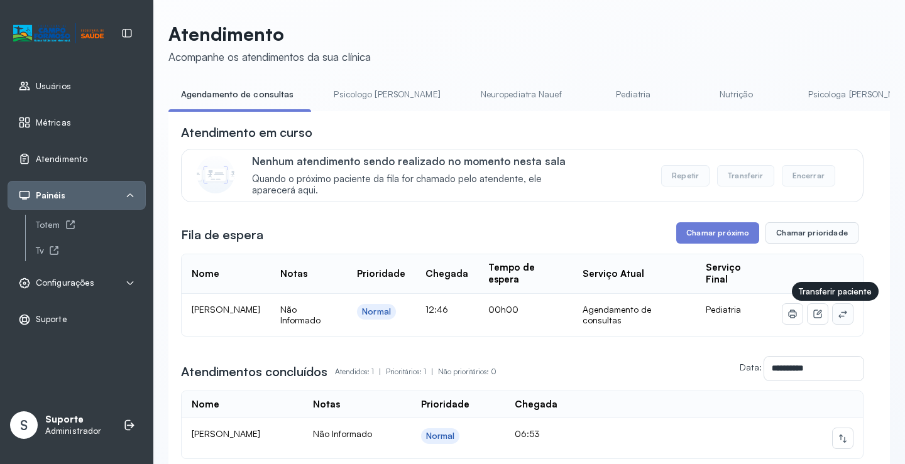
click at [838, 316] on icon at bounding box center [843, 314] width 10 height 10
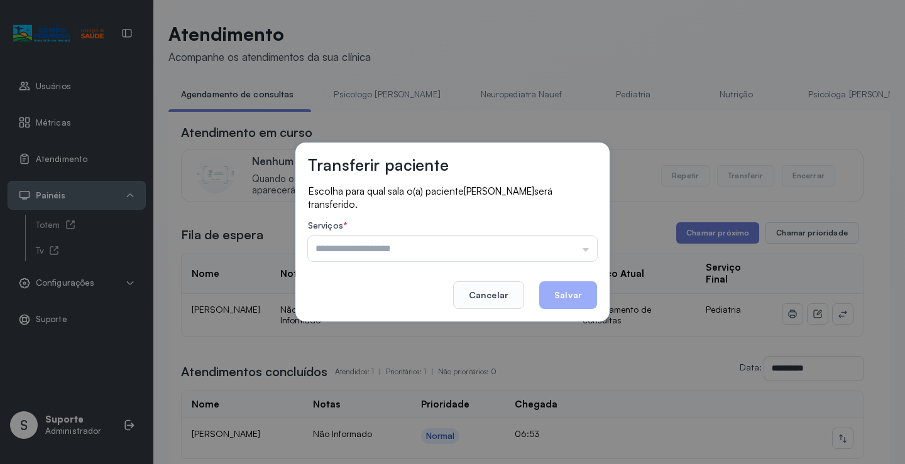
drag, startPoint x: 563, startPoint y: 253, endPoint x: 548, endPoint y: 272, distance: 24.1
click at [562, 253] on input "text" at bounding box center [452, 248] width 289 height 25
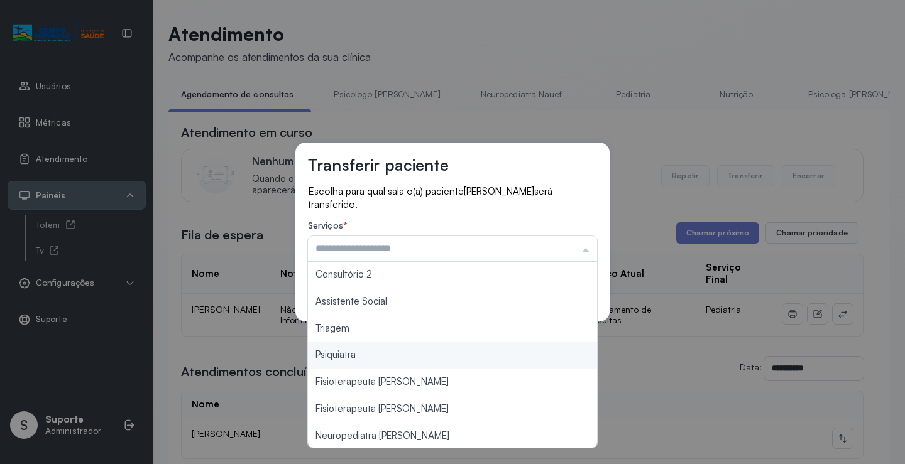
type input "*******"
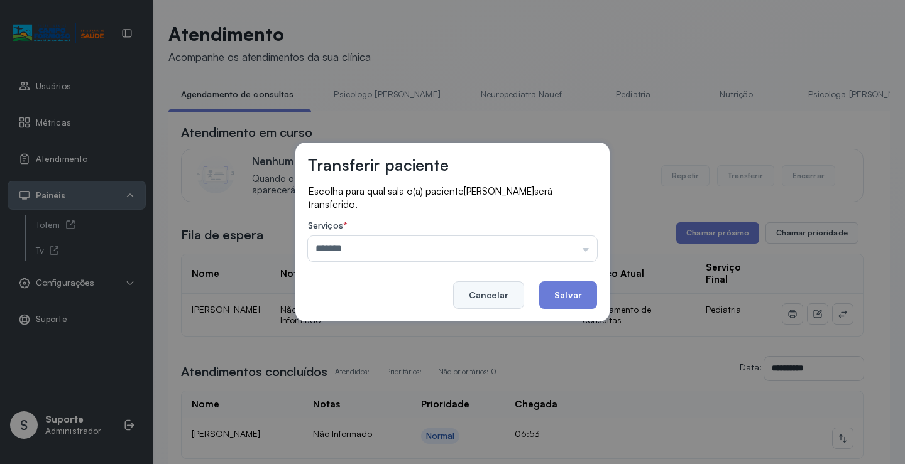
drag, startPoint x: 376, startPoint y: 332, endPoint x: 519, endPoint y: 294, distance: 147.7
click at [376, 332] on div "Transferir paciente Escolha para qual sala o(a) paciente ARYELLA MANUELLY DE JE…" at bounding box center [452, 232] width 905 height 464
click at [568, 288] on button "Salvar" at bounding box center [568, 296] width 58 height 28
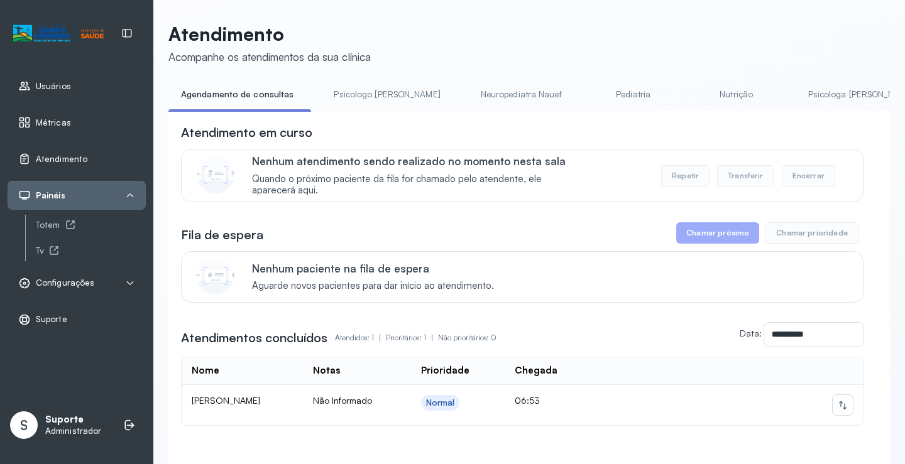
click at [363, 97] on link "Psicologo Pedro" at bounding box center [386, 94] width 131 height 21
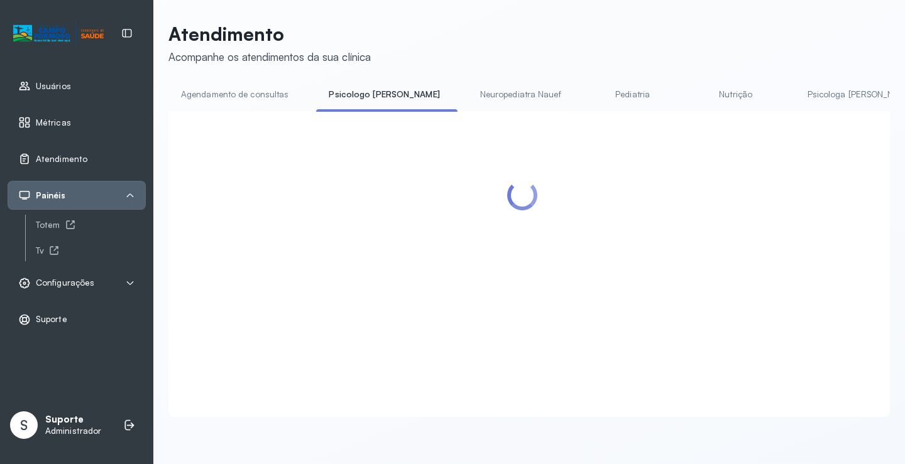
click at [260, 102] on link "Agendamento de consultas" at bounding box center [234, 94] width 133 height 21
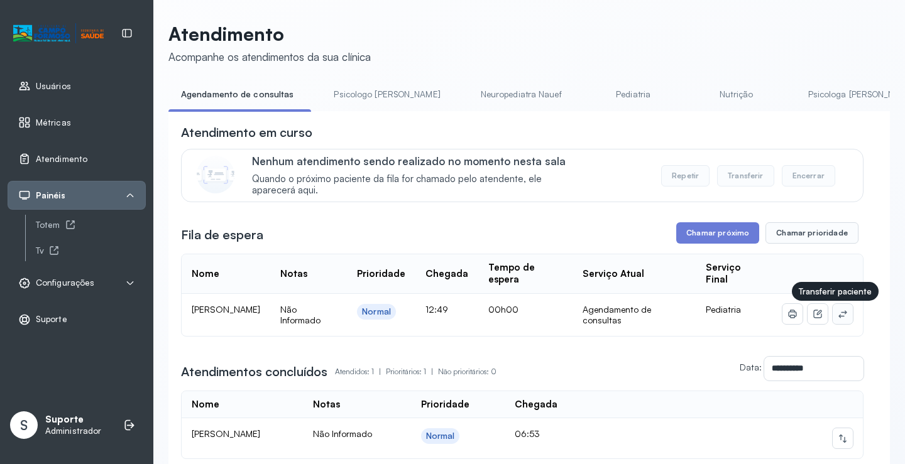
click at [838, 318] on icon at bounding box center [842, 314] width 8 height 8
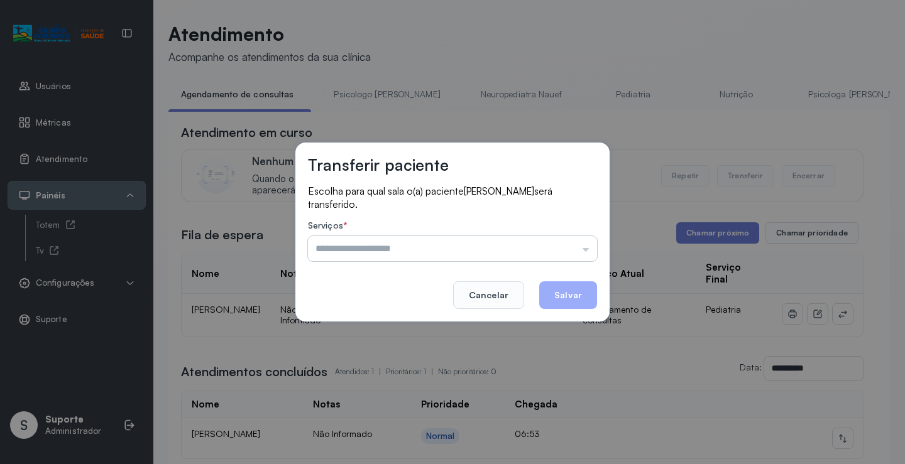
click at [547, 243] on input "text" at bounding box center [452, 248] width 289 height 25
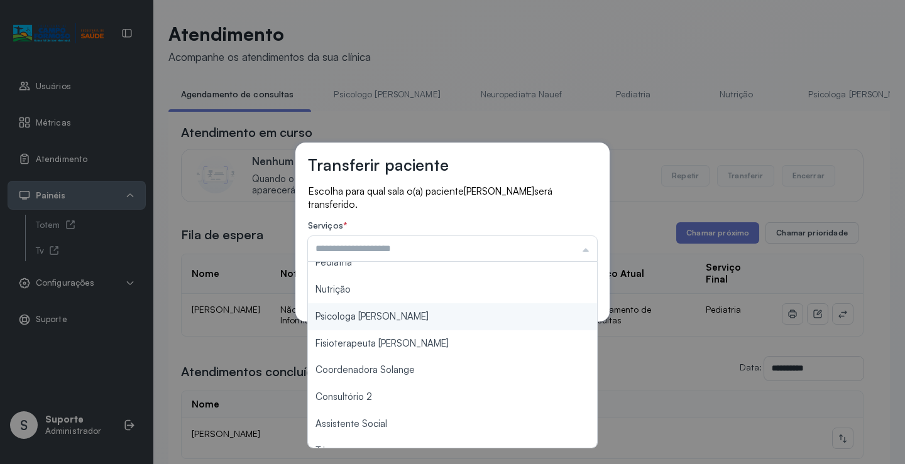
scroll to position [128, 0]
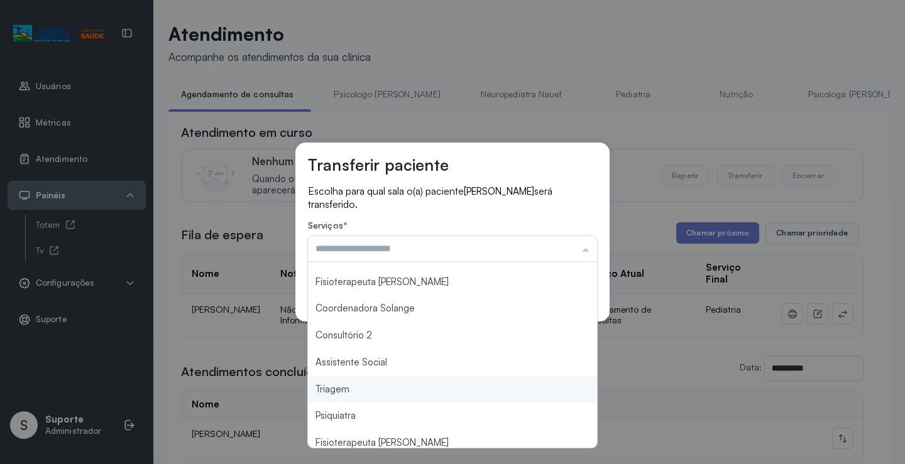
type input "*******"
drag, startPoint x: 351, startPoint y: 387, endPoint x: 523, endPoint y: 315, distance: 185.9
click at [363, 384] on div "Transferir paciente Escolha para qual sala o(a) paciente BRYAN DE CARVALHO PERE…" at bounding box center [452, 232] width 905 height 464
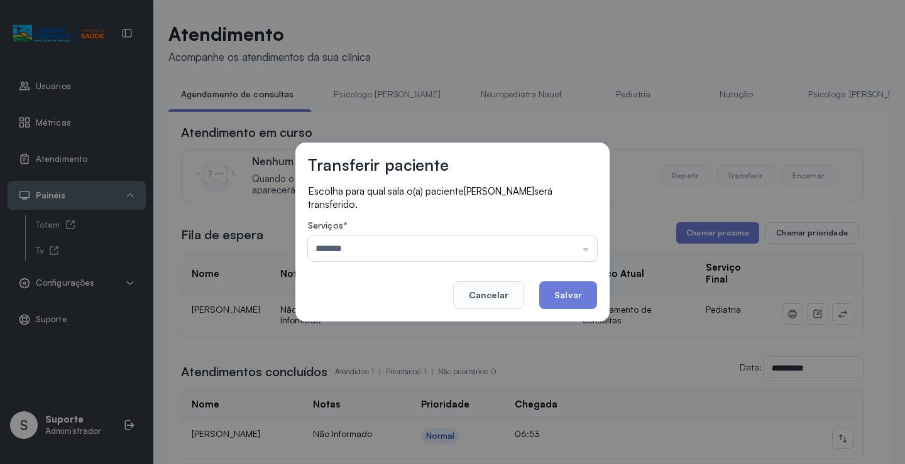
click at [564, 299] on button "Salvar" at bounding box center [568, 296] width 58 height 28
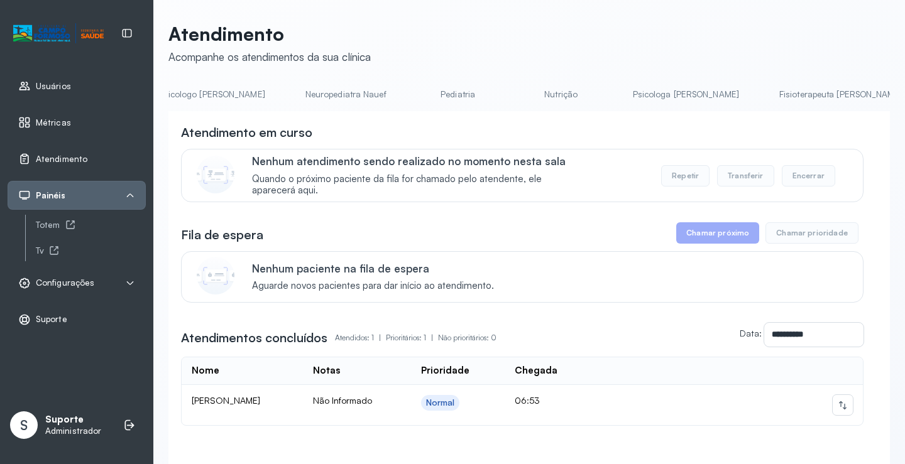
scroll to position [0, 180]
click at [419, 97] on link "Pediatria" at bounding box center [454, 94] width 88 height 21
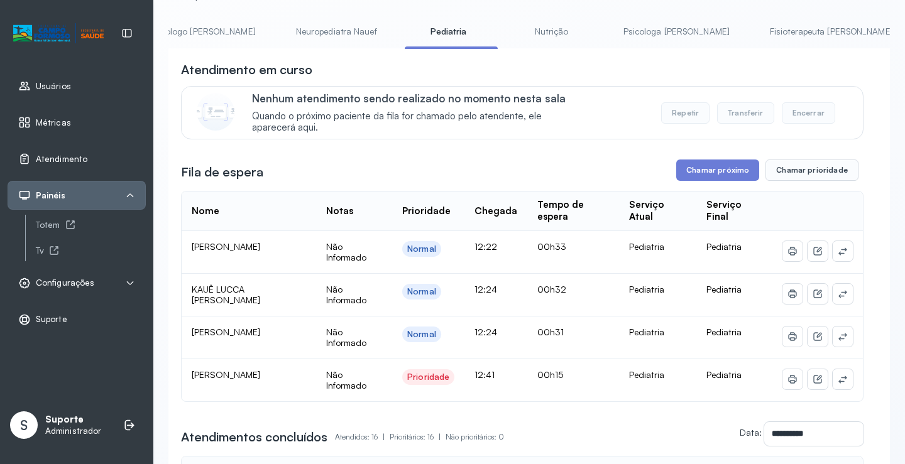
scroll to position [0, 0]
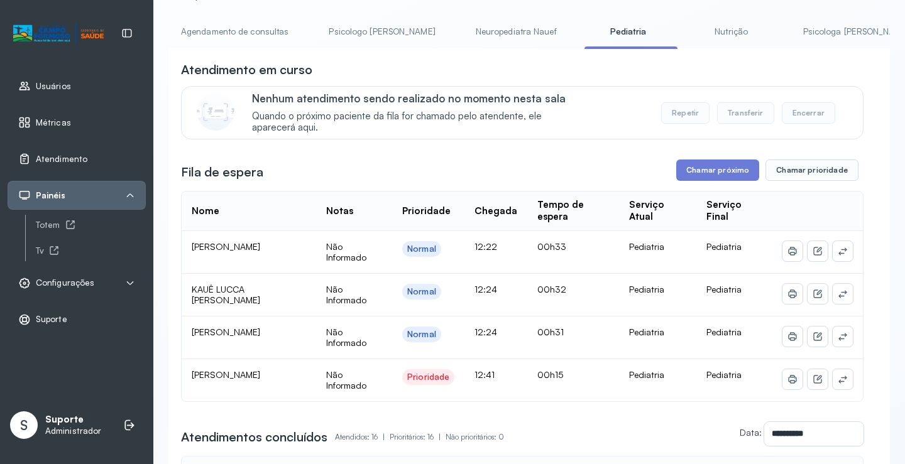
click at [197, 26] on link "Agendamento de consultas" at bounding box center [234, 31] width 133 height 21
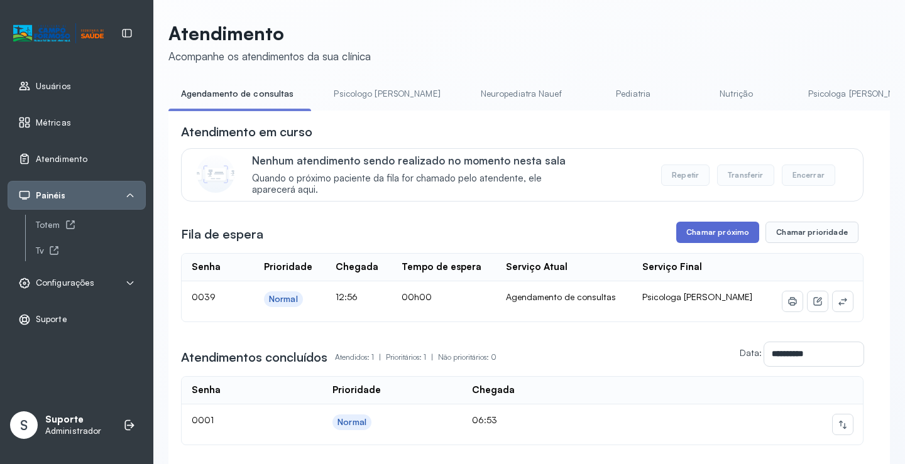
scroll to position [63, 0]
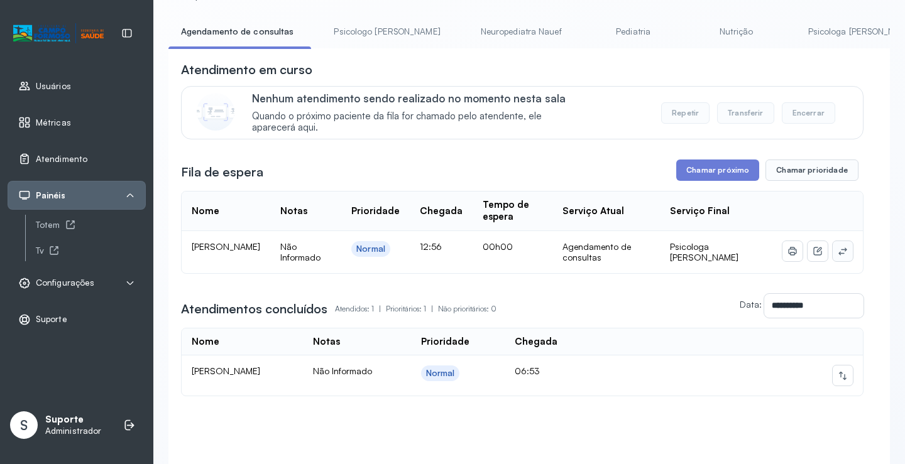
click at [842, 260] on button at bounding box center [843, 251] width 20 height 20
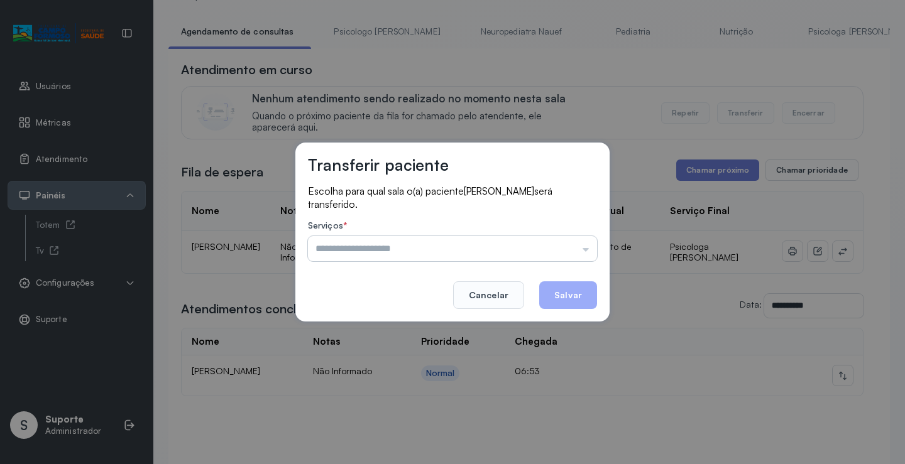
click at [573, 246] on input "text" at bounding box center [452, 248] width 289 height 25
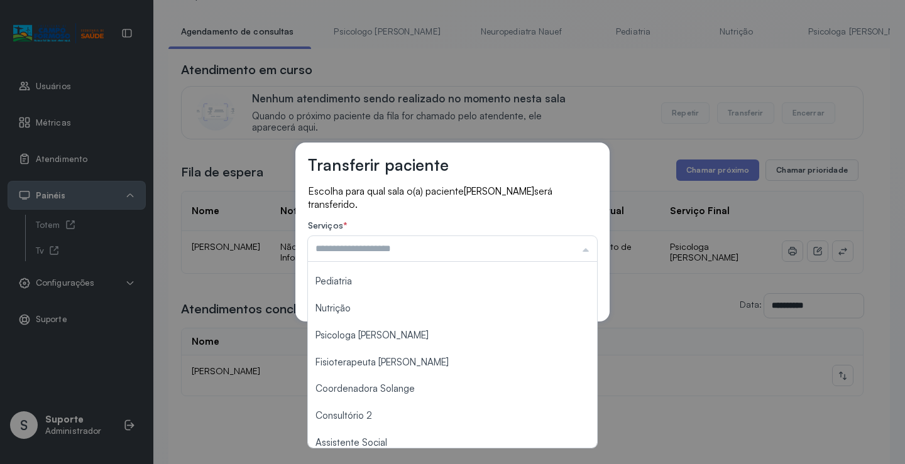
scroll to position [0, 0]
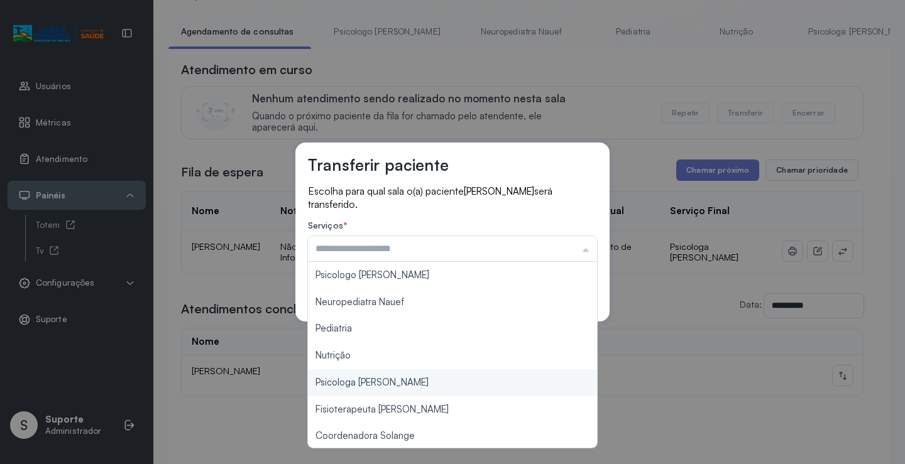
type input "**********"
click at [387, 387] on div "**********" at bounding box center [452, 232] width 905 height 464
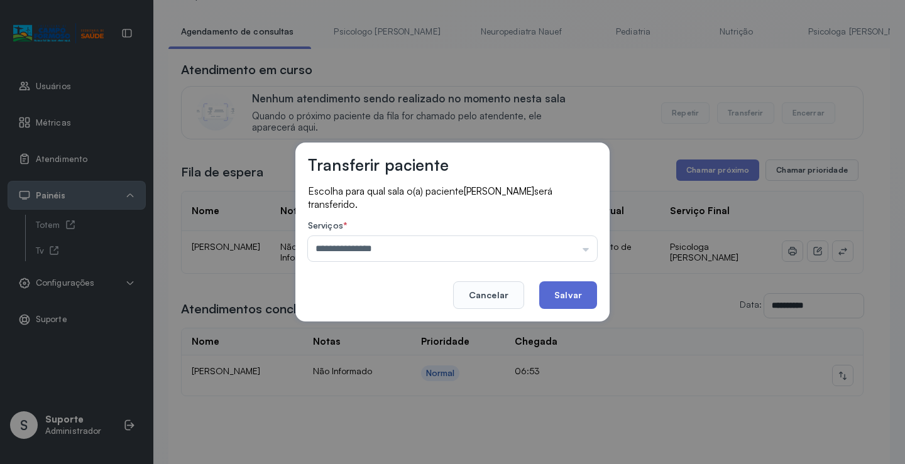
drag, startPoint x: 579, startPoint y: 304, endPoint x: 563, endPoint y: 297, distance: 17.7
click at [579, 304] on button "Salvar" at bounding box center [568, 296] width 58 height 28
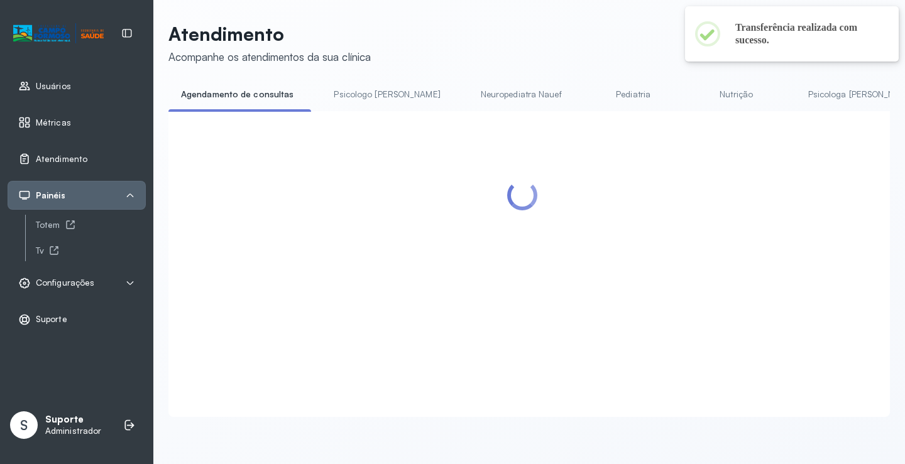
scroll to position [63, 0]
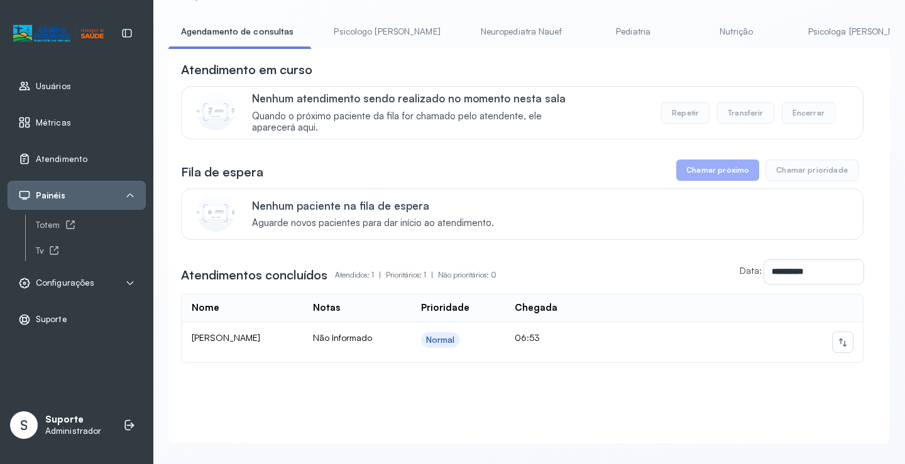
click at [383, 28] on link "Psicologo Pedro" at bounding box center [386, 31] width 131 height 21
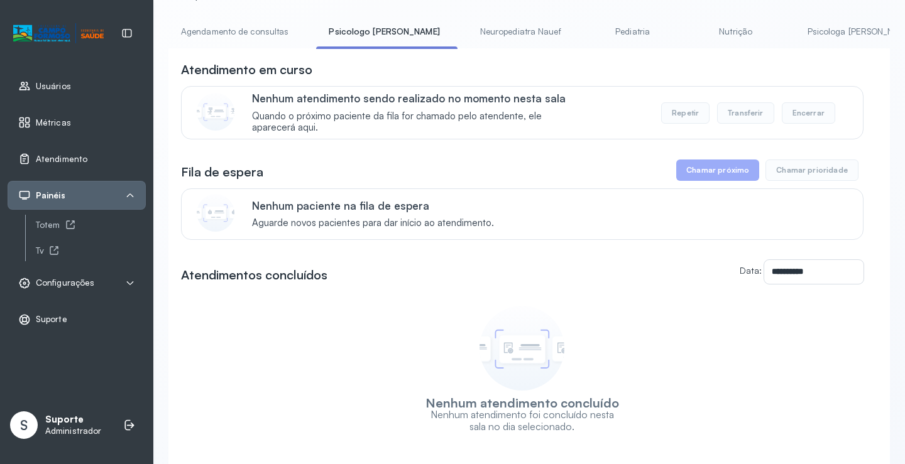
click at [244, 31] on link "Agendamento de consultas" at bounding box center [234, 31] width 133 height 21
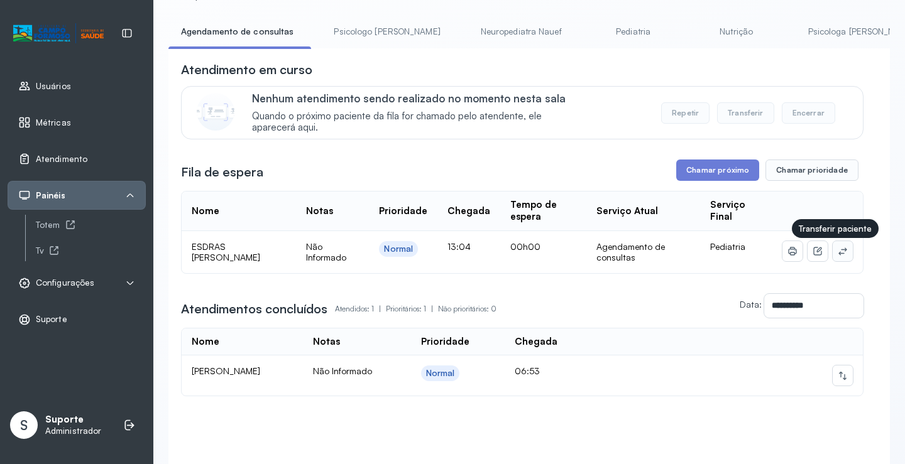
click at [838, 254] on icon at bounding box center [842, 252] width 8 height 8
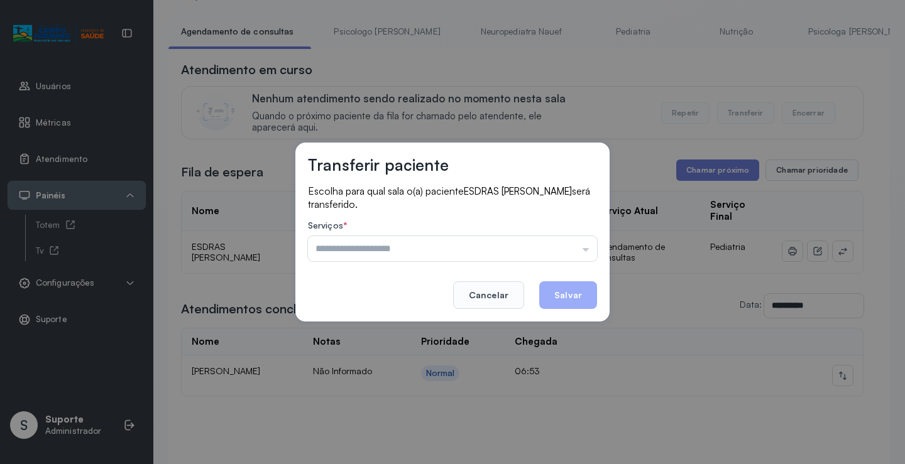
drag, startPoint x: 568, startPoint y: 250, endPoint x: 404, endPoint y: 323, distance: 179.2
click at [565, 250] on input "text" at bounding box center [452, 248] width 289 height 25
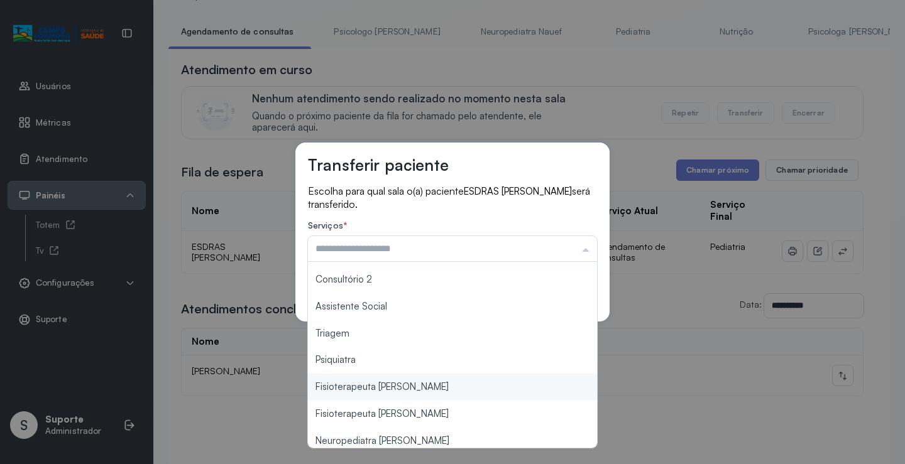
scroll to position [190, 0]
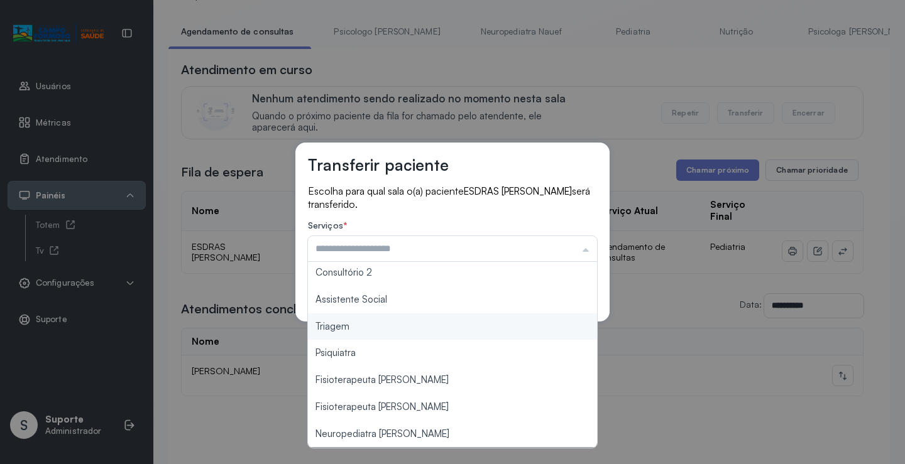
type input "*******"
click at [363, 317] on div "Transferir paciente Escolha para qual sala o(a) paciente ESDRAS ASAFE DA SILVA …" at bounding box center [452, 232] width 314 height 179
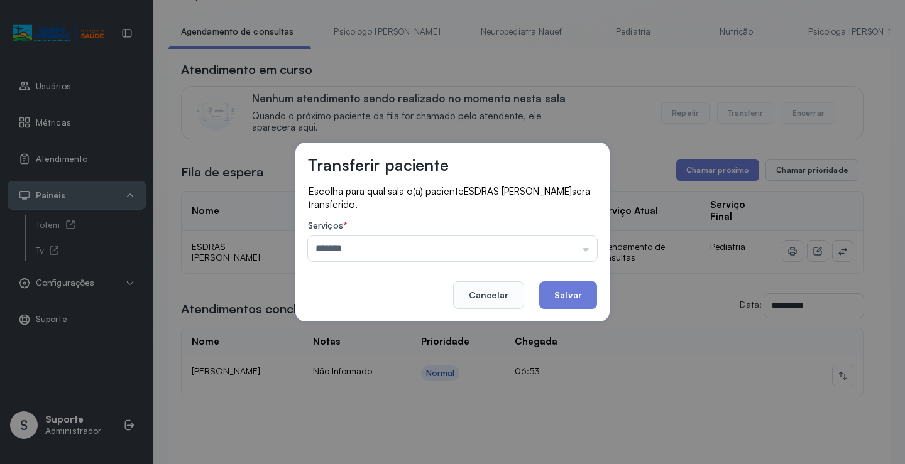
click at [559, 314] on div "Transferir paciente Escolha para qual sala o(a) paciente ESDRAS ASAFE DA SILVA …" at bounding box center [452, 232] width 314 height 179
click at [560, 299] on button "Salvar" at bounding box center [568, 296] width 58 height 28
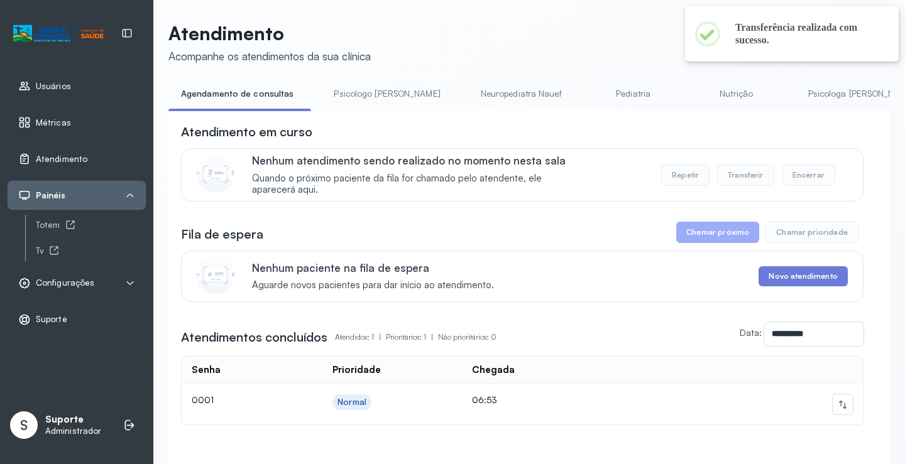
scroll to position [63, 0]
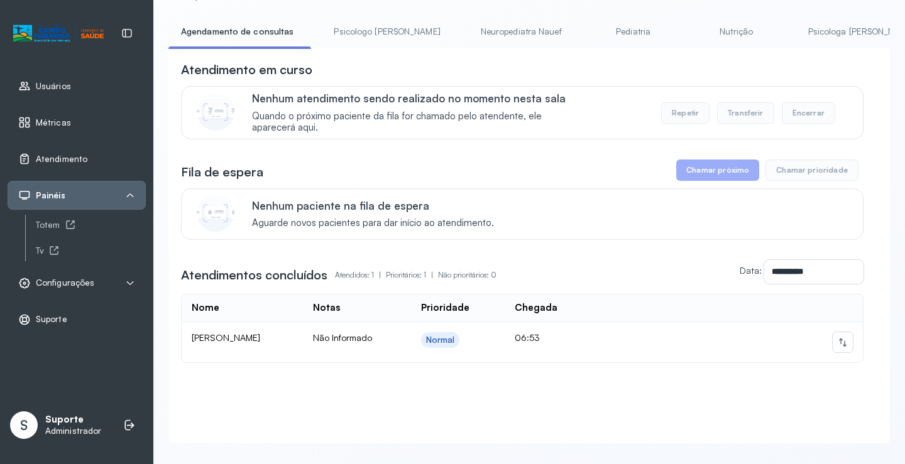
click at [595, 30] on link "Pediatria" at bounding box center [634, 31] width 88 height 21
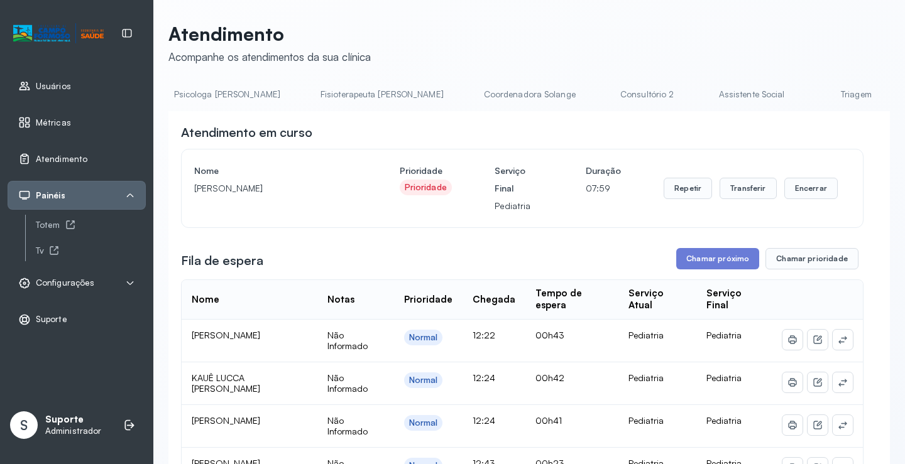
scroll to position [0, 578]
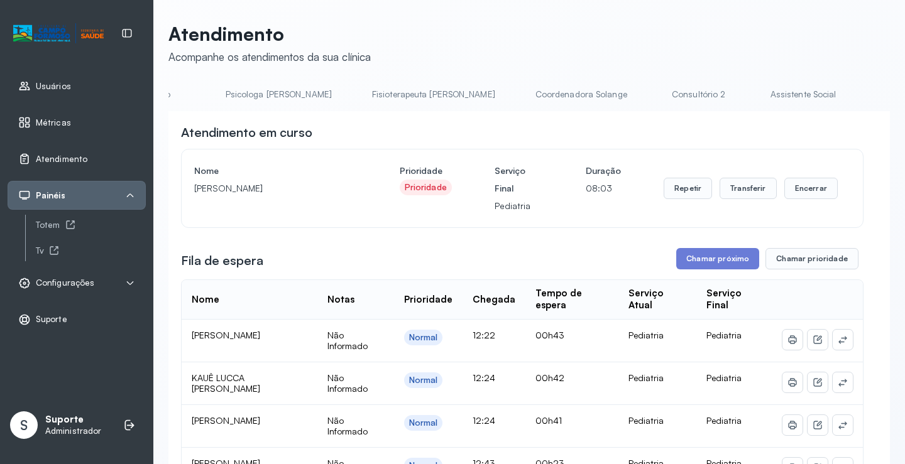
click at [213, 96] on link "Psicologa [PERSON_NAME]" at bounding box center [278, 94] width 131 height 21
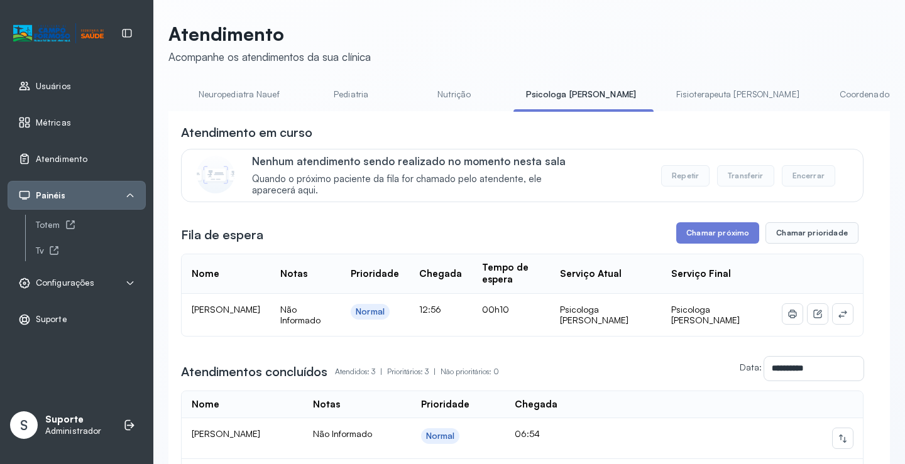
scroll to position [0, 0]
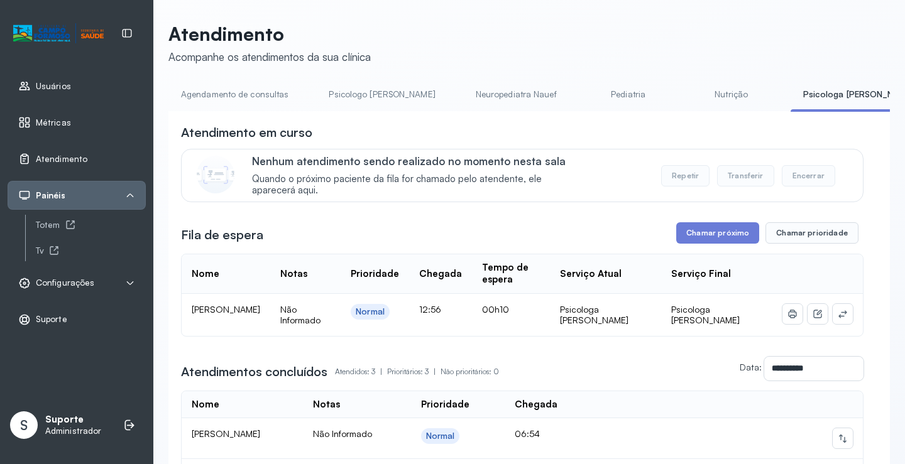
click at [207, 85] on link "Agendamento de consultas" at bounding box center [234, 94] width 133 height 21
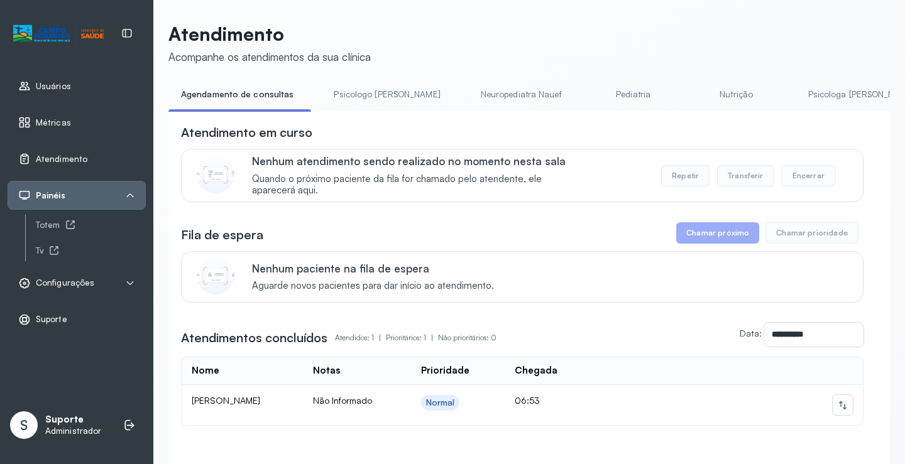
click at [590, 90] on link "Pediatria" at bounding box center [634, 94] width 88 height 21
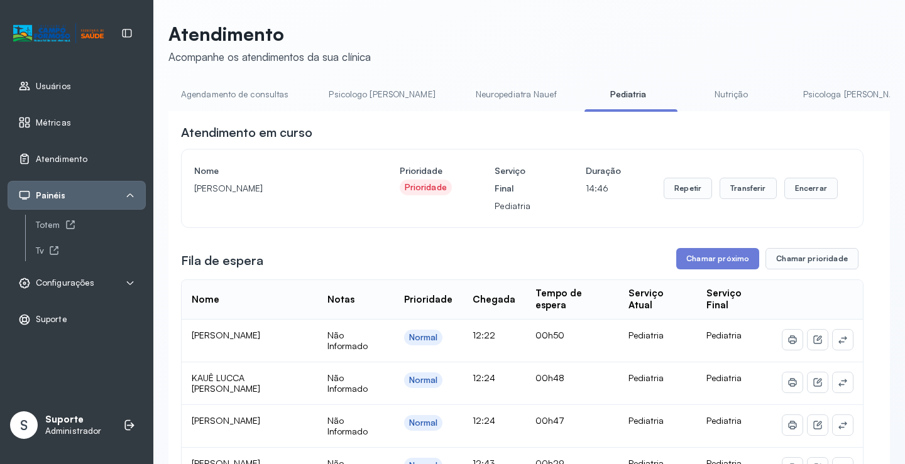
click at [491, 93] on link "Neuropediatra Nauef" at bounding box center [516, 94] width 106 height 21
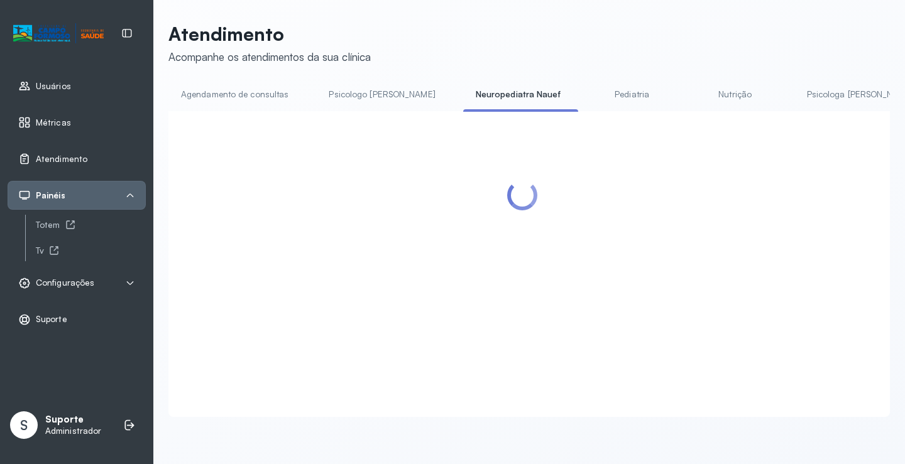
click at [596, 95] on link "Pediatria" at bounding box center [632, 94] width 88 height 21
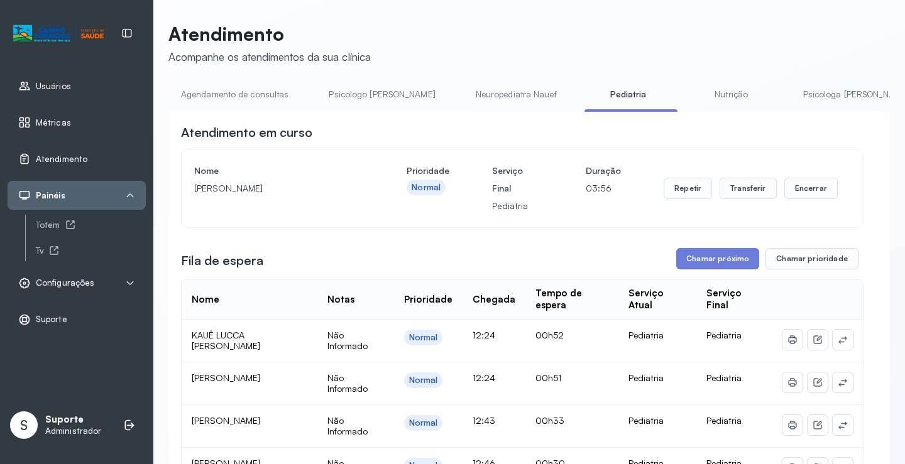
click at [244, 97] on link "Agendamento de consultas" at bounding box center [234, 94] width 133 height 21
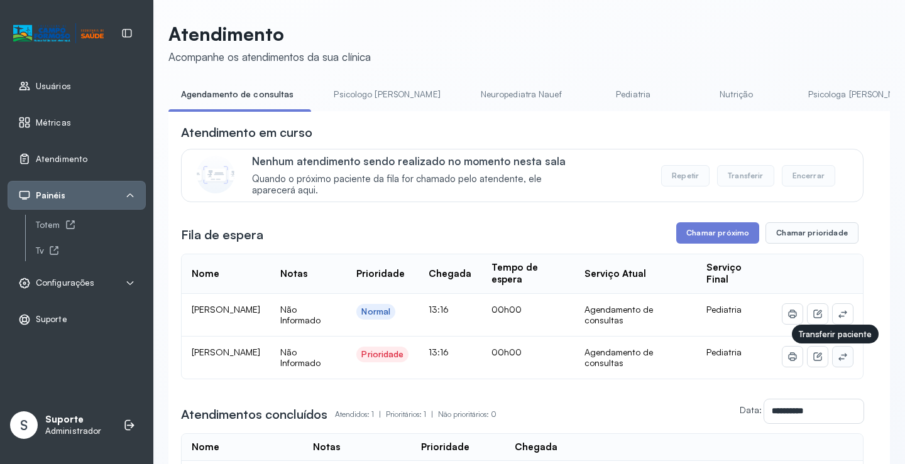
click at [838, 360] on icon at bounding box center [843, 357] width 10 height 10
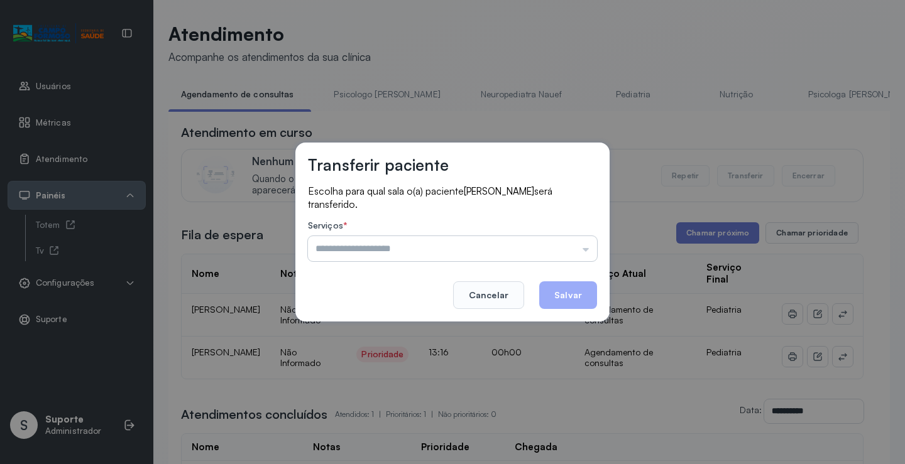
drag, startPoint x: 557, startPoint y: 251, endPoint x: 534, endPoint y: 261, distance: 25.1
click at [554, 251] on input "text" at bounding box center [452, 248] width 289 height 25
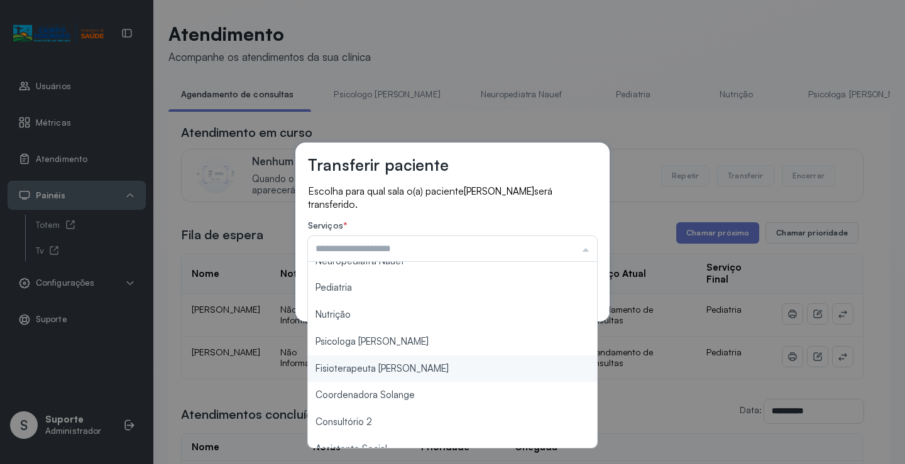
scroll to position [190, 0]
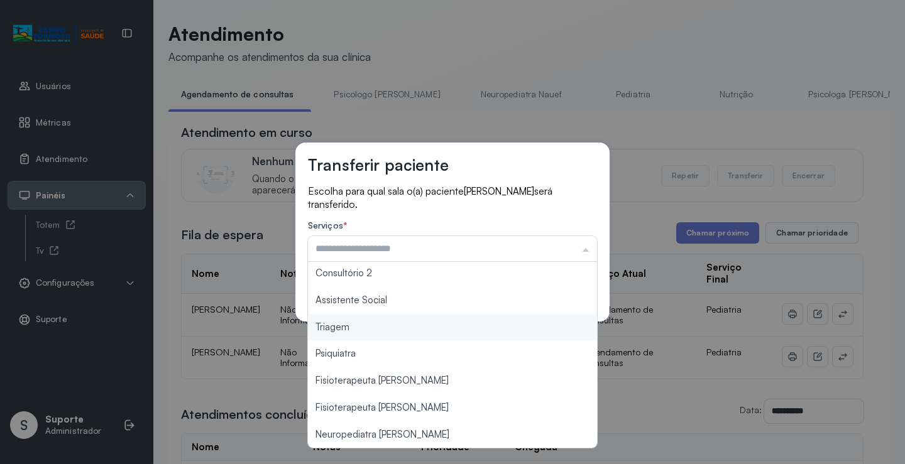
type input "*******"
click at [361, 329] on div "Transferir paciente Escolha para qual sala o(a) paciente SOFIA DE JESUS SANTOS …" at bounding box center [452, 232] width 905 height 464
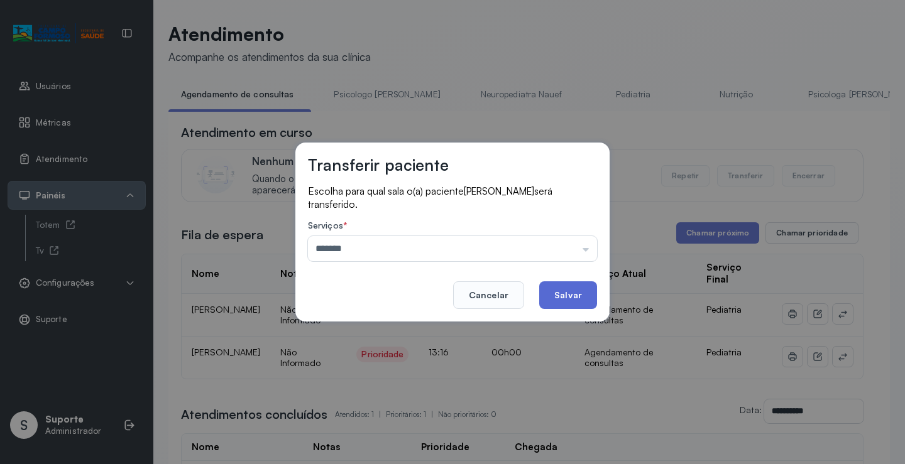
click at [571, 300] on button "Salvar" at bounding box center [568, 296] width 58 height 28
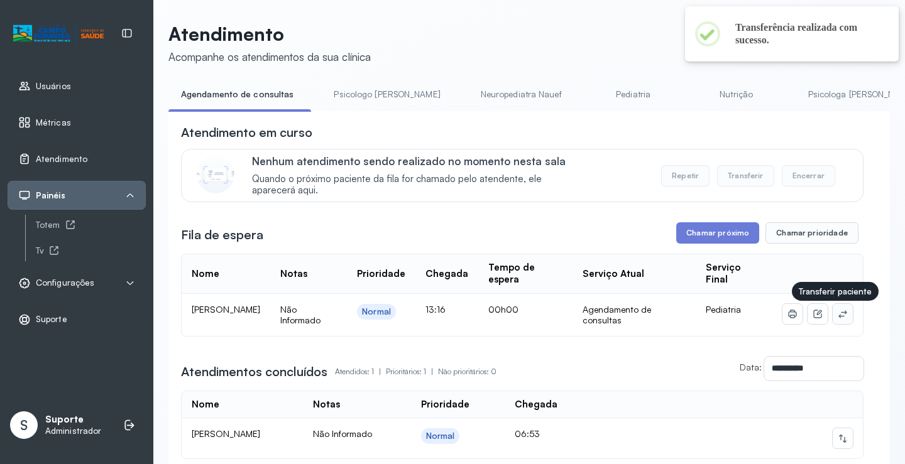
click at [840, 316] on button at bounding box center [843, 314] width 20 height 20
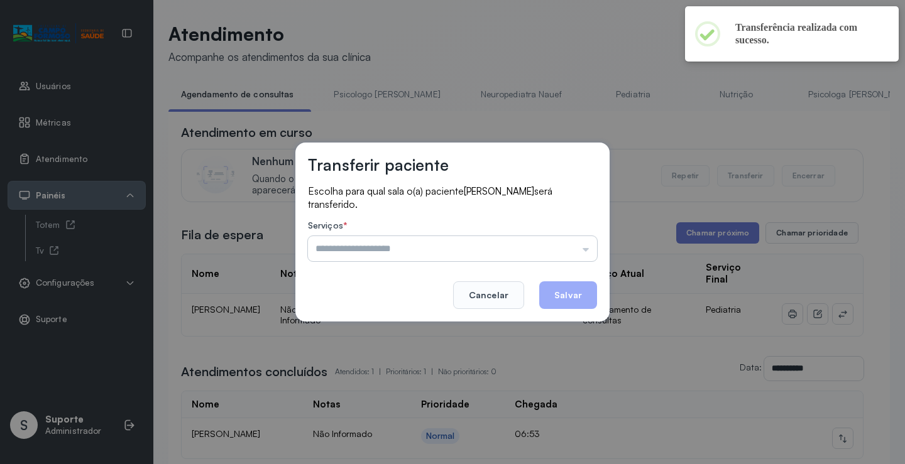
drag, startPoint x: 479, startPoint y: 241, endPoint x: 449, endPoint y: 274, distance: 44.5
click at [480, 240] on input "text" at bounding box center [452, 248] width 289 height 25
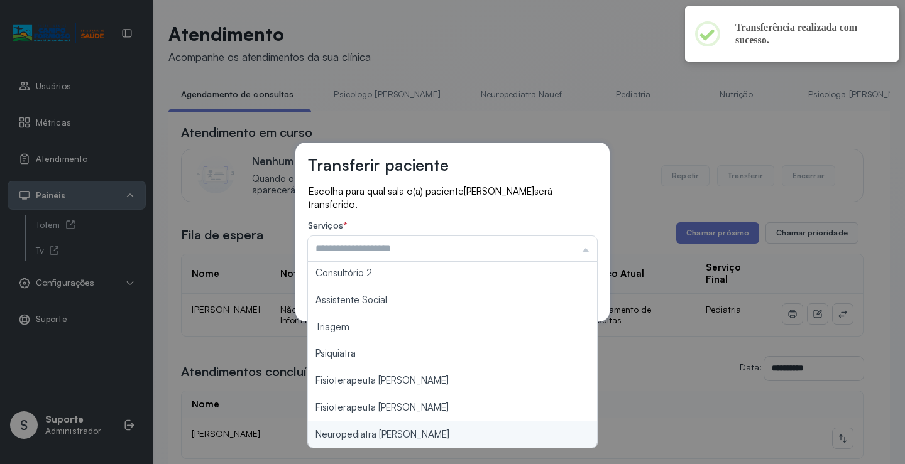
type input "**********"
click at [395, 429] on div "**********" at bounding box center [452, 232] width 905 height 464
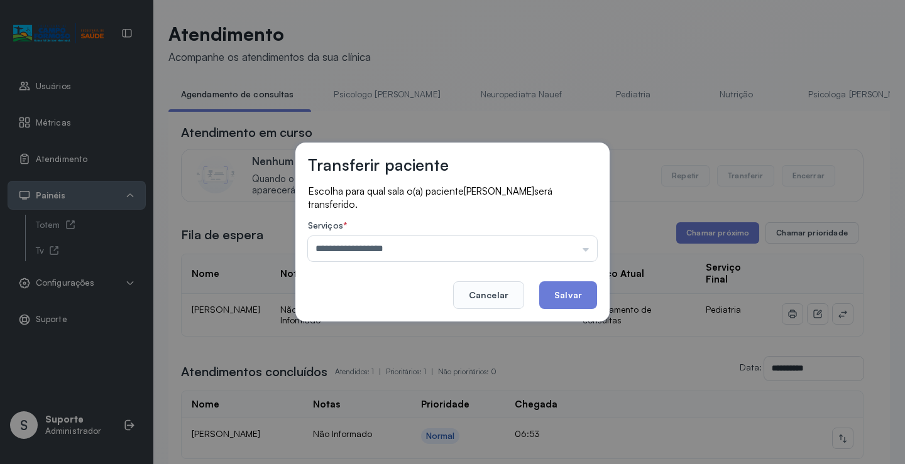
click at [544, 296] on button "Salvar" at bounding box center [568, 296] width 58 height 28
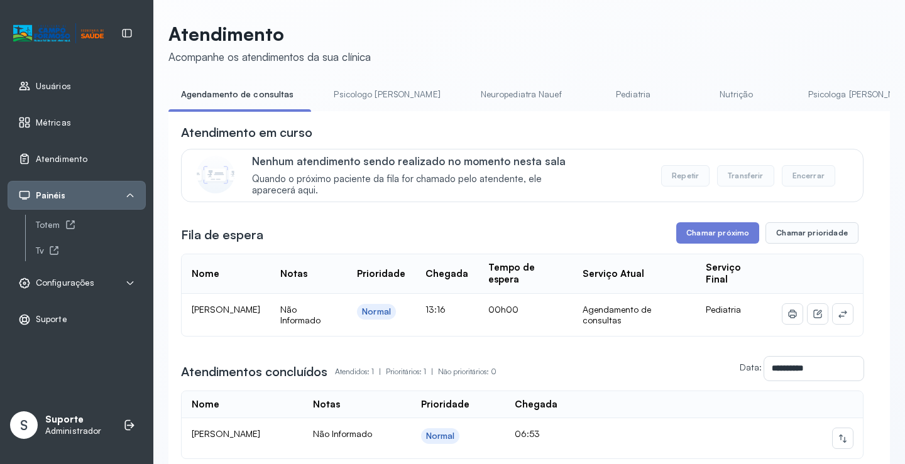
click at [545, 294] on th "Tempo de espera" at bounding box center [525, 275] width 94 height 40
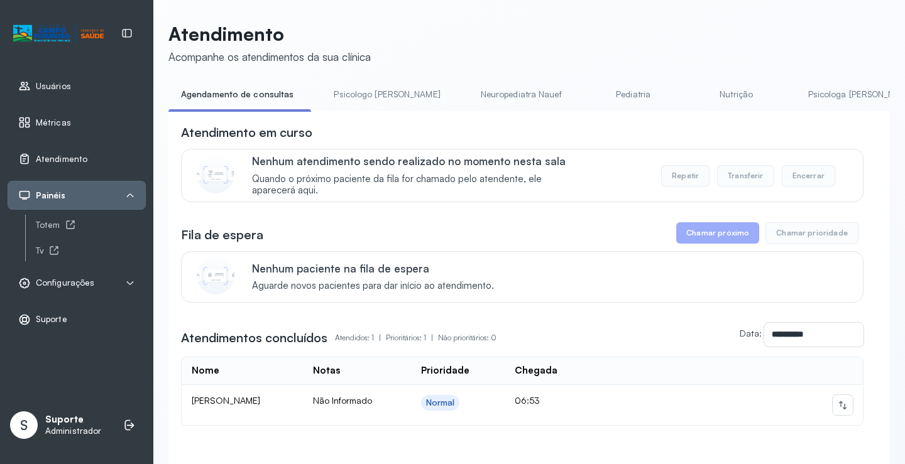
click at [362, 101] on link "Psicologo Pedro" at bounding box center [386, 94] width 131 height 21
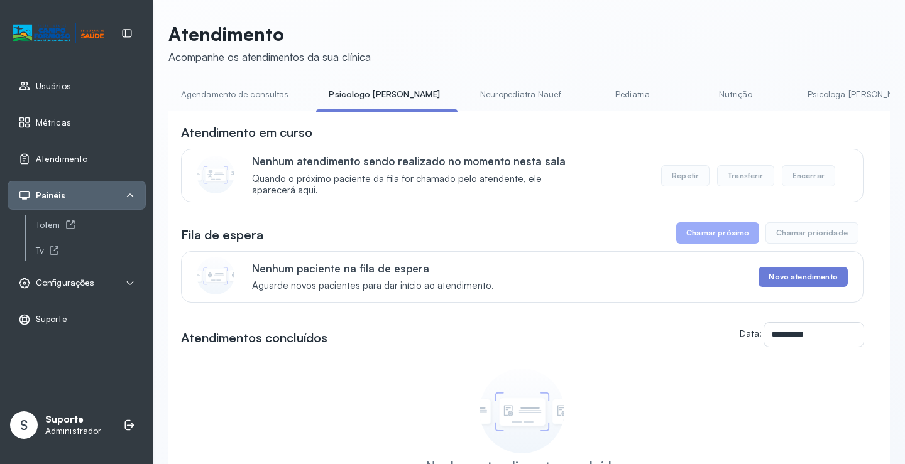
drag, startPoint x: 256, startPoint y: 91, endPoint x: 318, endPoint y: 81, distance: 62.4
click at [255, 89] on link "Agendamento de consultas" at bounding box center [234, 94] width 133 height 21
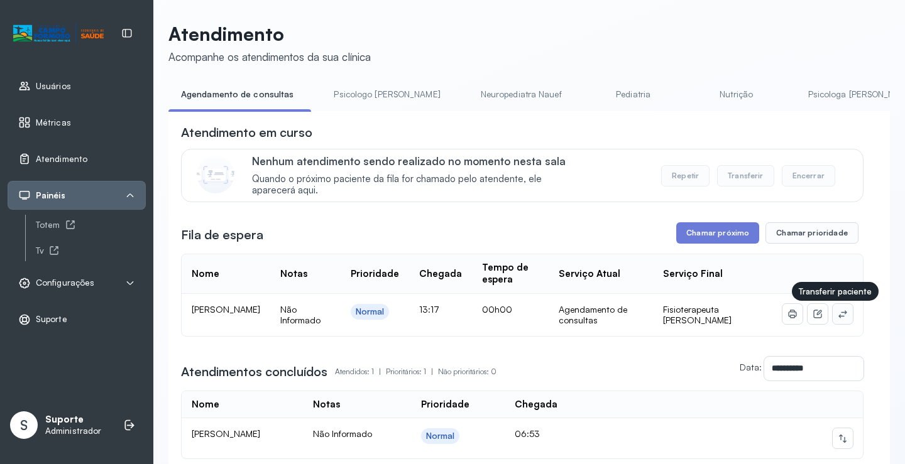
click at [833, 321] on button at bounding box center [843, 314] width 20 height 20
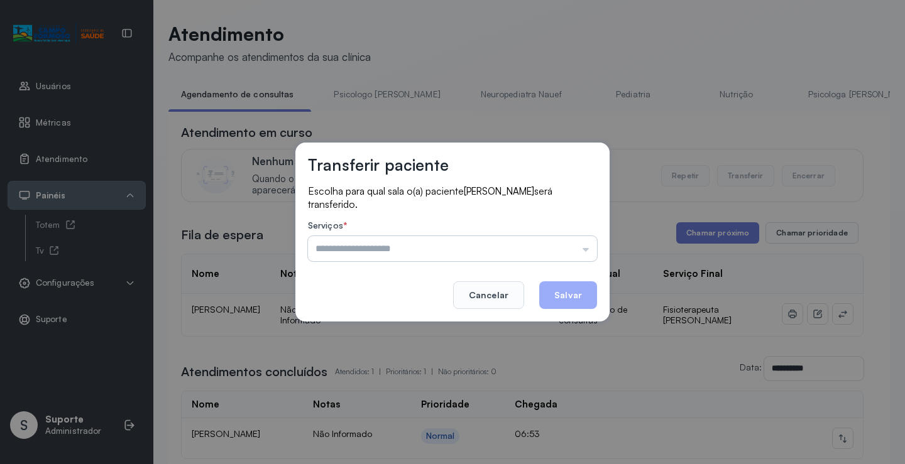
click at [564, 250] on input "text" at bounding box center [452, 248] width 289 height 25
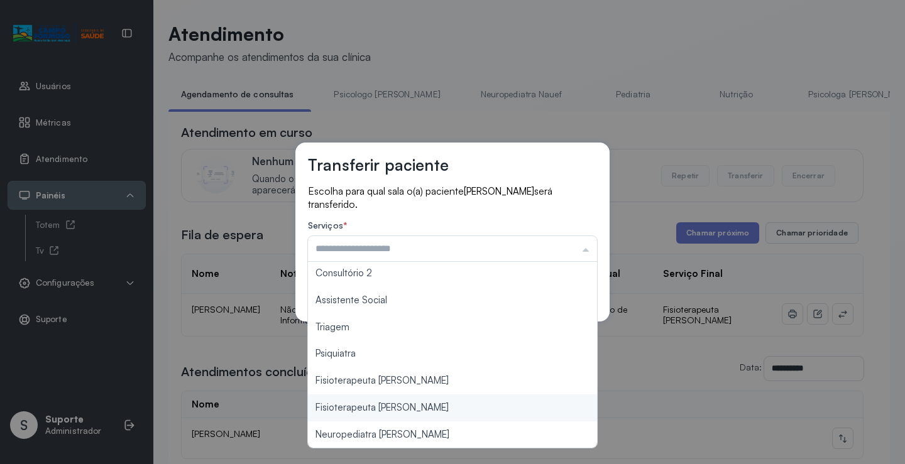
type input "**********"
drag, startPoint x: 429, startPoint y: 412, endPoint x: 542, endPoint y: 321, distance: 145.7
click at [435, 403] on div "**********" at bounding box center [452, 232] width 905 height 464
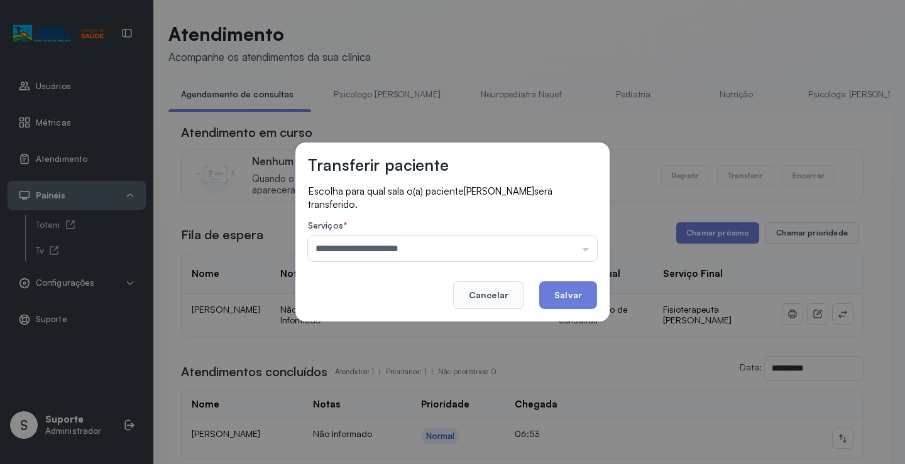
drag, startPoint x: 564, startPoint y: 291, endPoint x: 557, endPoint y: 291, distance: 6.9
click at [564, 291] on button "Salvar" at bounding box center [568, 296] width 58 height 28
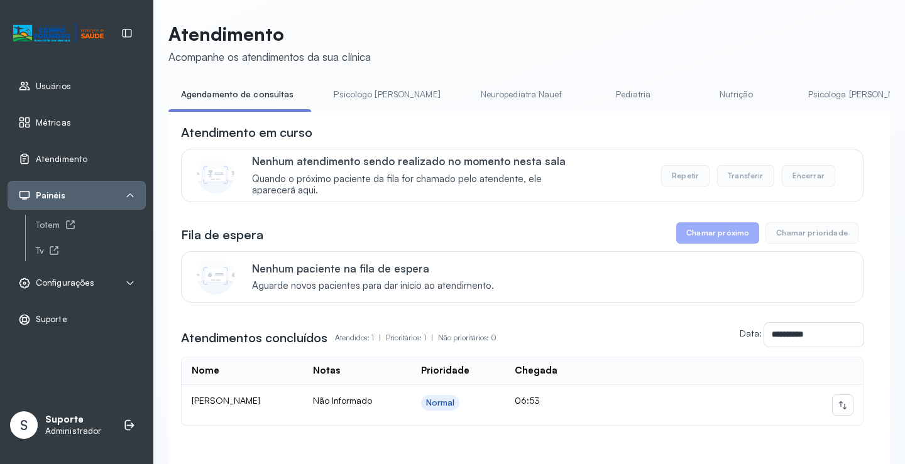
drag, startPoint x: 381, startPoint y: 94, endPoint x: 276, endPoint y: 101, distance: 105.1
click at [380, 94] on link "Psicologo Pedro" at bounding box center [386, 94] width 131 height 21
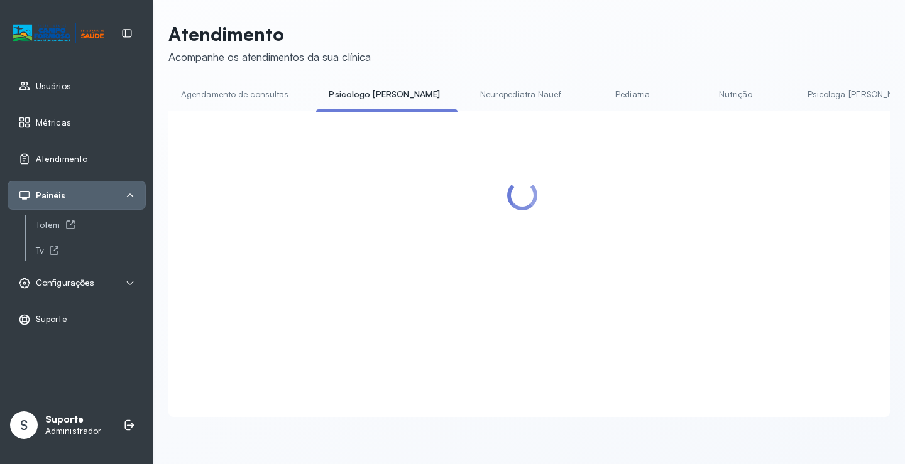
click at [268, 99] on link "Agendamento de consultas" at bounding box center [234, 94] width 133 height 21
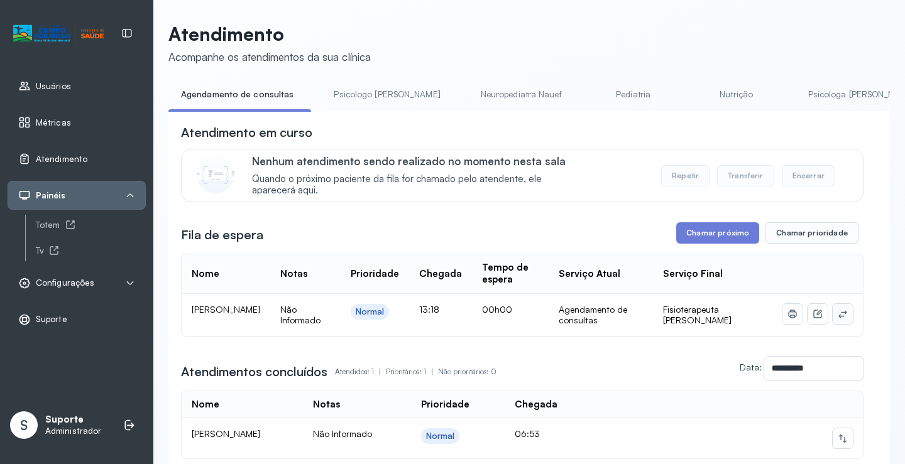
click at [833, 312] on button at bounding box center [843, 314] width 20 height 20
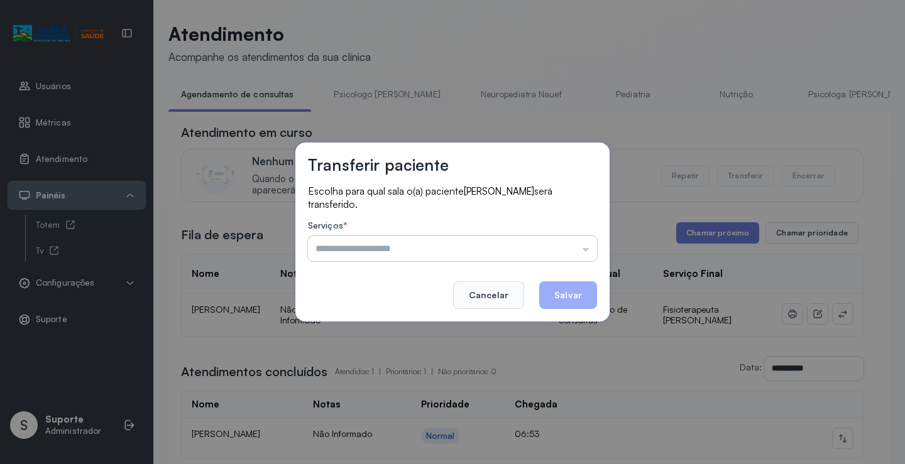
click at [569, 243] on input "text" at bounding box center [452, 248] width 289 height 25
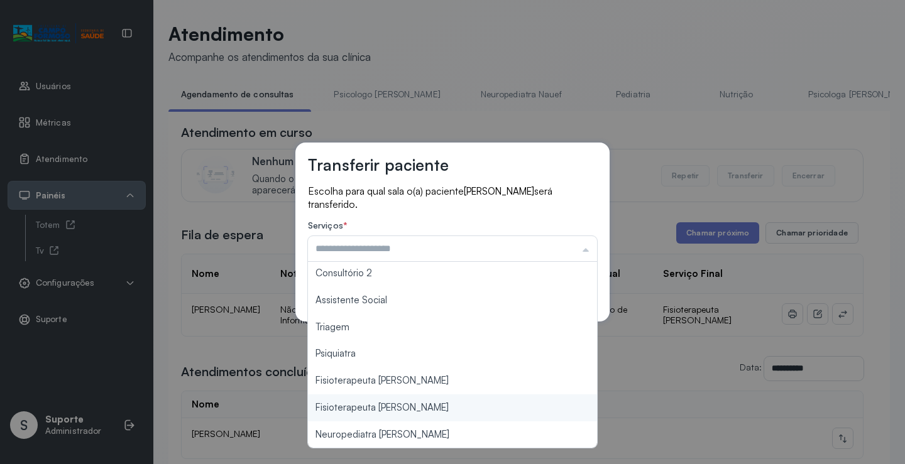
type input "**********"
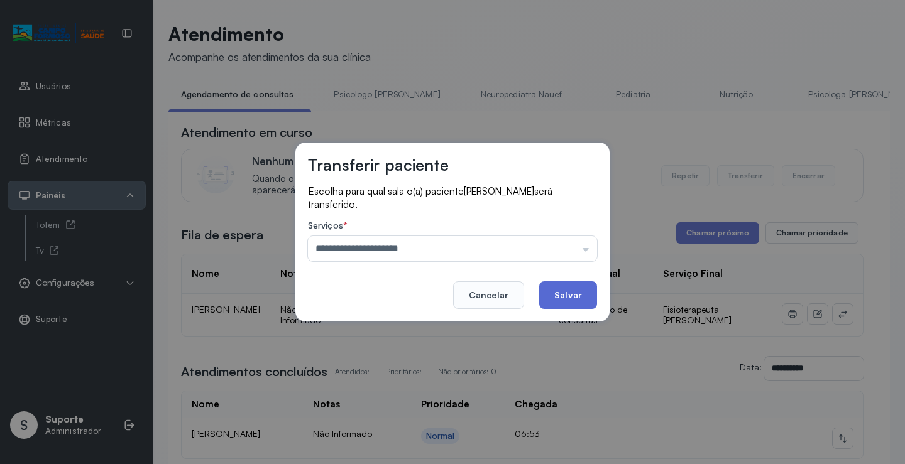
drag, startPoint x: 409, startPoint y: 410, endPoint x: 589, endPoint y: 287, distance: 218.4
click at [422, 400] on div "**********" at bounding box center [452, 232] width 905 height 464
drag, startPoint x: 570, startPoint y: 297, endPoint x: 505, endPoint y: 204, distance: 113.3
click at [568, 297] on button "Salvar" at bounding box center [568, 296] width 58 height 28
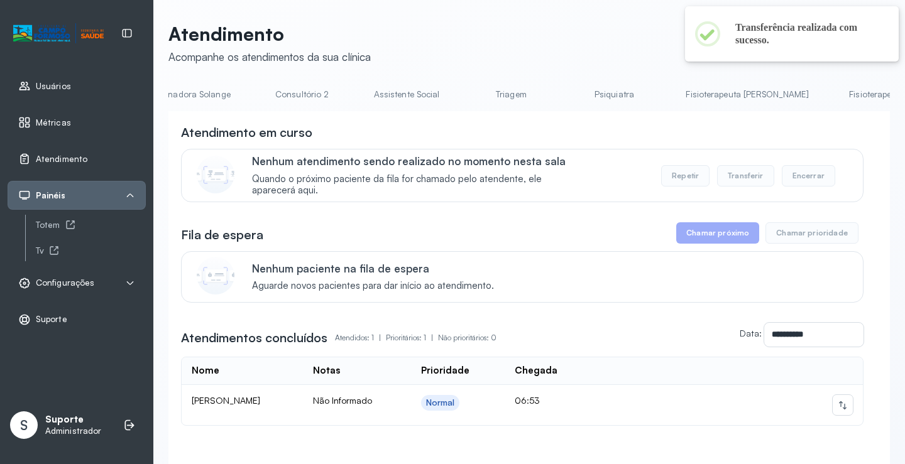
scroll to position [0, 975]
click at [840, 92] on link "Fisioterapeuta [PERSON_NAME]" at bounding box center [914, 94] width 148 height 21
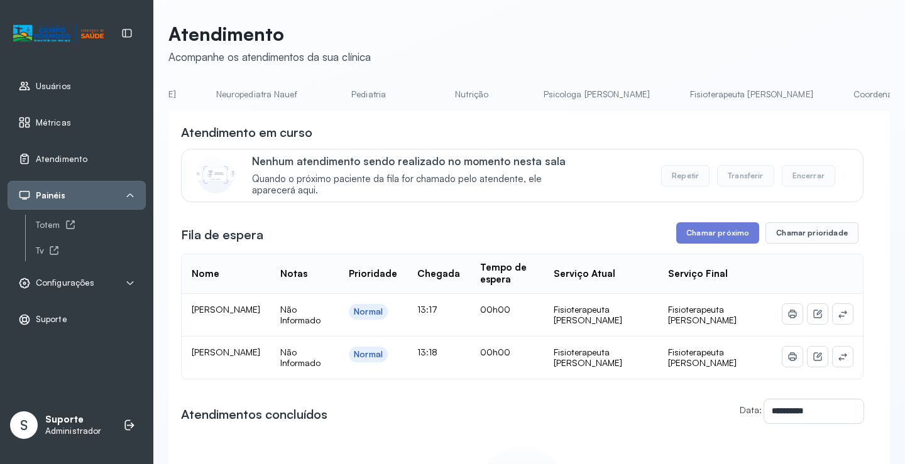
scroll to position [0, 195]
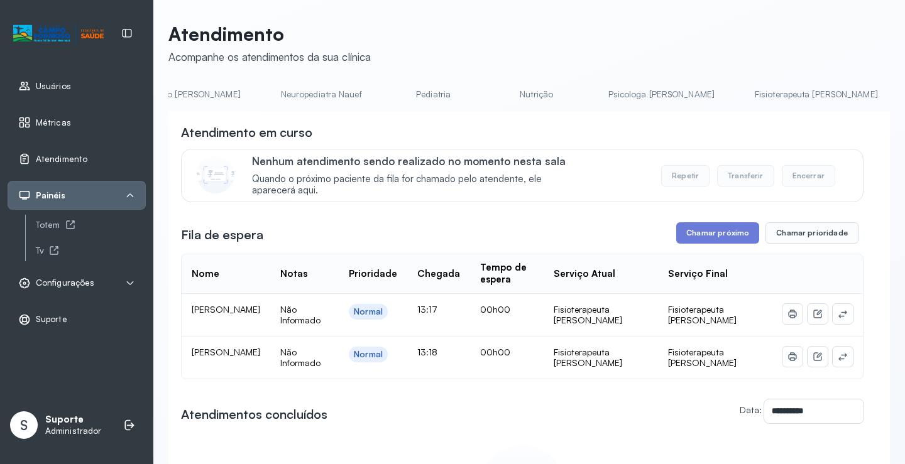
click at [390, 89] on link "Pediatria" at bounding box center [434, 94] width 88 height 21
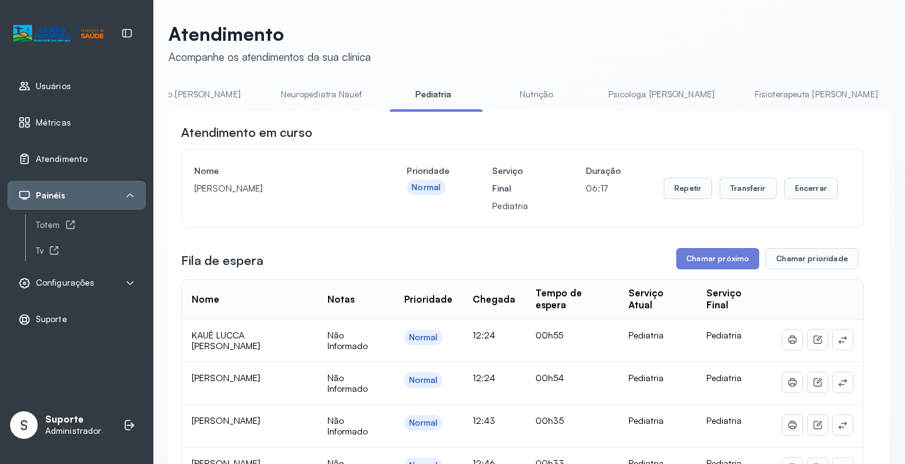
scroll to position [0, 0]
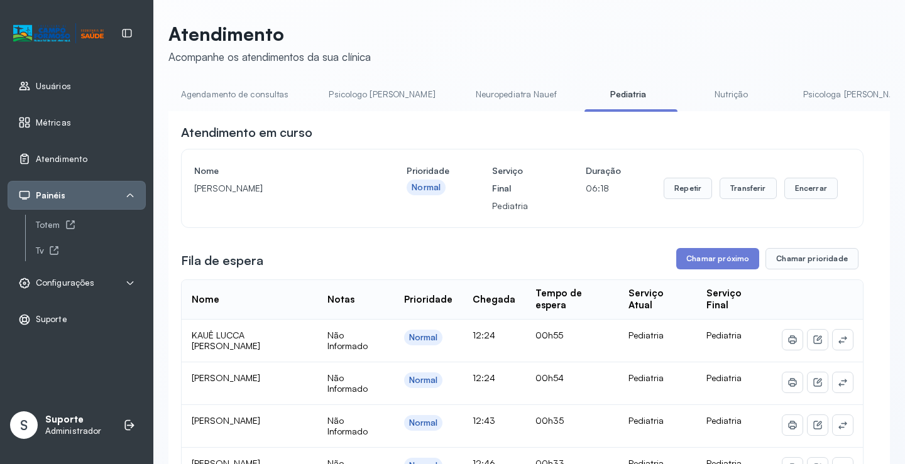
click at [222, 93] on link "Agendamento de consultas" at bounding box center [234, 94] width 133 height 21
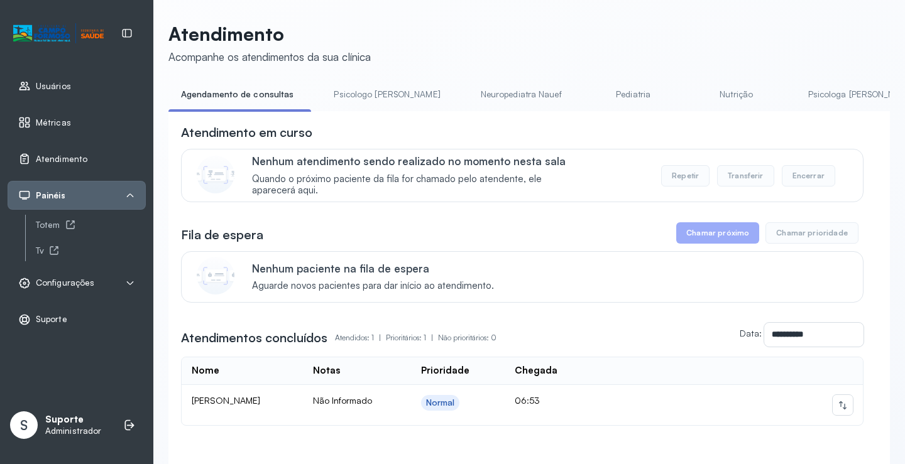
click at [342, 87] on link "Psicologo Pedro" at bounding box center [386, 94] width 131 height 21
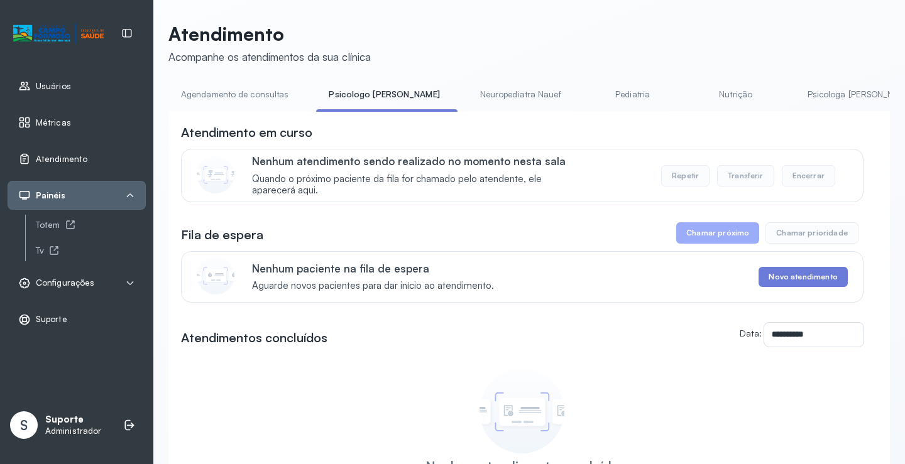
drag, startPoint x: 248, startPoint y: 87, endPoint x: 277, endPoint y: 99, distance: 31.5
click at [248, 87] on link "Agendamento de consultas" at bounding box center [234, 94] width 133 height 21
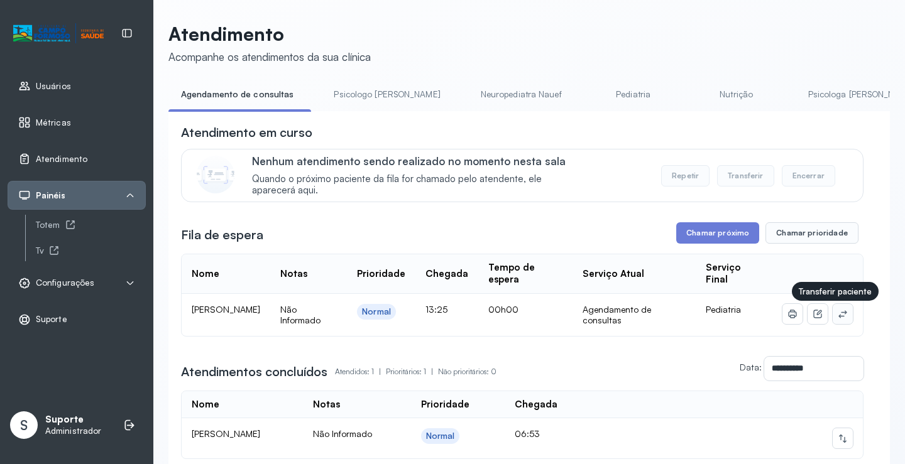
click at [838, 319] on icon at bounding box center [843, 314] width 10 height 10
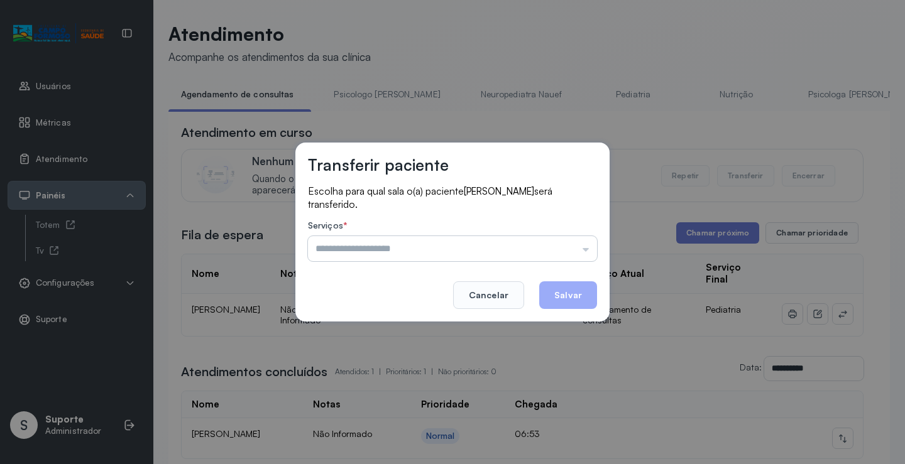
drag, startPoint x: 571, startPoint y: 250, endPoint x: 527, endPoint y: 260, distance: 45.3
click at [569, 250] on input "text" at bounding box center [452, 248] width 289 height 25
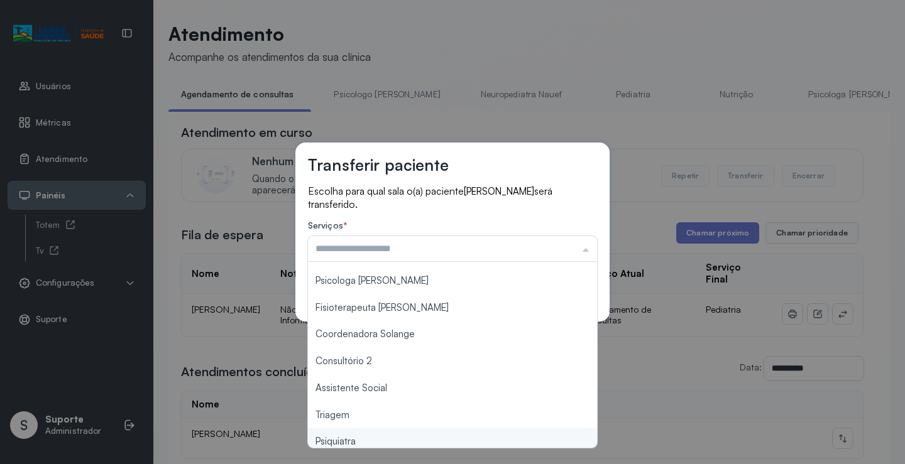
scroll to position [190, 0]
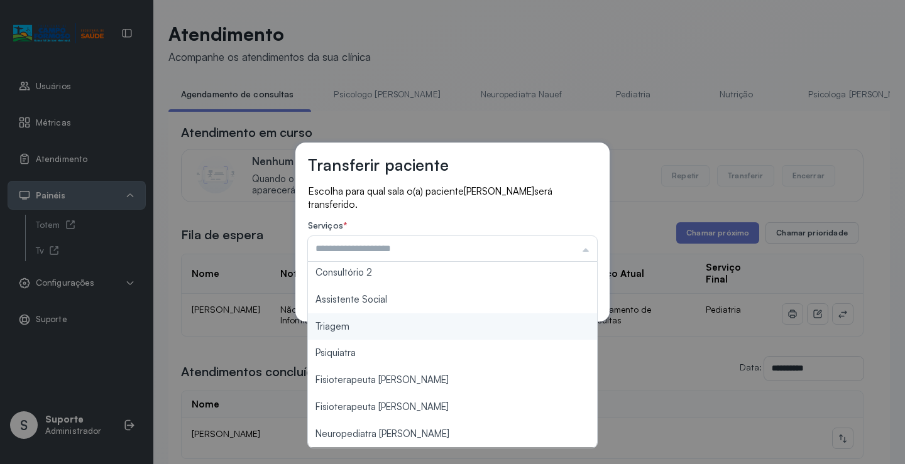
type input "*******"
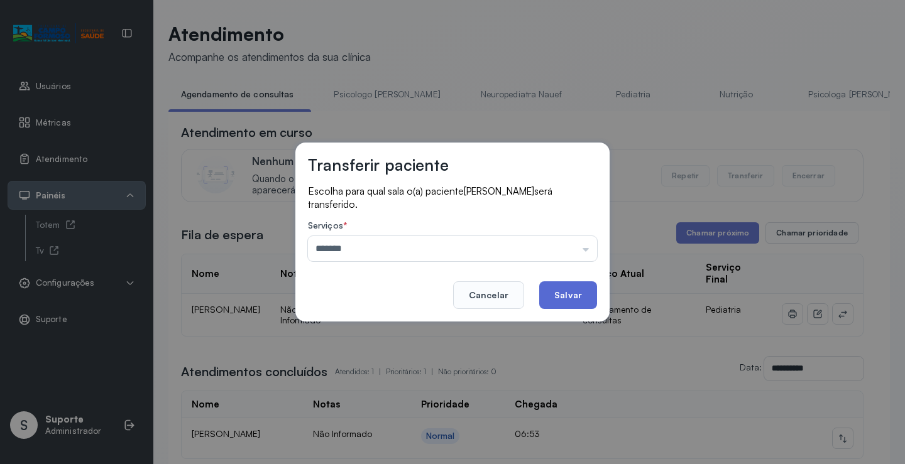
drag, startPoint x: 363, startPoint y: 327, endPoint x: 541, endPoint y: 300, distance: 179.9
click at [376, 321] on div "Transferir paciente Escolha para qual sala o(a) paciente LAYLA GABRIELA DA SILV…" at bounding box center [452, 232] width 314 height 179
drag, startPoint x: 579, startPoint y: 293, endPoint x: 573, endPoint y: 283, distance: 11.7
click at [575, 291] on button "Salvar" at bounding box center [568, 296] width 58 height 28
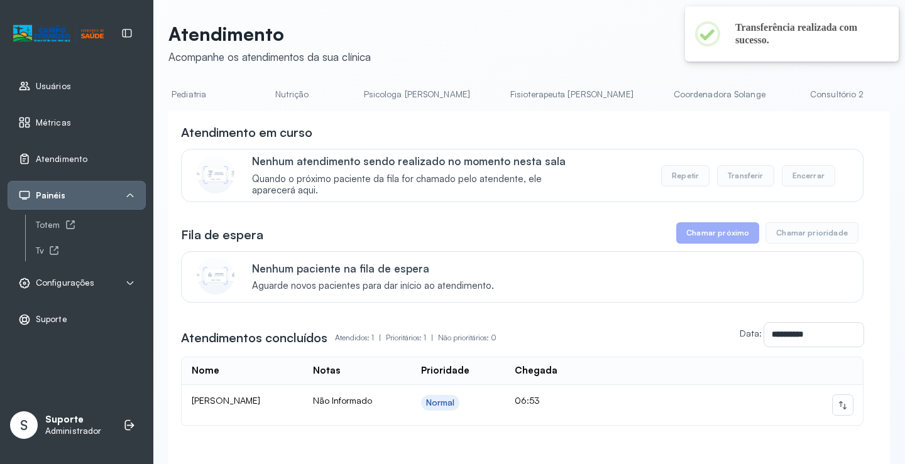
scroll to position [0, 648]
click at [798, 93] on link "Triagem" at bounding box center [842, 94] width 88 height 21
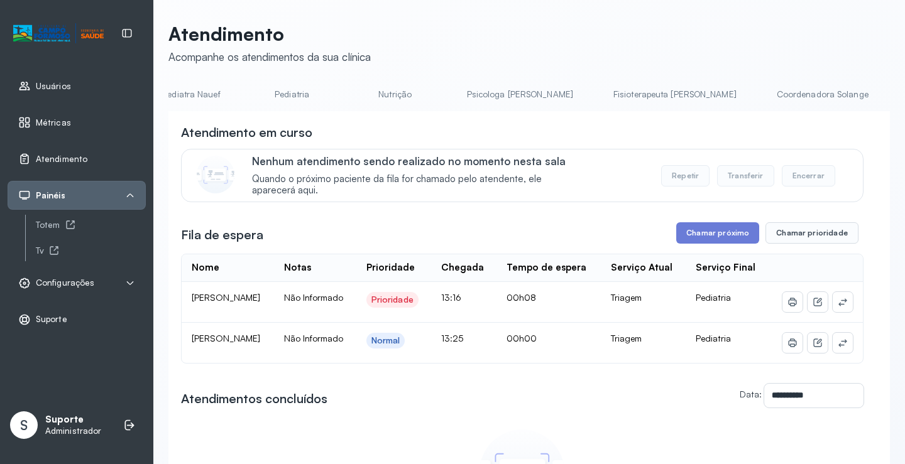
scroll to position [0, 0]
click at [238, 90] on link "Agendamento de consultas" at bounding box center [234, 94] width 133 height 21
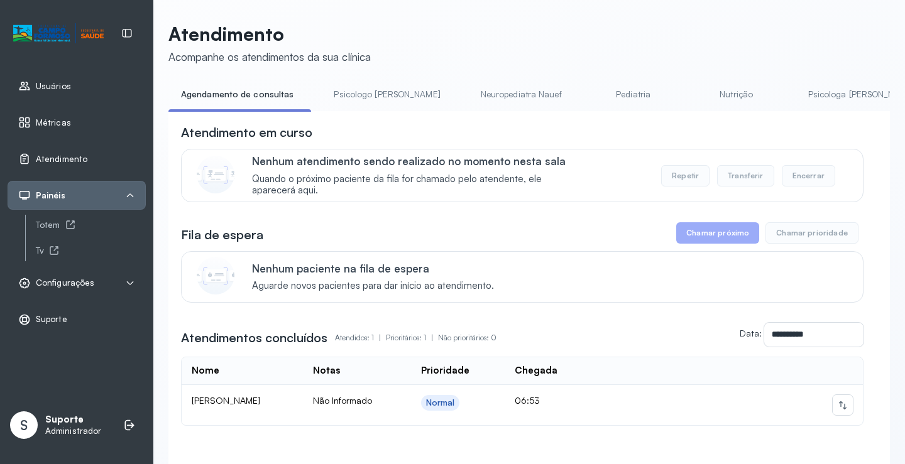
click at [363, 90] on link "Psicologo Pedro" at bounding box center [386, 94] width 131 height 21
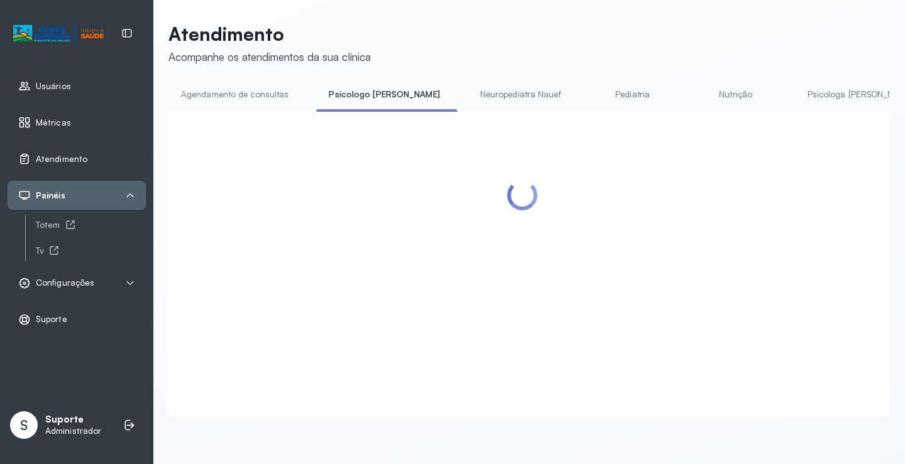
click at [269, 94] on link "Agendamento de consultas" at bounding box center [234, 94] width 133 height 21
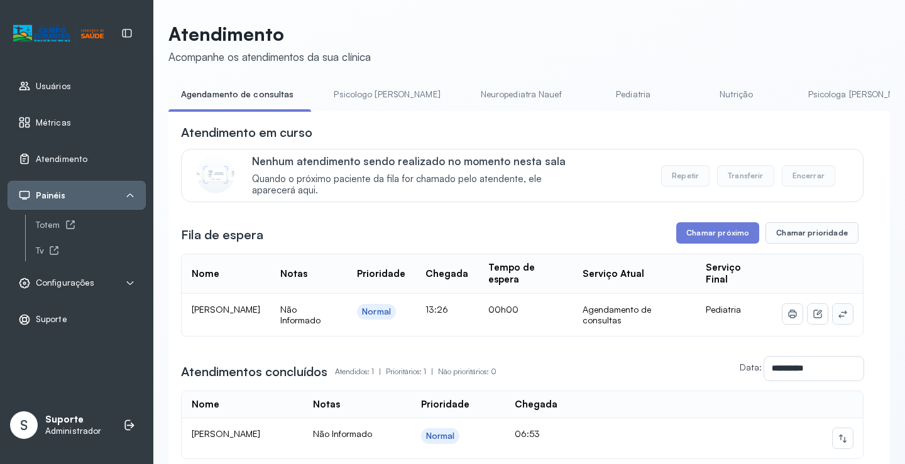
click at [838, 317] on icon at bounding box center [843, 314] width 10 height 10
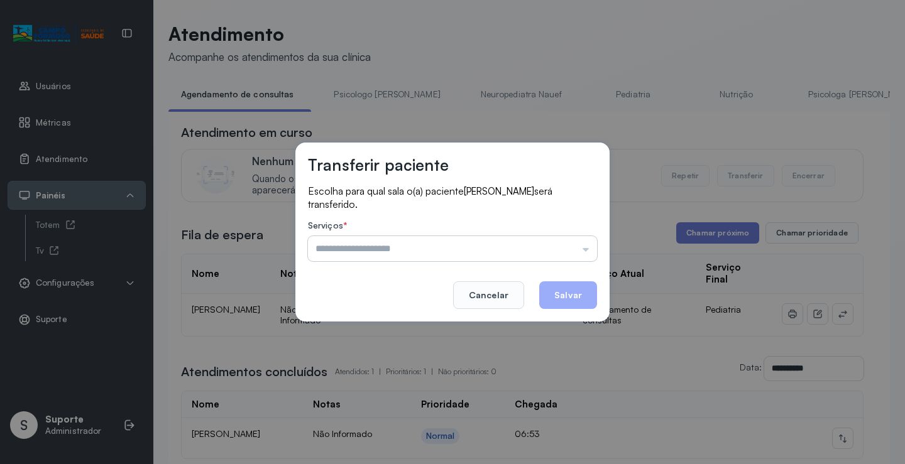
click at [556, 248] on input "text" at bounding box center [452, 248] width 289 height 25
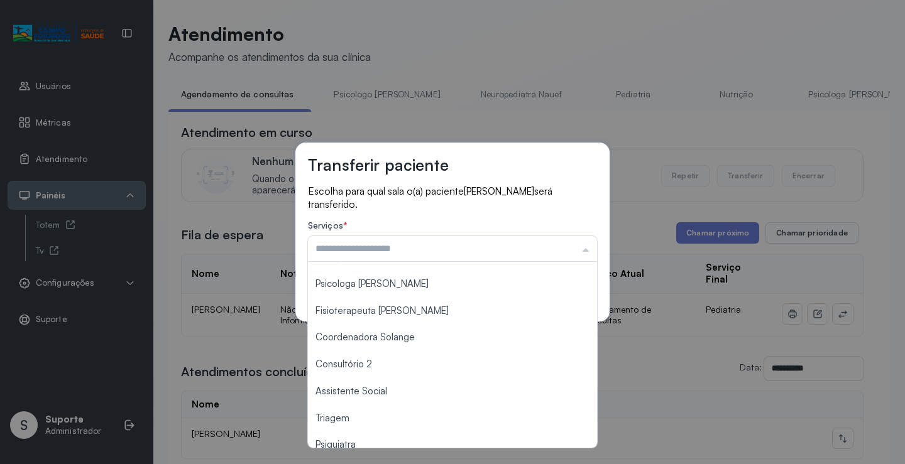
scroll to position [190, 0]
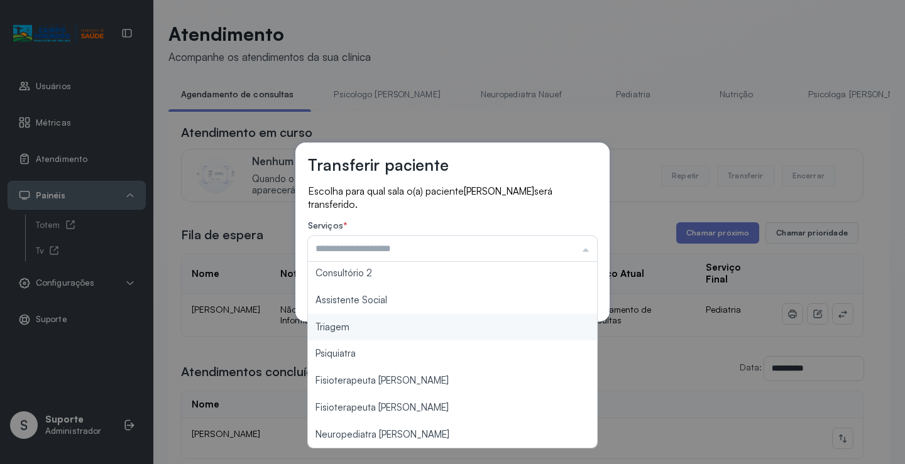
type input "*******"
click at [401, 316] on div "Transferir paciente Escolha para qual sala o(a) paciente ABNER DAVI ROCHA SANTO…" at bounding box center [452, 232] width 314 height 179
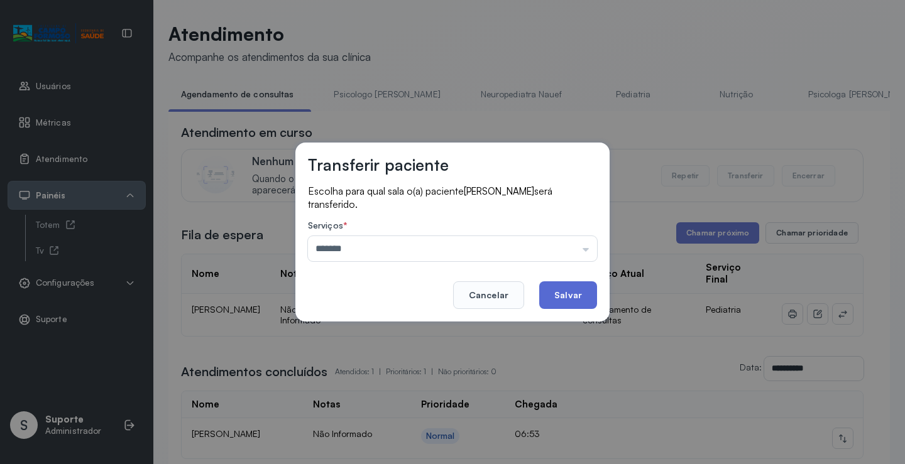
click at [571, 284] on button "Salvar" at bounding box center [568, 296] width 58 height 28
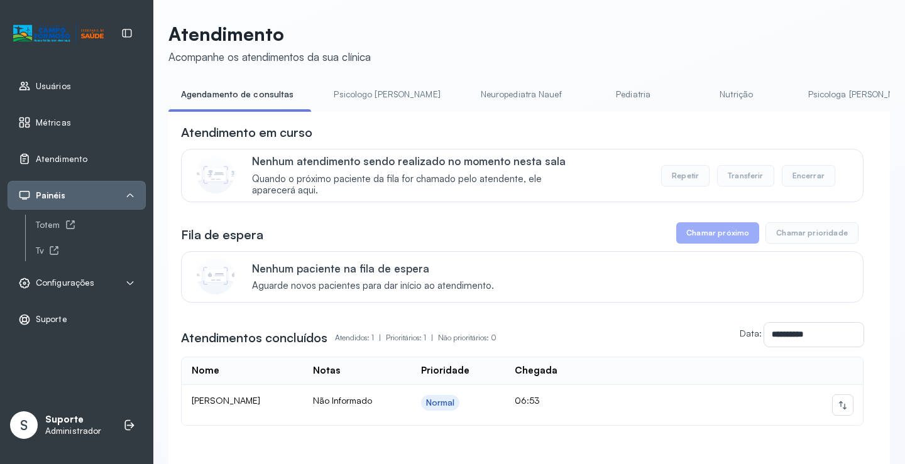
click at [364, 93] on link "Psicologo Pedro" at bounding box center [386, 94] width 131 height 21
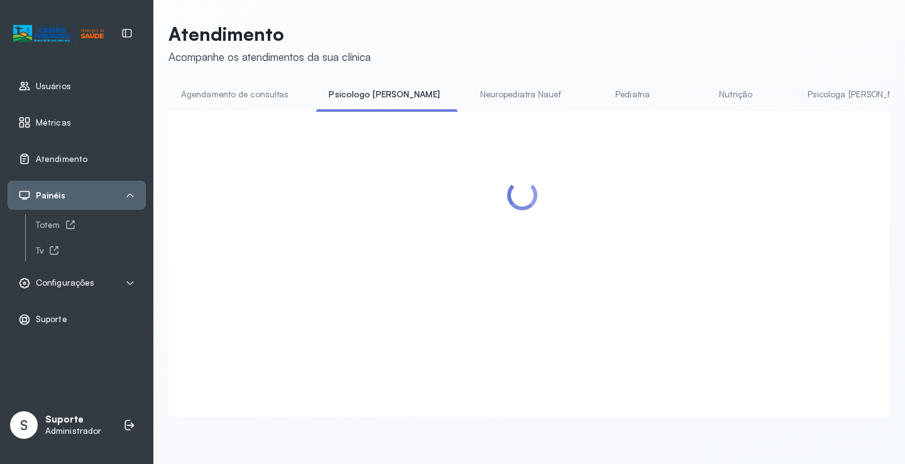
click at [254, 102] on link "Agendamento de consultas" at bounding box center [234, 94] width 133 height 21
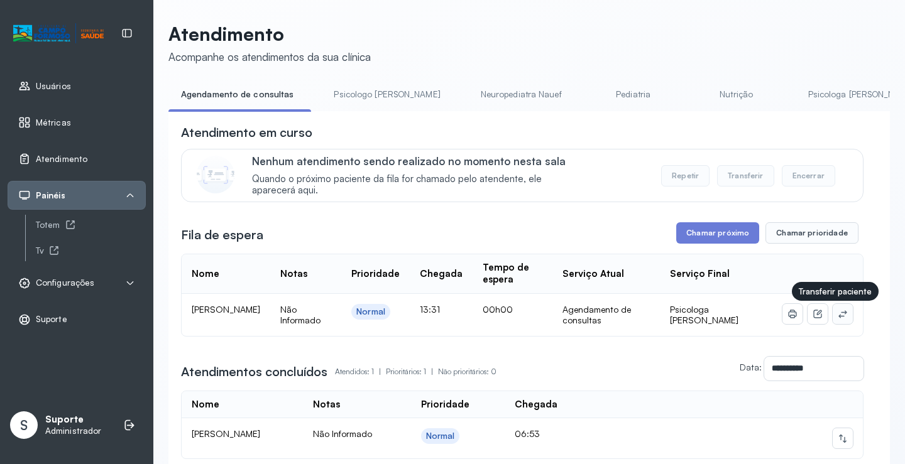
click at [838, 312] on icon at bounding box center [843, 314] width 10 height 10
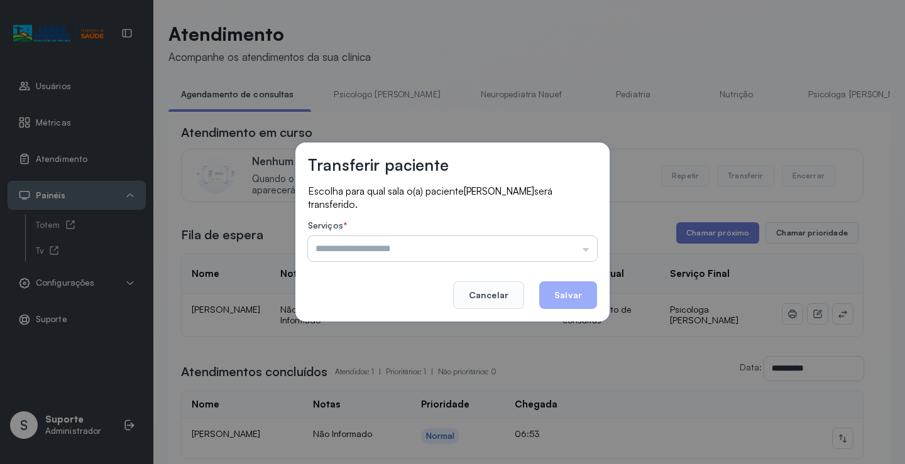
click at [561, 244] on input "text" at bounding box center [452, 248] width 289 height 25
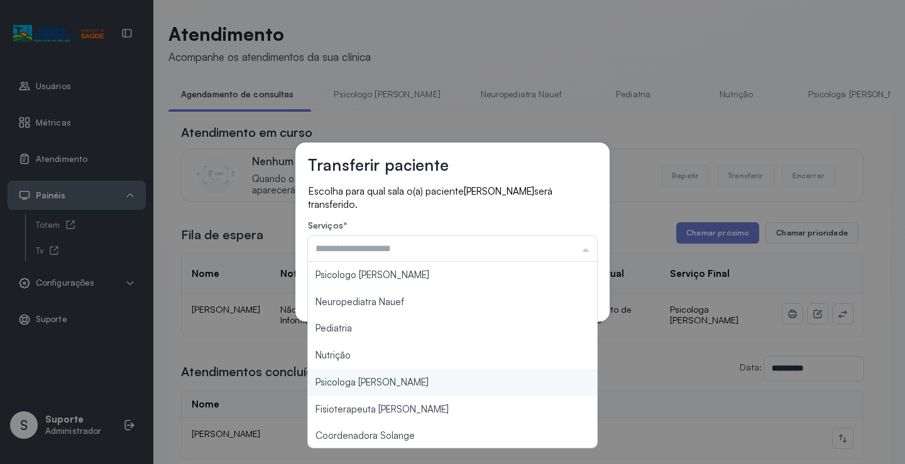
type input "**********"
click at [431, 385] on div "**********" at bounding box center [452, 232] width 905 height 464
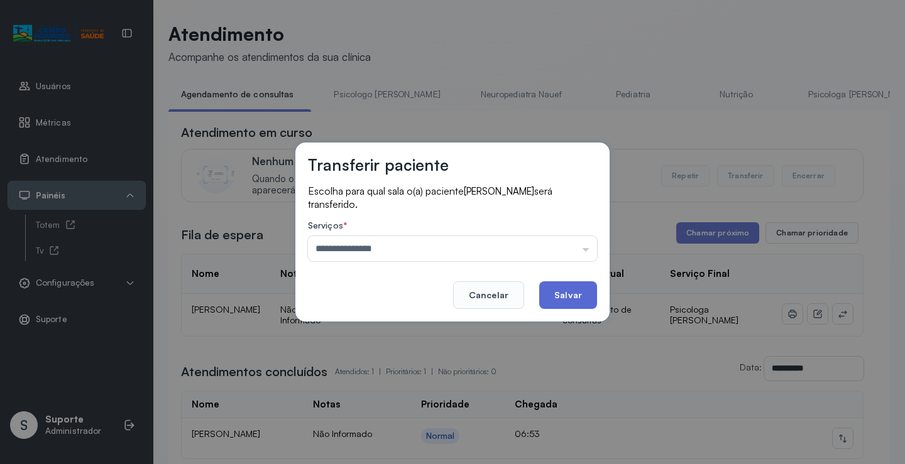
click at [571, 295] on button "Salvar" at bounding box center [568, 296] width 58 height 28
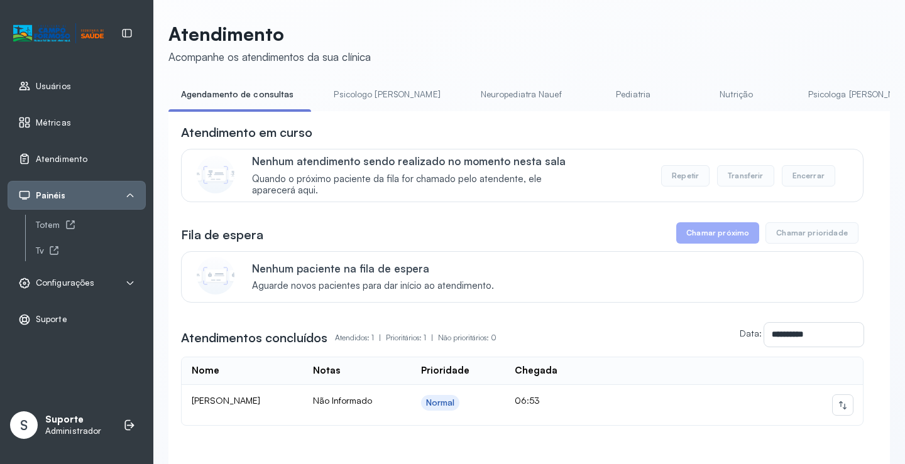
click at [590, 97] on link "Pediatria" at bounding box center [634, 94] width 88 height 21
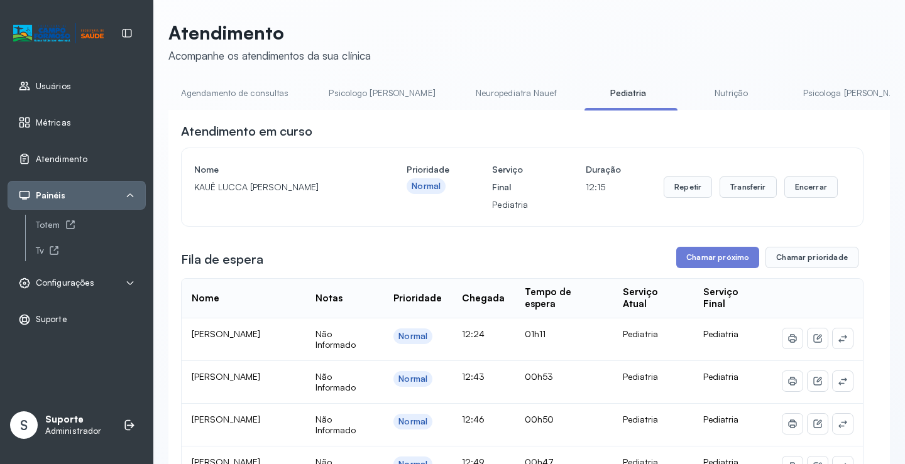
scroll to position [0, 0]
click at [463, 96] on link "Neuropediatra Nauef" at bounding box center [516, 94] width 106 height 21
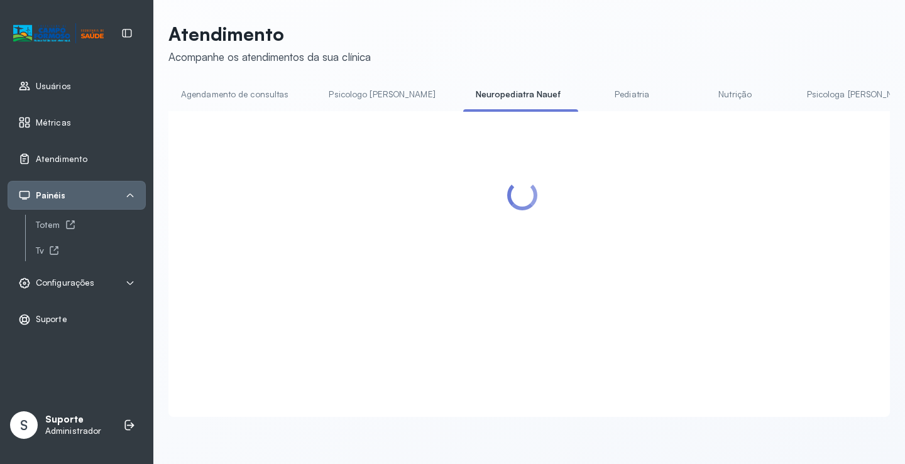
click at [588, 94] on link "Pediatria" at bounding box center [632, 94] width 88 height 21
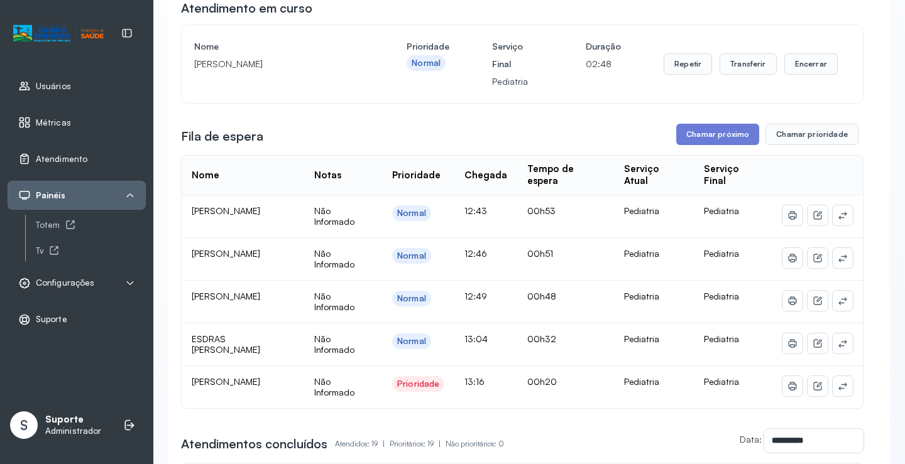
scroll to position [126, 0]
click at [838, 346] on icon at bounding box center [842, 343] width 8 height 8
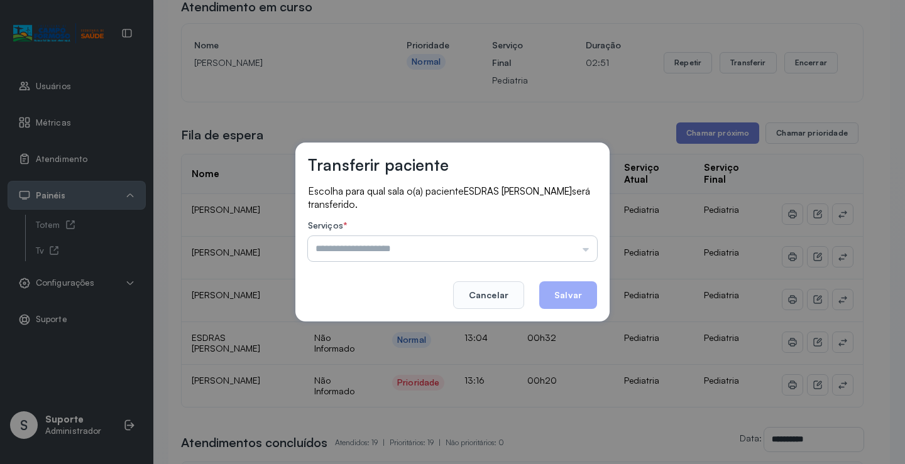
click at [558, 242] on input "text" at bounding box center [452, 248] width 289 height 25
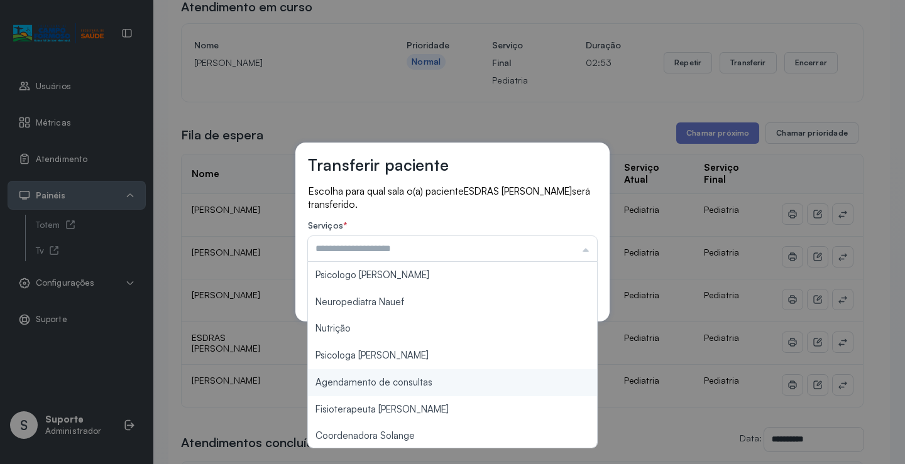
type input "**********"
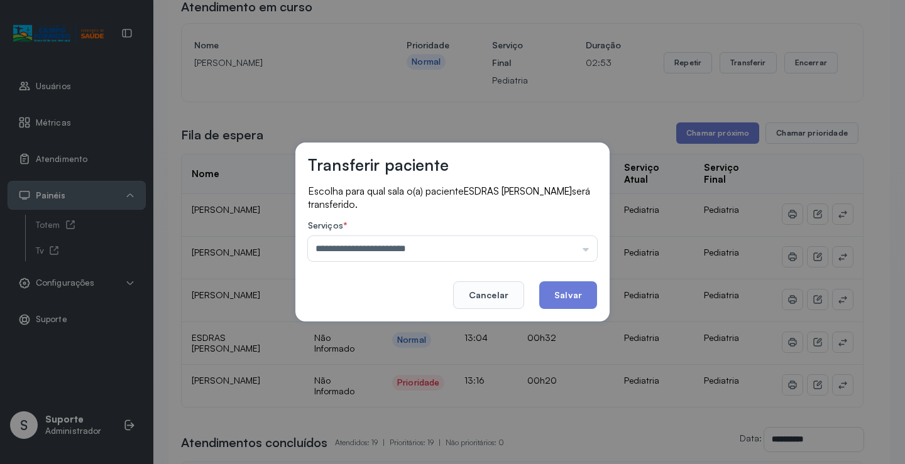
click at [414, 387] on div "**********" at bounding box center [452, 232] width 905 height 464
click at [562, 295] on button "Salvar" at bounding box center [568, 296] width 58 height 28
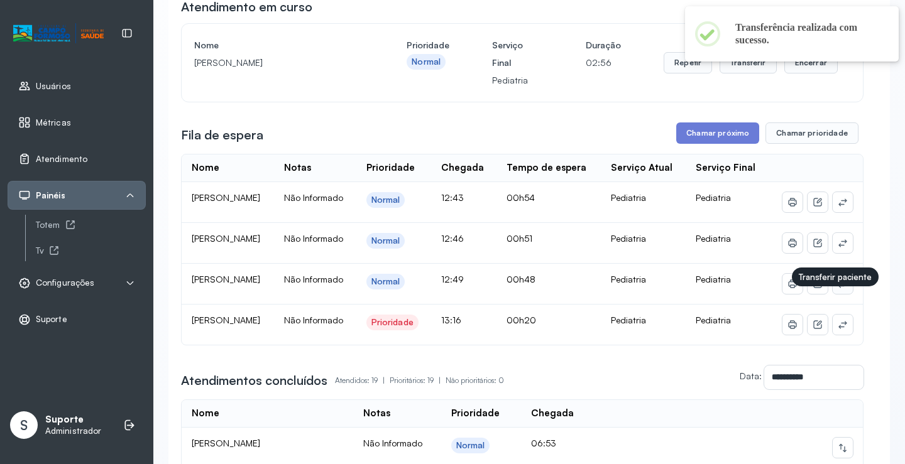
click at [838, 289] on icon at bounding box center [843, 284] width 10 height 10
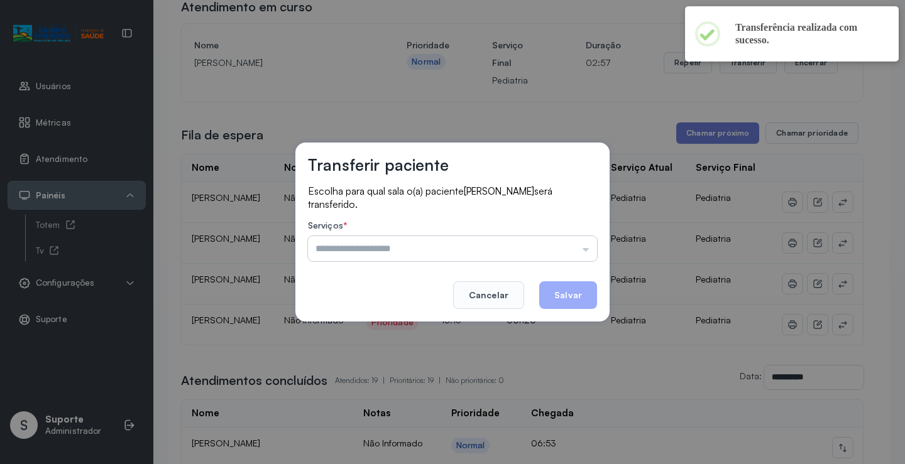
click at [549, 239] on input "text" at bounding box center [452, 248] width 289 height 25
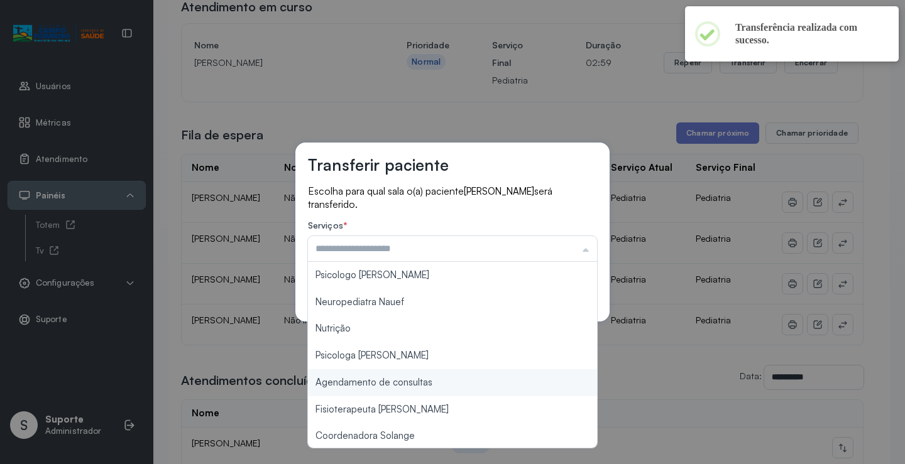
type input "**********"
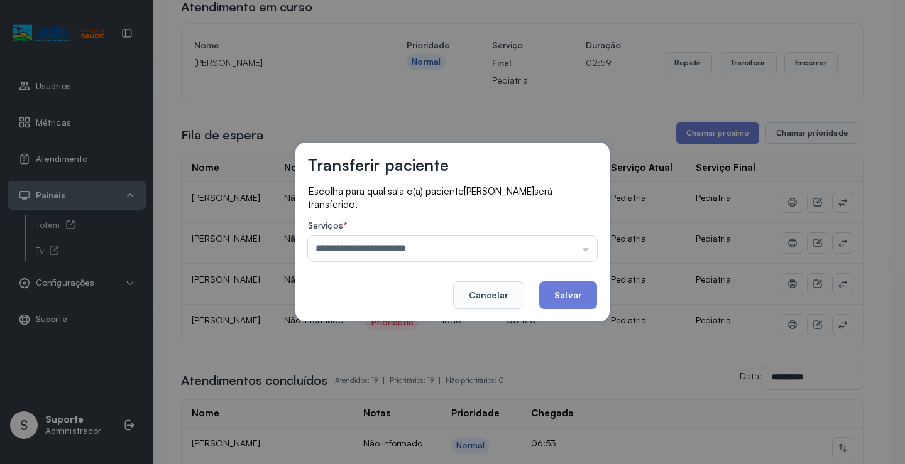
drag, startPoint x: 410, startPoint y: 378, endPoint x: 490, endPoint y: 343, distance: 87.2
click at [413, 378] on div "**********" at bounding box center [452, 232] width 905 height 464
click at [563, 292] on button "Salvar" at bounding box center [568, 296] width 58 height 28
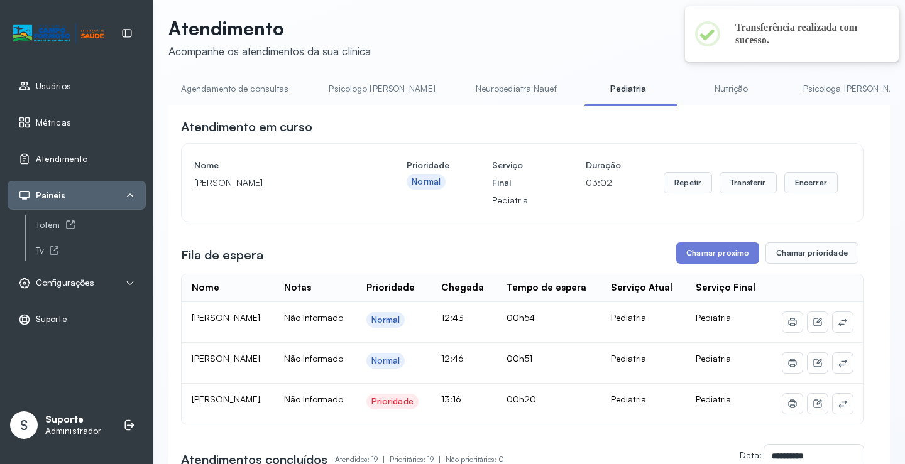
scroll to position [0, 0]
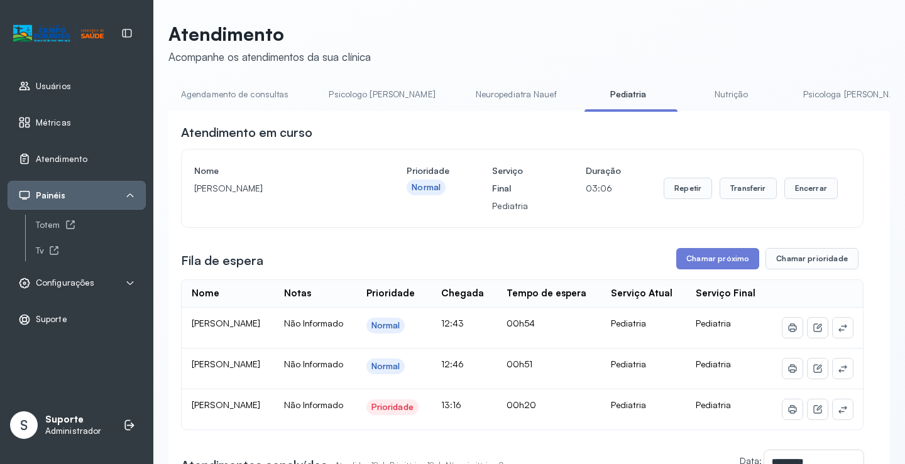
click at [263, 99] on link "Agendamento de consultas" at bounding box center [234, 94] width 133 height 21
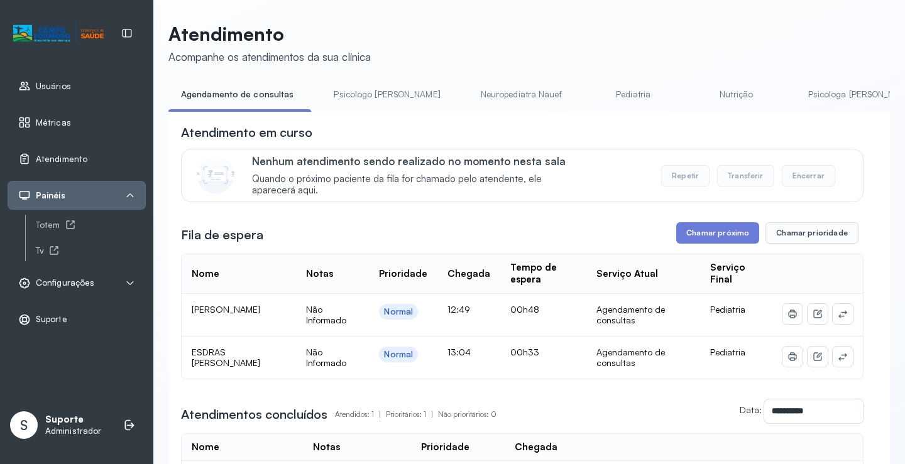
click at [385, 94] on link "Psicologo Pedro" at bounding box center [386, 94] width 131 height 21
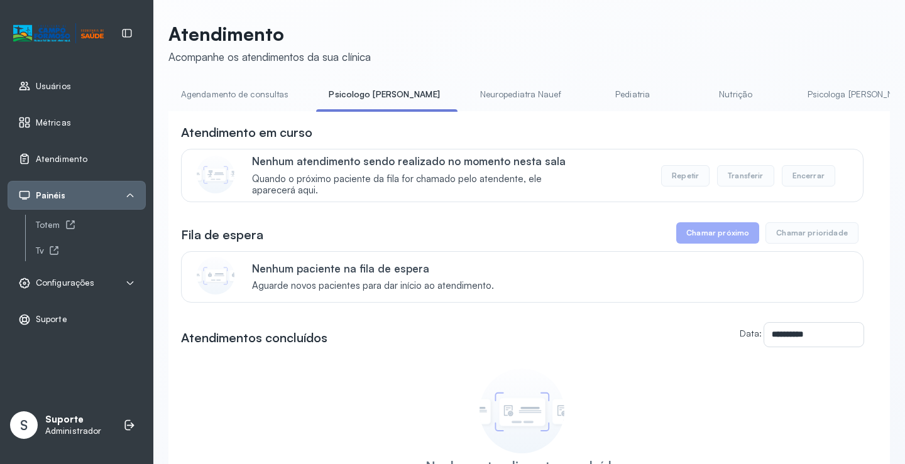
click at [234, 87] on link "Agendamento de consultas" at bounding box center [234, 94] width 133 height 21
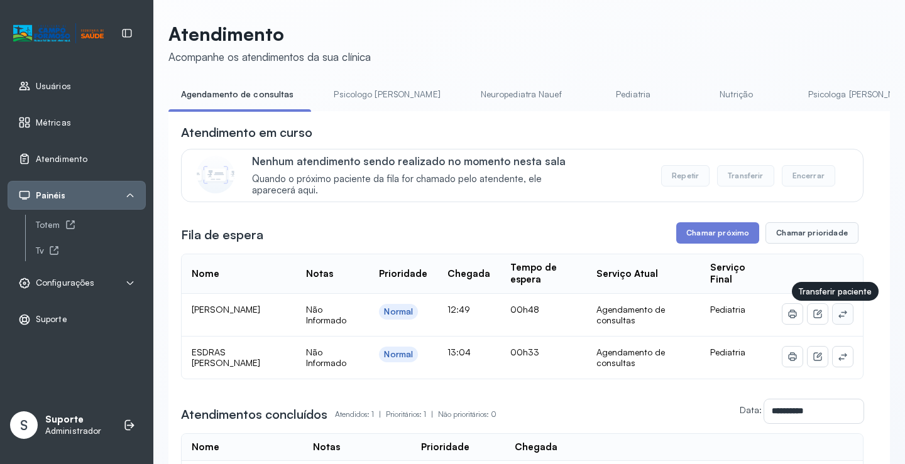
click at [838, 317] on icon at bounding box center [842, 314] width 8 height 8
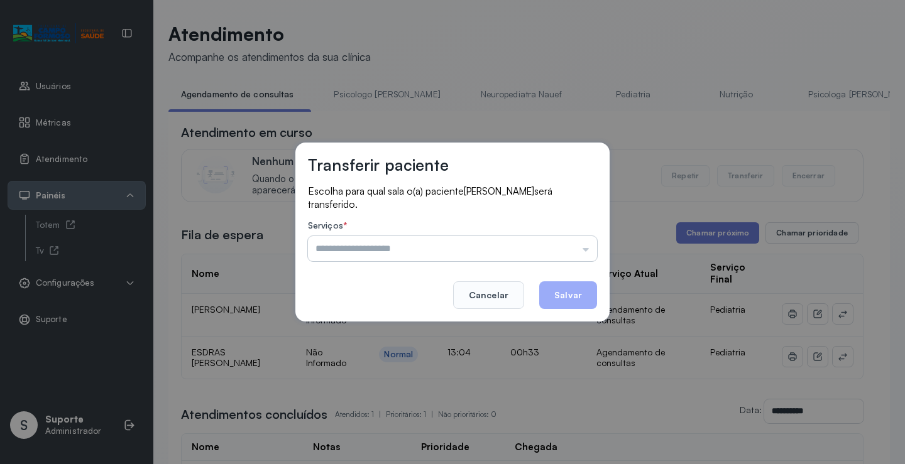
drag, startPoint x: 562, startPoint y: 252, endPoint x: 503, endPoint y: 258, distance: 59.4
click at [562, 251] on input "text" at bounding box center [452, 248] width 289 height 25
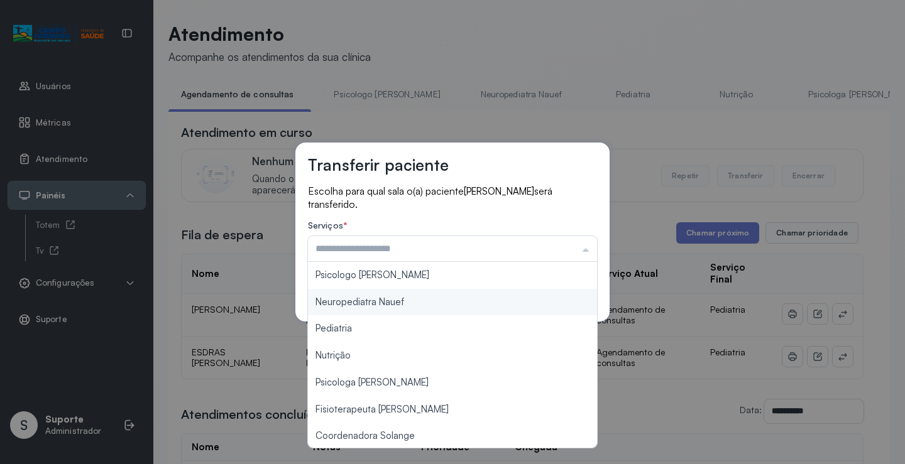
type input "**********"
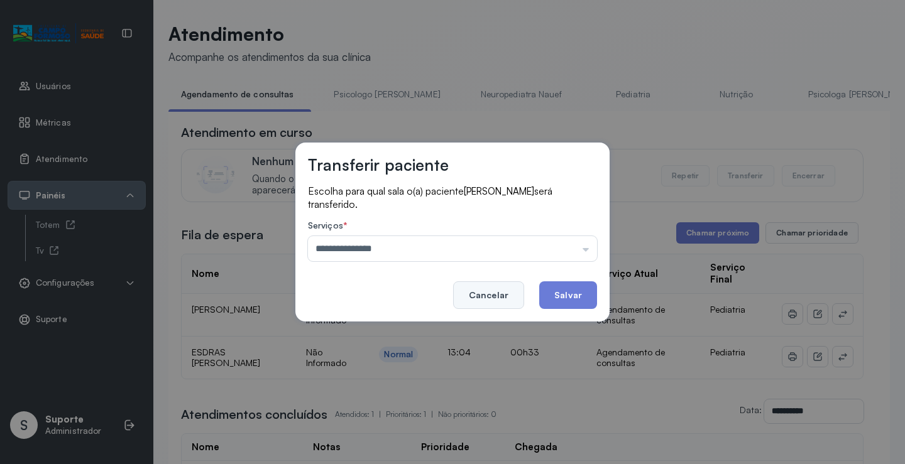
drag, startPoint x: 397, startPoint y: 280, endPoint x: 481, endPoint y: 285, distance: 84.4
click at [397, 280] on div "**********" at bounding box center [452, 232] width 314 height 179
click at [556, 286] on button "Salvar" at bounding box center [568, 296] width 58 height 28
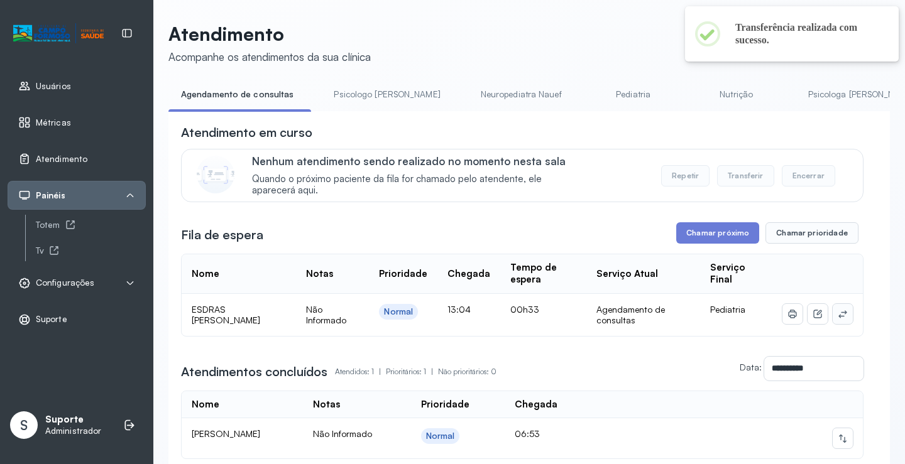
click at [838, 319] on icon at bounding box center [843, 314] width 10 height 10
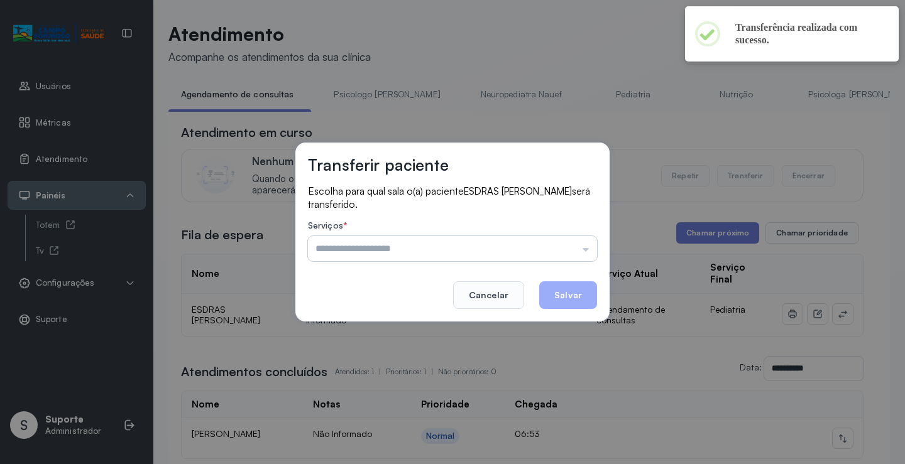
click at [526, 242] on input "text" at bounding box center [452, 248] width 289 height 25
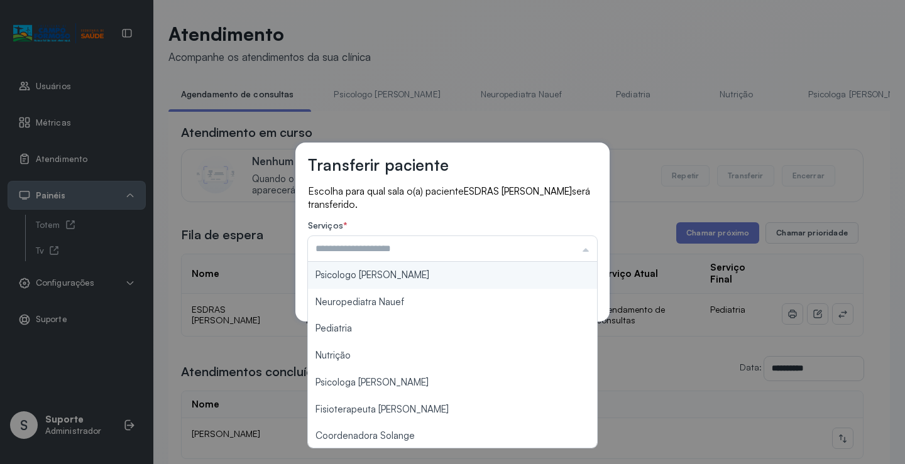
type input "**********"
click at [413, 282] on div "**********" at bounding box center [452, 232] width 314 height 179
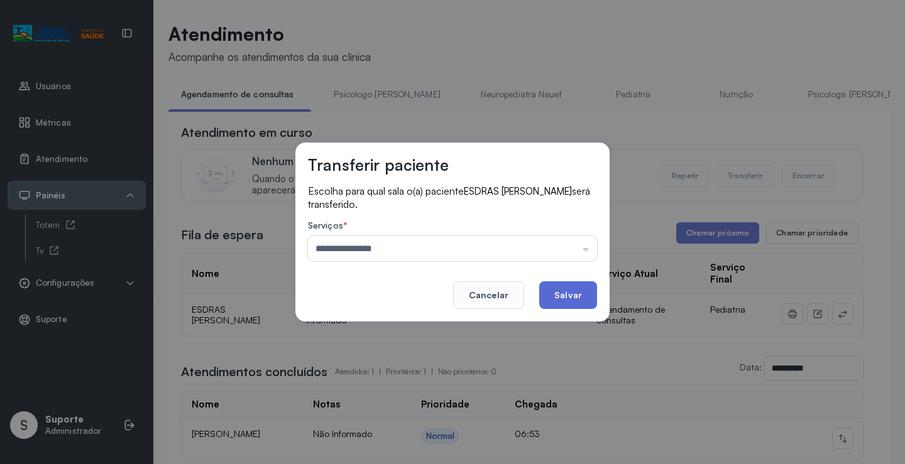
click at [549, 288] on button "Salvar" at bounding box center [568, 296] width 58 height 28
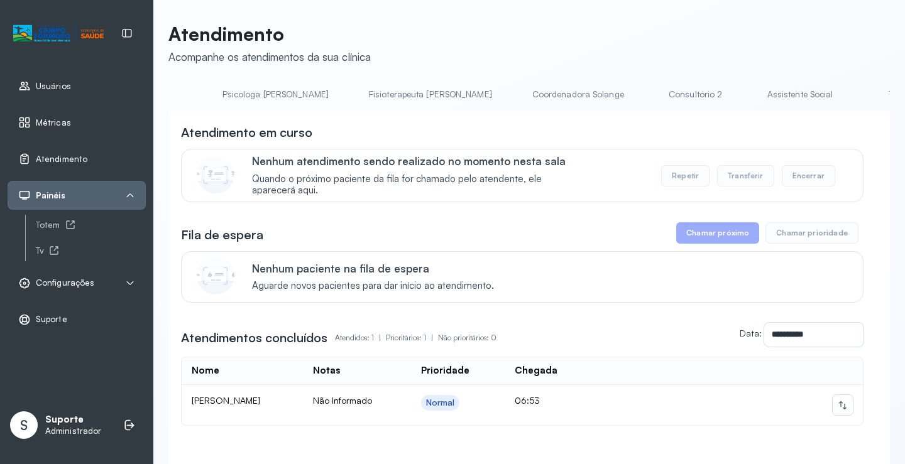
scroll to position [0, 1000]
click at [446, 85] on link "Triagem" at bounding box center [490, 94] width 88 height 21
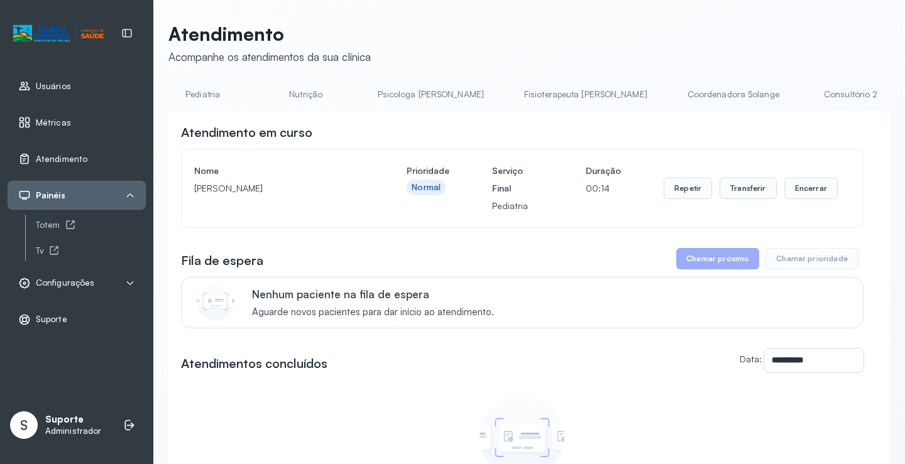
scroll to position [0, 0]
click at [584, 85] on link "Pediatria" at bounding box center [628, 94] width 88 height 21
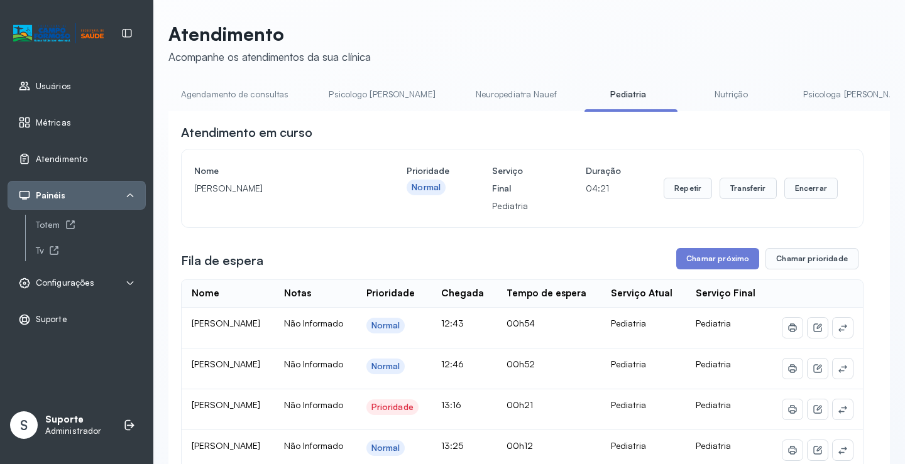
click at [481, 94] on link "Neuropediatra Nauef" at bounding box center [516, 94] width 106 height 21
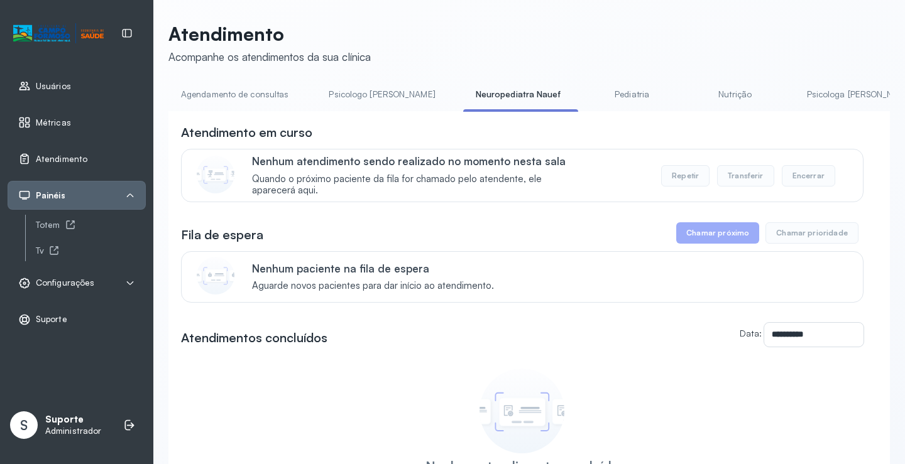
click at [588, 94] on link "Pediatria" at bounding box center [632, 94] width 88 height 21
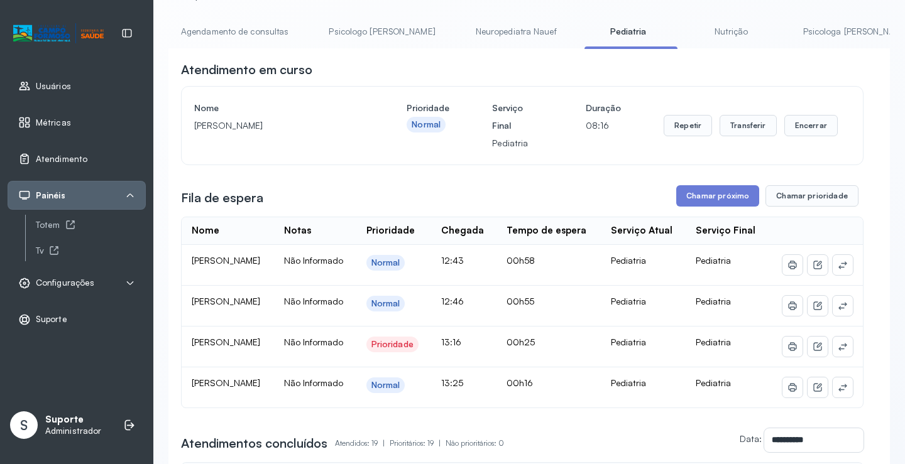
click at [463, 26] on link "Neuropediatra Nauef" at bounding box center [516, 31] width 106 height 21
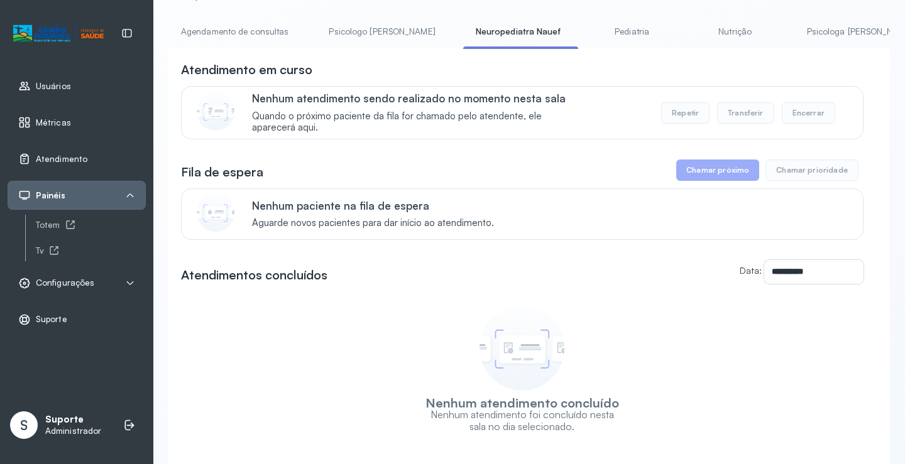
click at [588, 35] on link "Pediatria" at bounding box center [632, 31] width 88 height 21
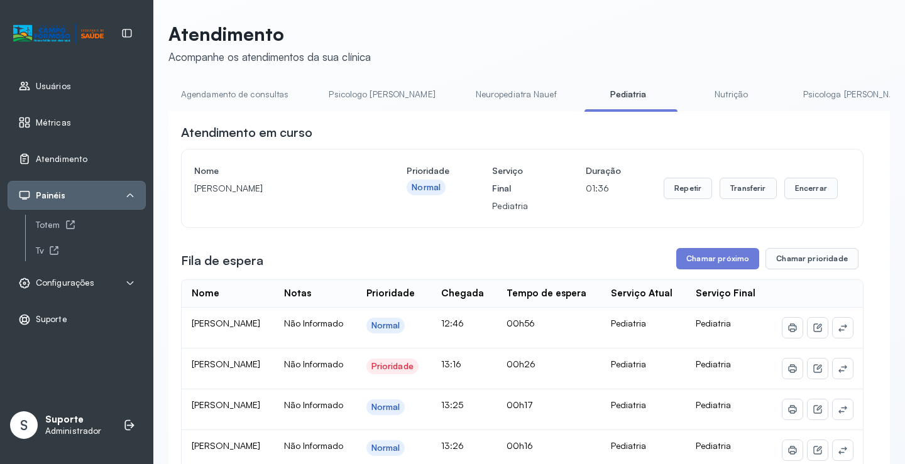
click at [372, 90] on link "Psicologo Pedro" at bounding box center [381, 94] width 131 height 21
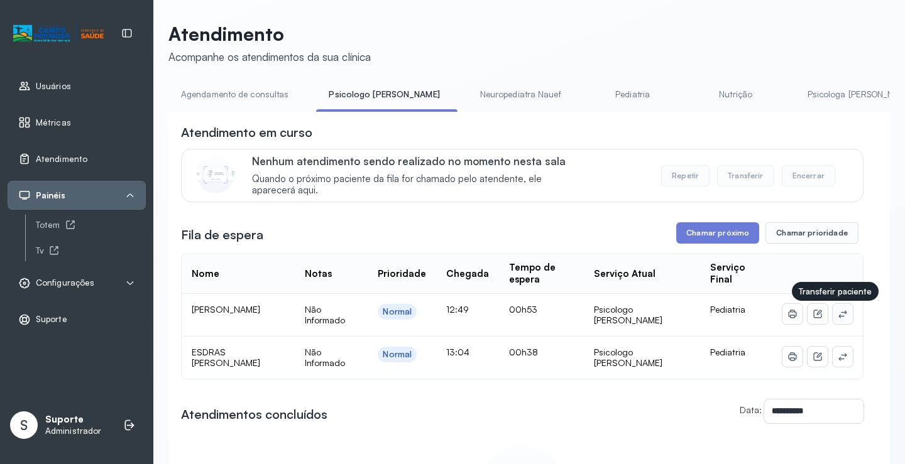
click at [838, 315] on icon at bounding box center [842, 314] width 8 height 8
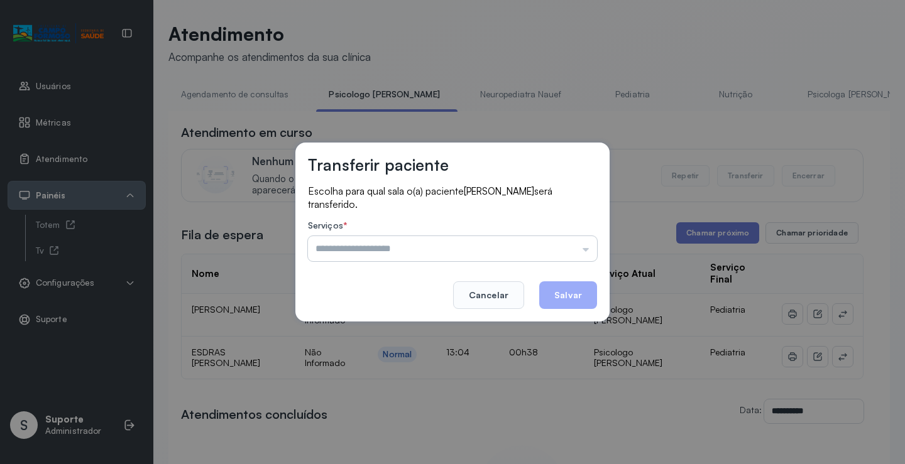
click at [562, 252] on input "text" at bounding box center [452, 248] width 289 height 25
type input "*********"
click at [397, 304] on div "Transferir paciente Escolha para qual sala o(a) paciente BRYAN DE CARVALHO PERE…" at bounding box center [452, 232] width 314 height 179
click at [556, 293] on button "Salvar" at bounding box center [568, 296] width 58 height 28
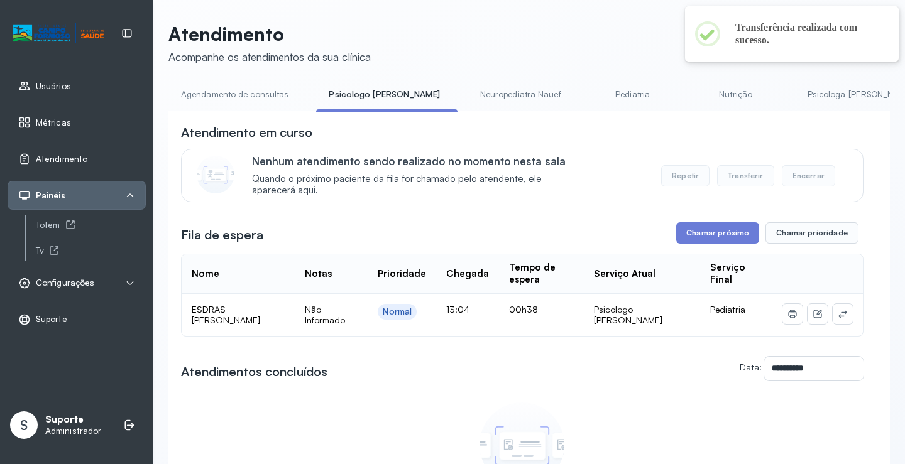
click at [589, 90] on link "Pediatria" at bounding box center [633, 94] width 88 height 21
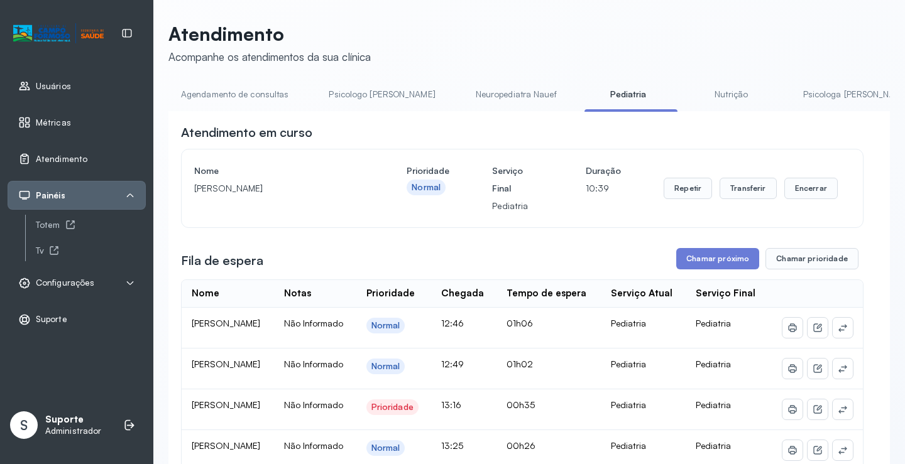
click at [240, 92] on link "Agendamento de consultas" at bounding box center [234, 94] width 133 height 21
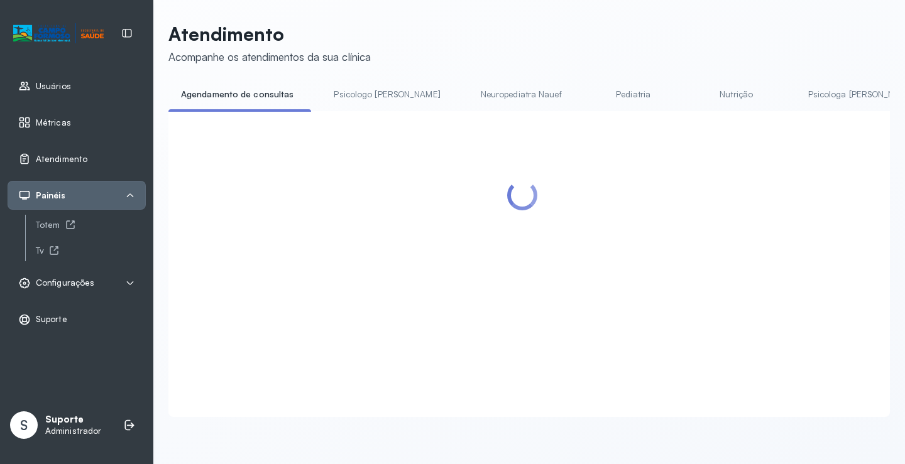
click at [357, 93] on link "Psicologo Pedro" at bounding box center [386, 94] width 131 height 21
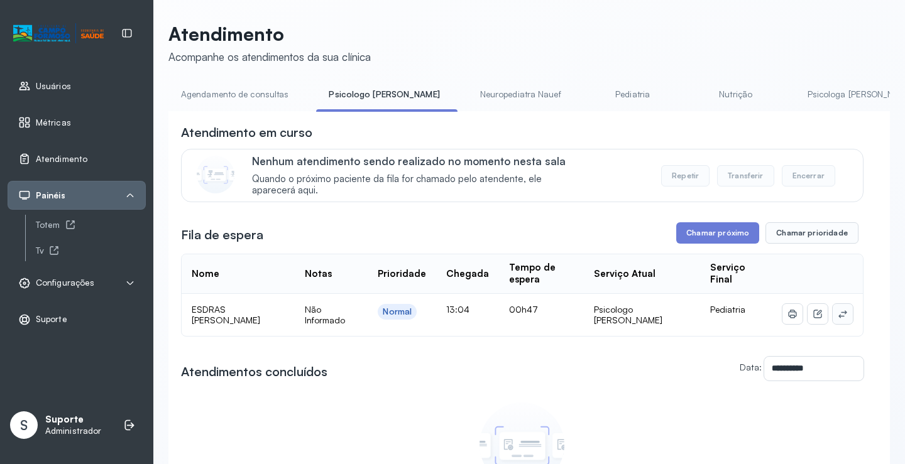
click at [838, 319] on icon at bounding box center [843, 314] width 10 height 10
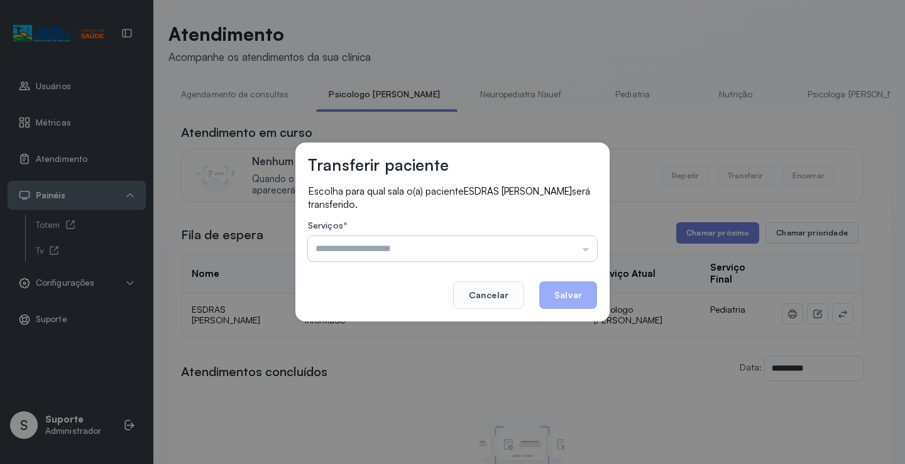
click at [572, 251] on input "text" at bounding box center [452, 248] width 289 height 25
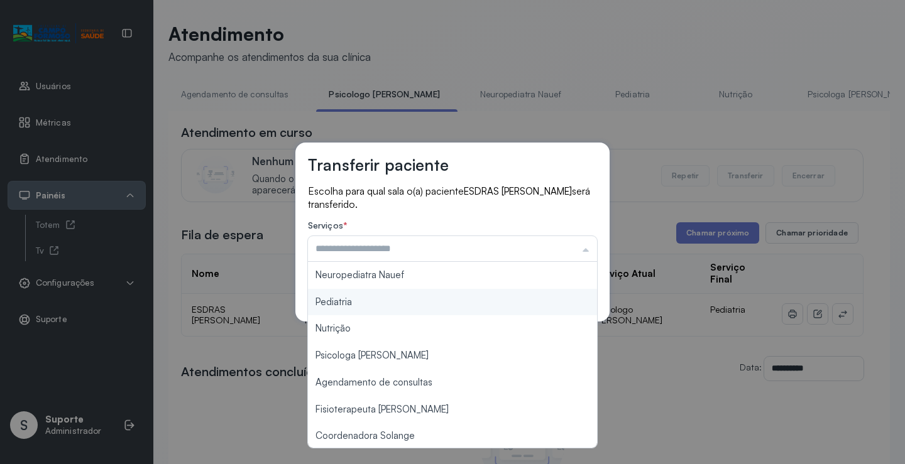
type input "*********"
click at [365, 304] on div "Transferir paciente Escolha para qual sala o(a) paciente ESDRAS ASAFE DA SILVA …" at bounding box center [452, 232] width 314 height 179
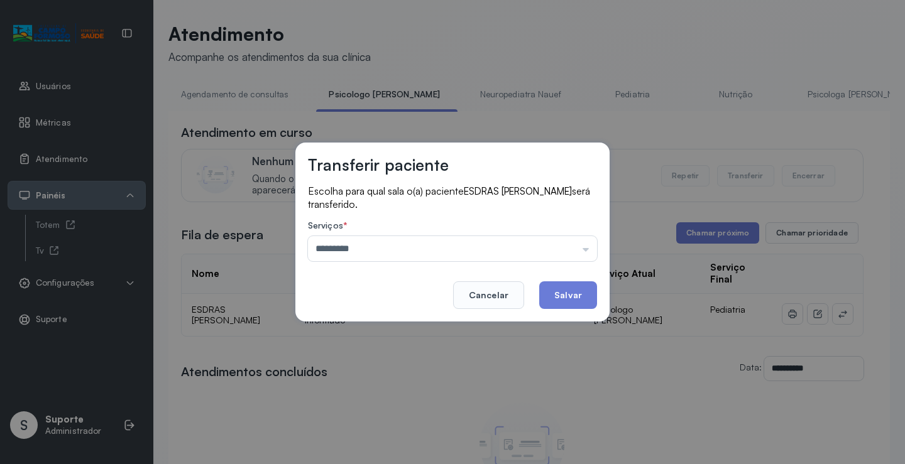
drag, startPoint x: 579, startPoint y: 298, endPoint x: 573, endPoint y: 294, distance: 7.3
click at [574, 295] on button "Salvar" at bounding box center [568, 296] width 58 height 28
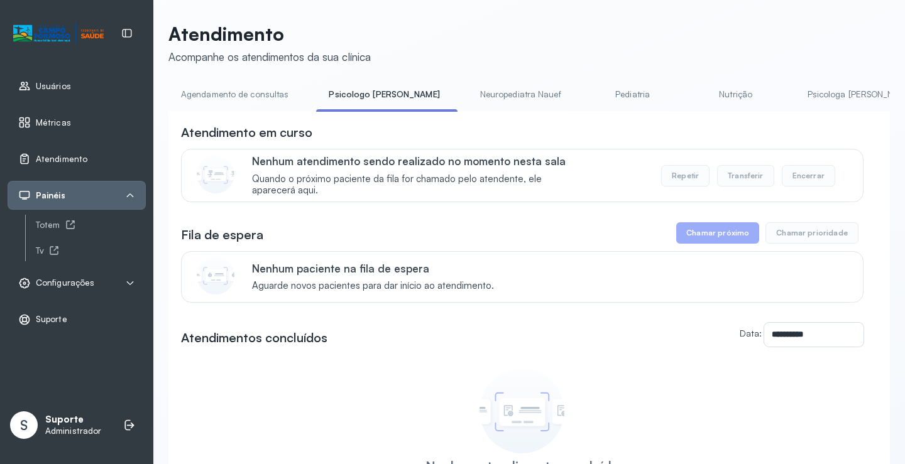
click at [596, 96] on link "Pediatria" at bounding box center [633, 94] width 88 height 21
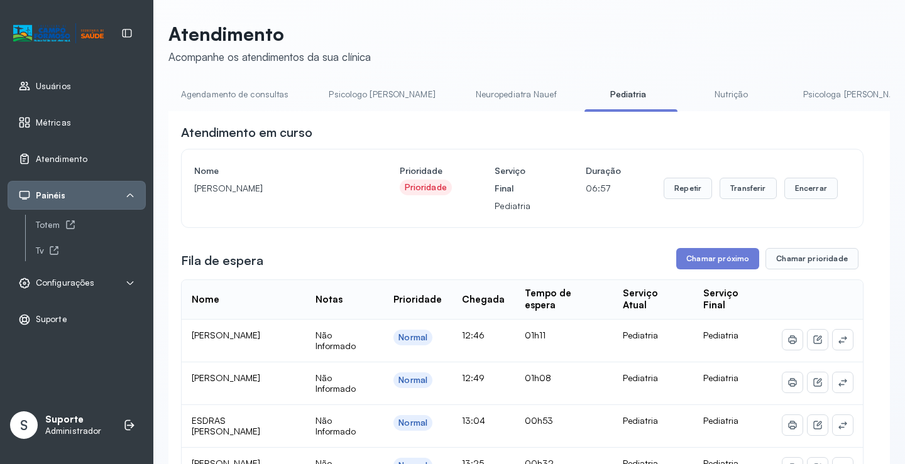
click at [268, 99] on link "Agendamento de consultas" at bounding box center [234, 94] width 133 height 21
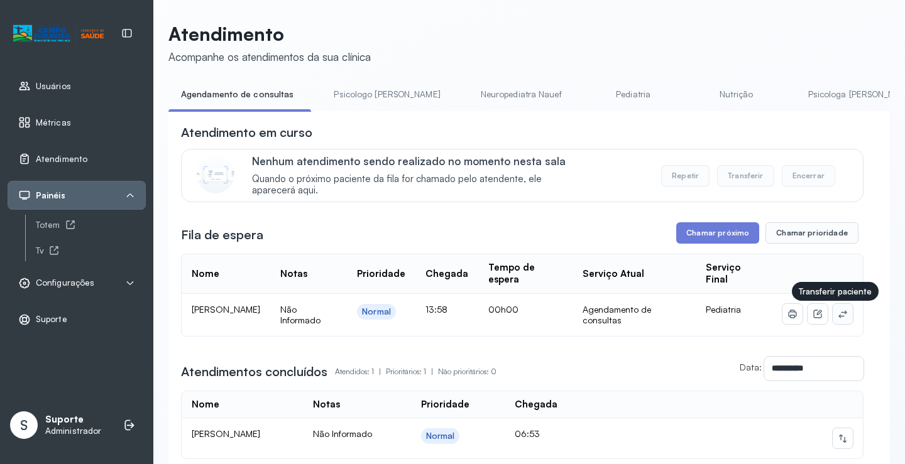
click at [833, 315] on button at bounding box center [843, 314] width 20 height 20
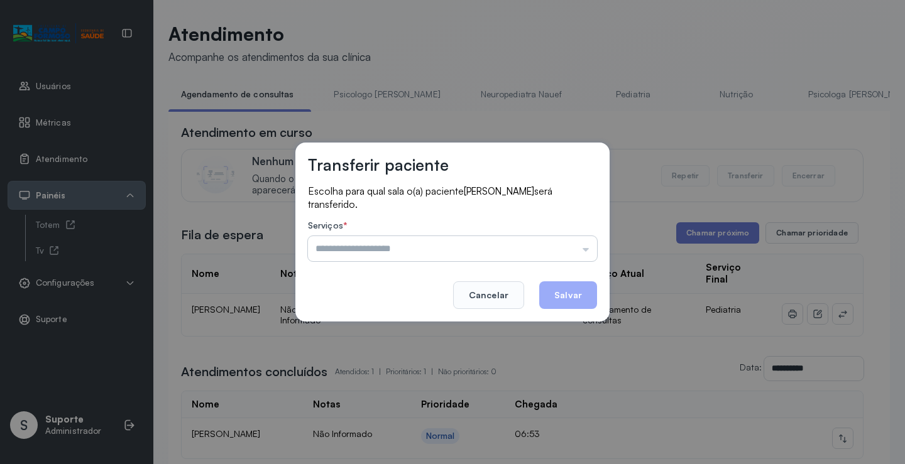
click at [502, 243] on input "text" at bounding box center [452, 248] width 289 height 25
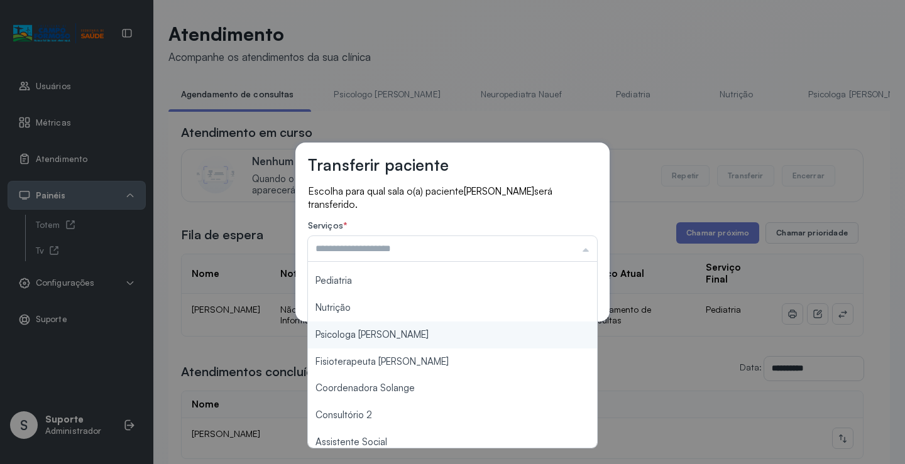
scroll to position [190, 0]
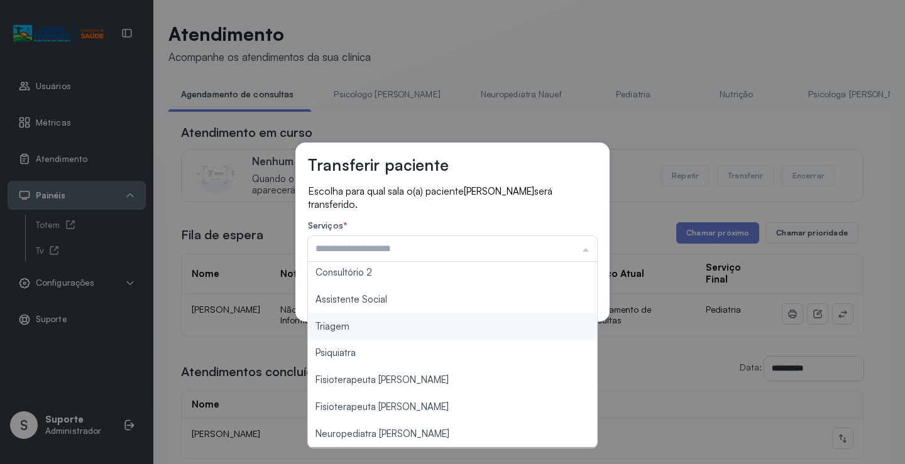
type input "*******"
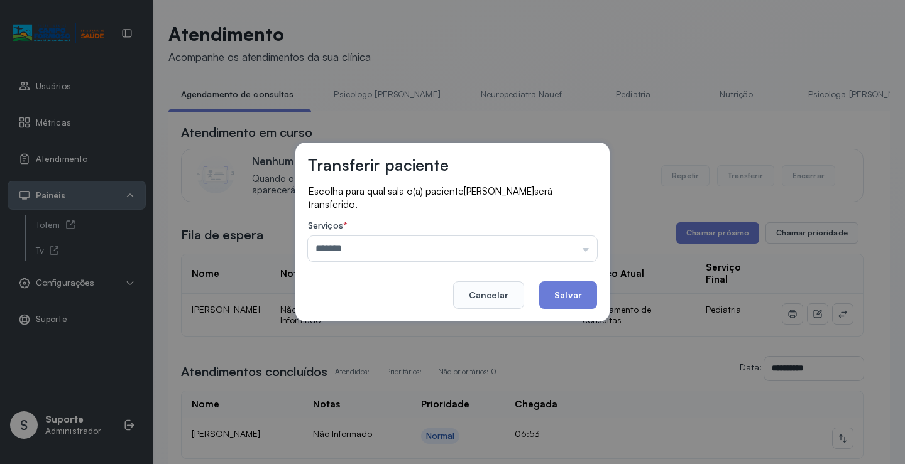
drag, startPoint x: 358, startPoint y: 329, endPoint x: 495, endPoint y: 301, distance: 139.3
click at [360, 329] on div "Transferir paciente Escolha para qual sala o(a) paciente HUGO VÍCTOR LOPES DOS …" at bounding box center [452, 232] width 905 height 464
click at [571, 300] on button "Salvar" at bounding box center [568, 296] width 58 height 28
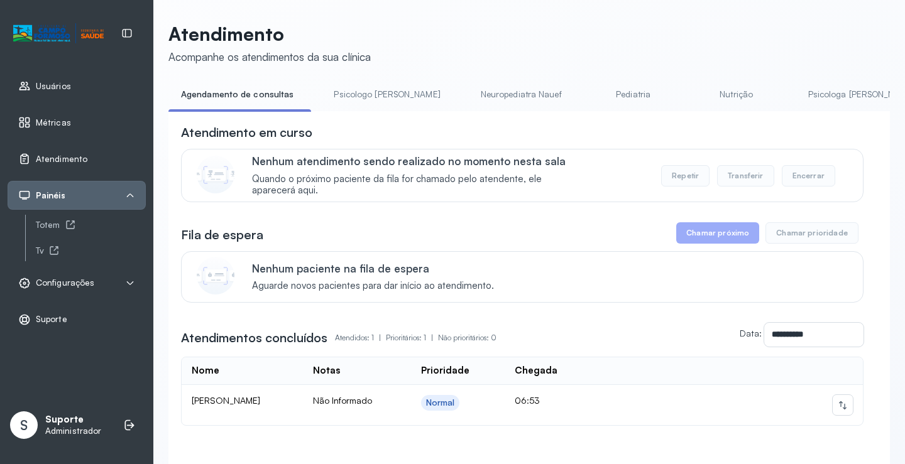
drag, startPoint x: 373, startPoint y: 99, endPoint x: 327, endPoint y: 101, distance: 45.9
click at [373, 99] on link "Psicologo Pedro" at bounding box center [386, 94] width 131 height 21
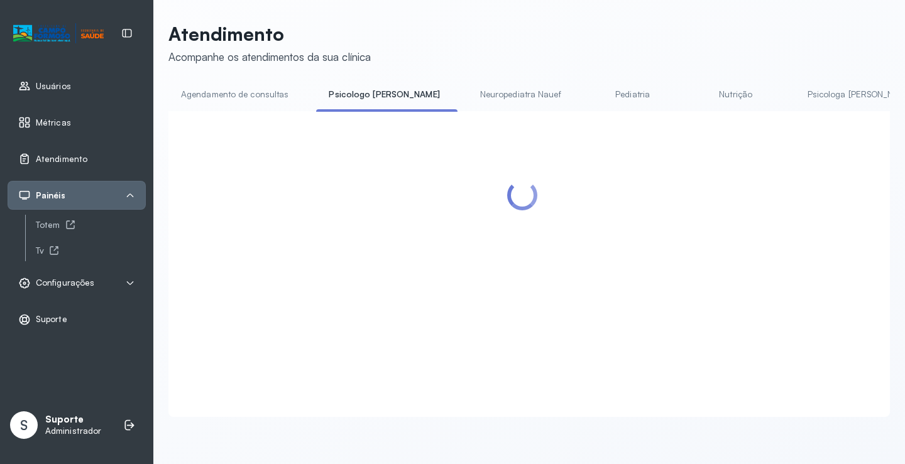
click at [280, 99] on link "Agendamento de consultas" at bounding box center [234, 94] width 133 height 21
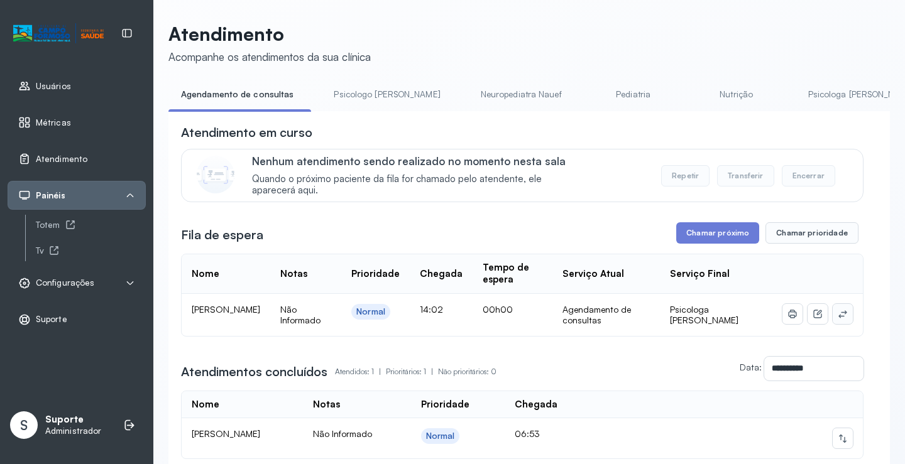
click at [833, 319] on button at bounding box center [843, 314] width 20 height 20
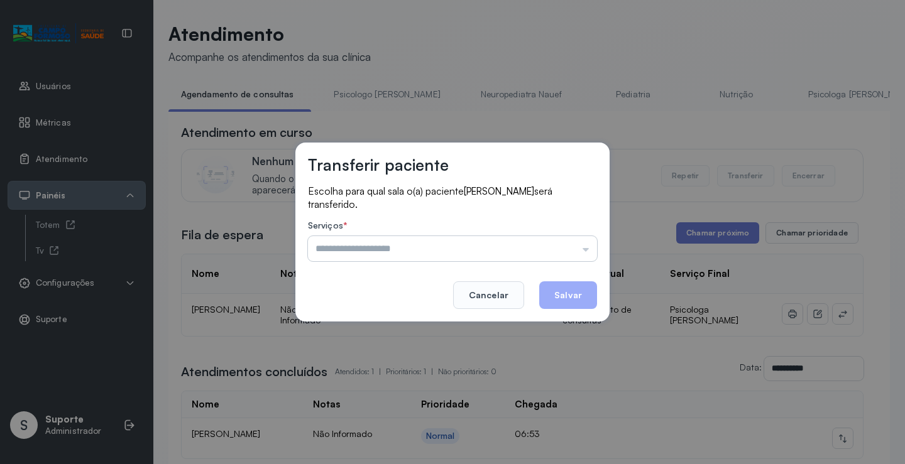
click at [549, 253] on input "text" at bounding box center [452, 248] width 289 height 25
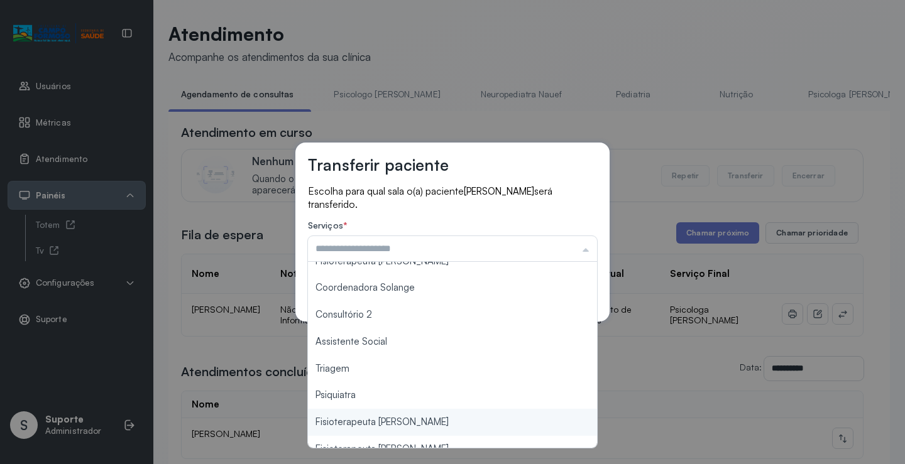
scroll to position [63, 0]
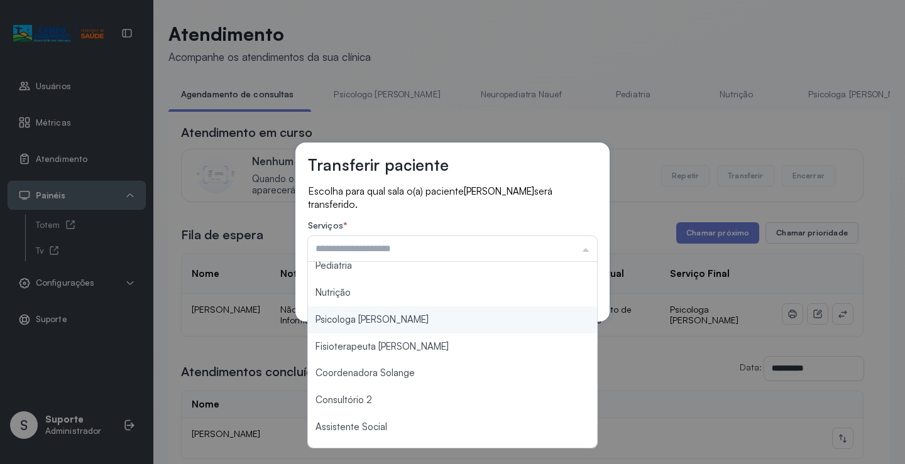
type input "**********"
drag, startPoint x: 375, startPoint y: 317, endPoint x: 506, endPoint y: 289, distance: 134.4
click at [376, 315] on div "**********" at bounding box center [452, 232] width 314 height 179
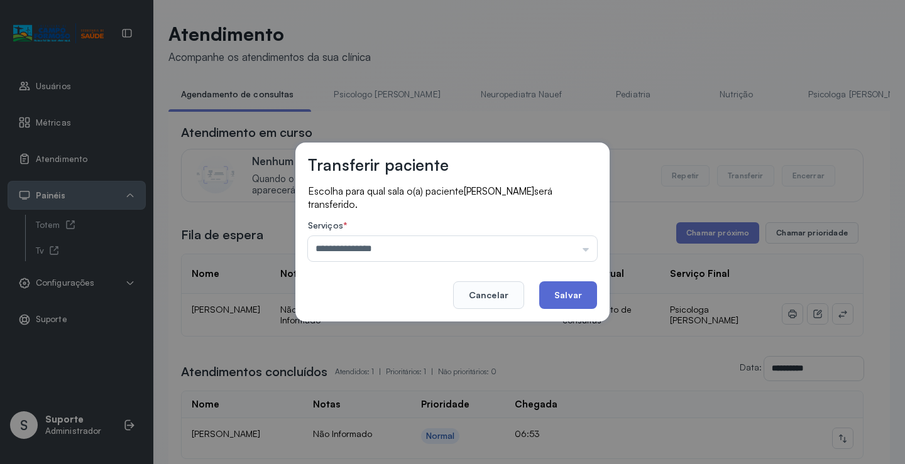
click at [556, 299] on button "Salvar" at bounding box center [568, 296] width 58 height 28
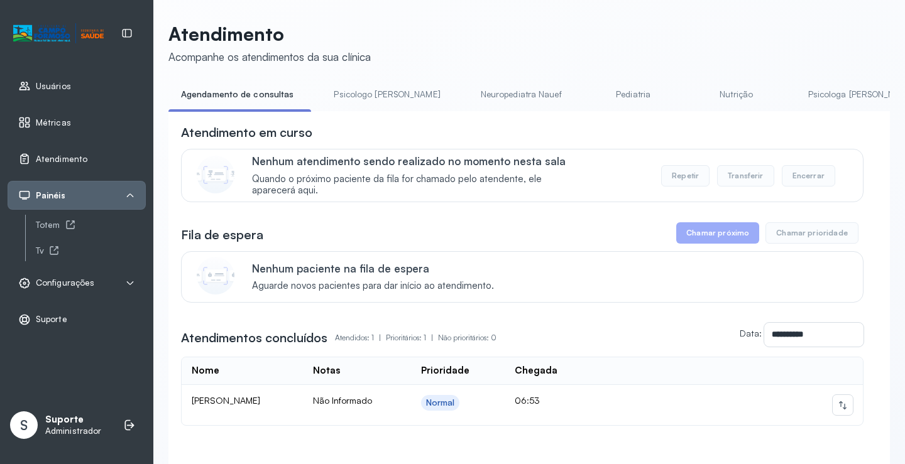
click at [590, 87] on link "Pediatria" at bounding box center [634, 94] width 88 height 21
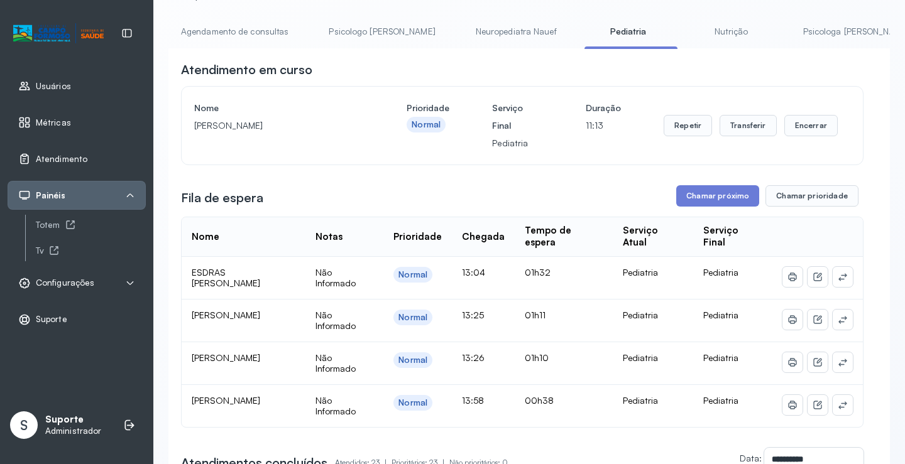
click at [463, 26] on link "Neuropediatra Nauef" at bounding box center [516, 31] width 106 height 21
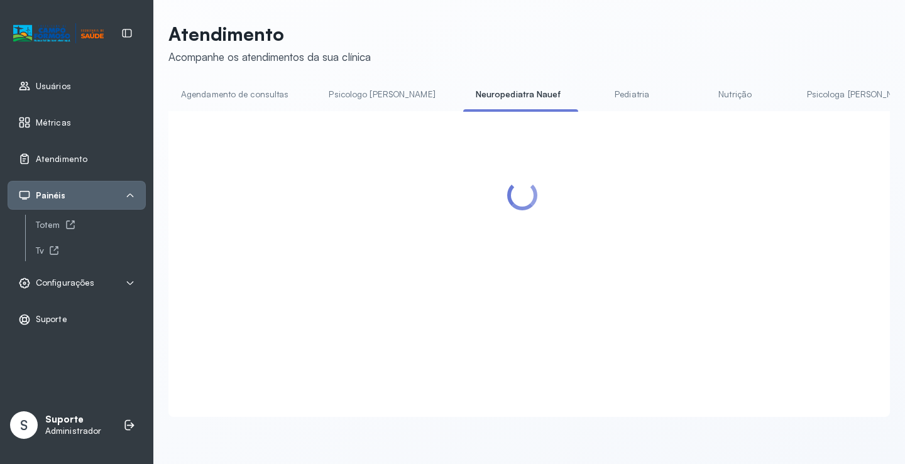
scroll to position [1, 0]
click at [600, 96] on link "Pediatria" at bounding box center [632, 94] width 88 height 21
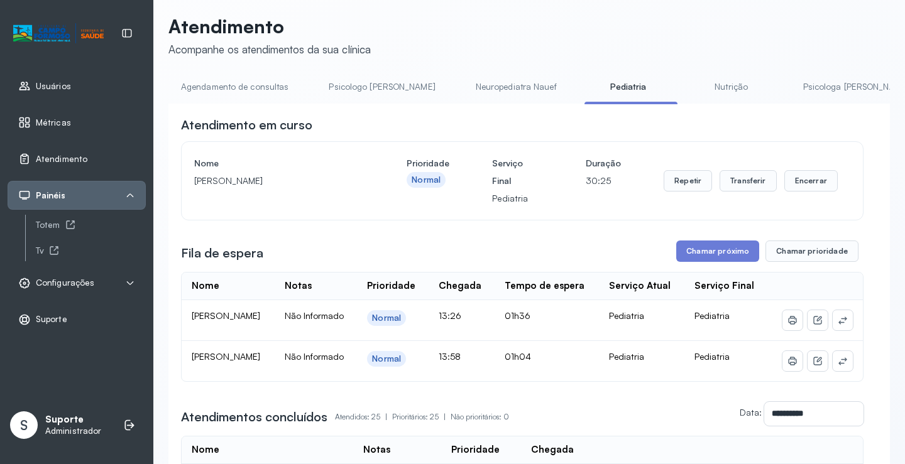
scroll to position [0, 0]
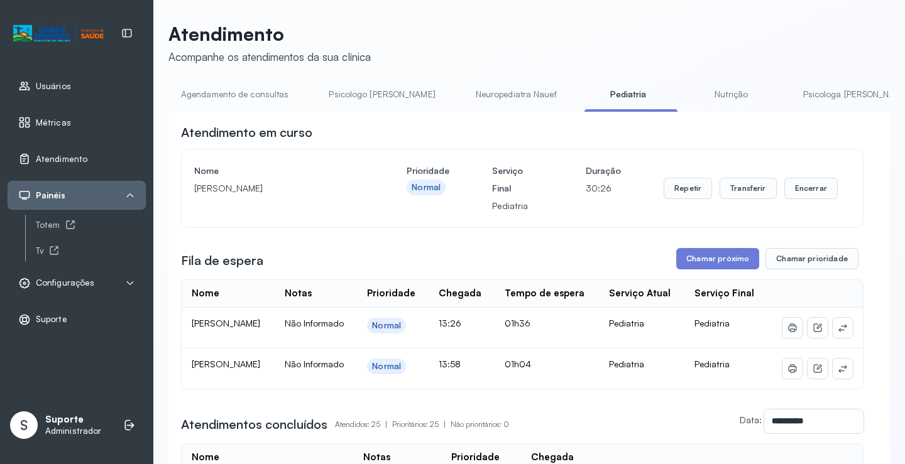
click at [463, 84] on link "Neuropediatra Nauef" at bounding box center [516, 94] width 106 height 21
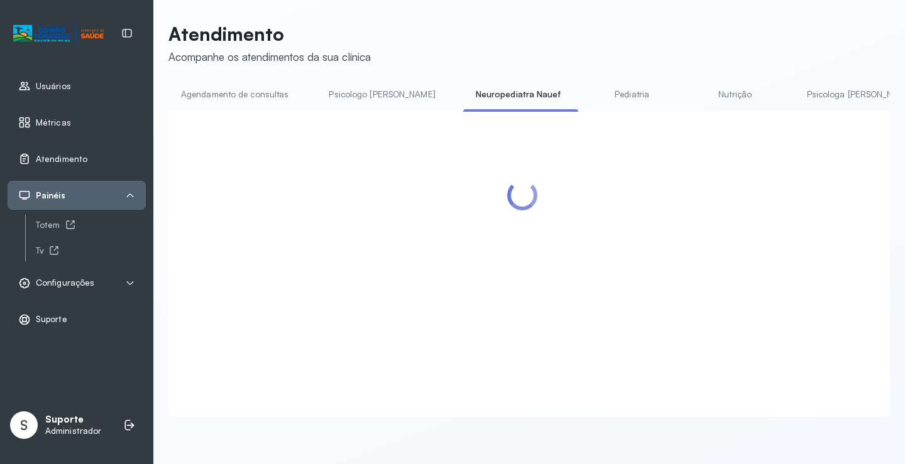
click at [588, 101] on link "Pediatria" at bounding box center [632, 94] width 88 height 21
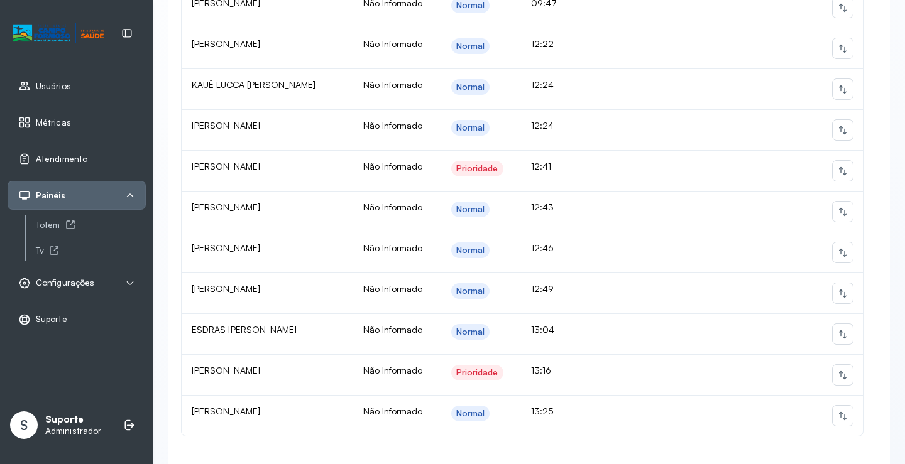
scroll to position [1068, 0]
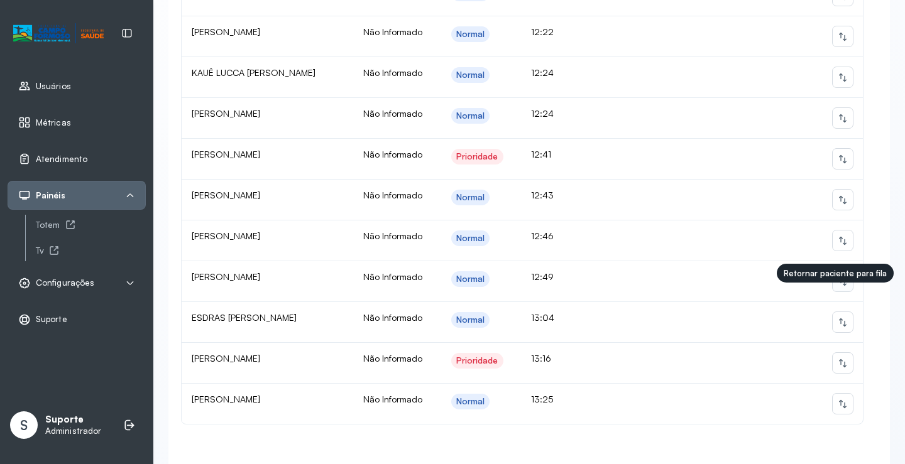
click at [838, 287] on icon at bounding box center [843, 282] width 10 height 10
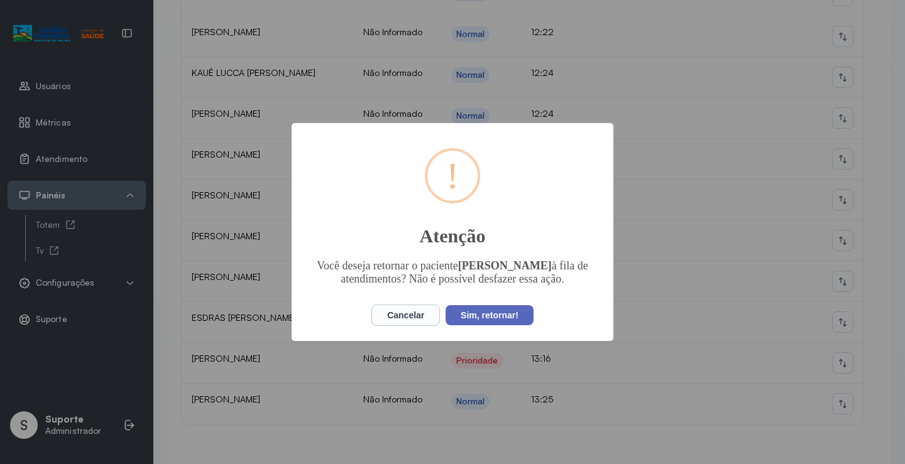
click at [493, 326] on button "Sim, retornar!" at bounding box center [490, 315] width 88 height 20
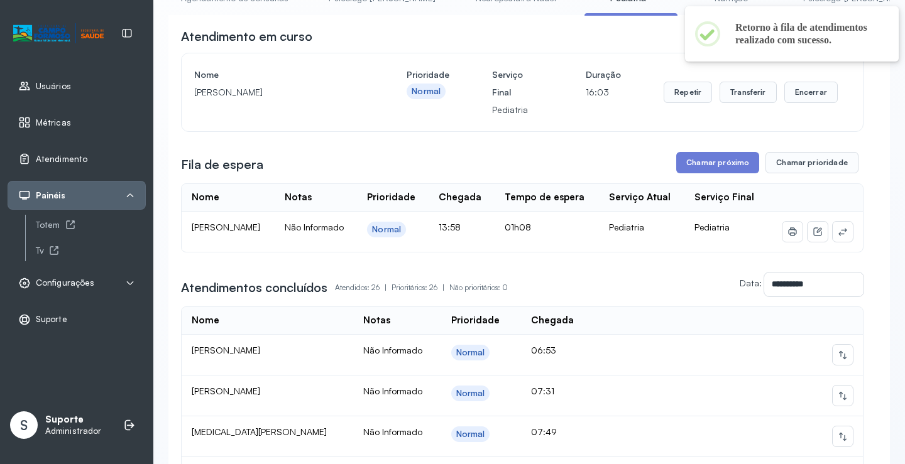
scroll to position [0, 0]
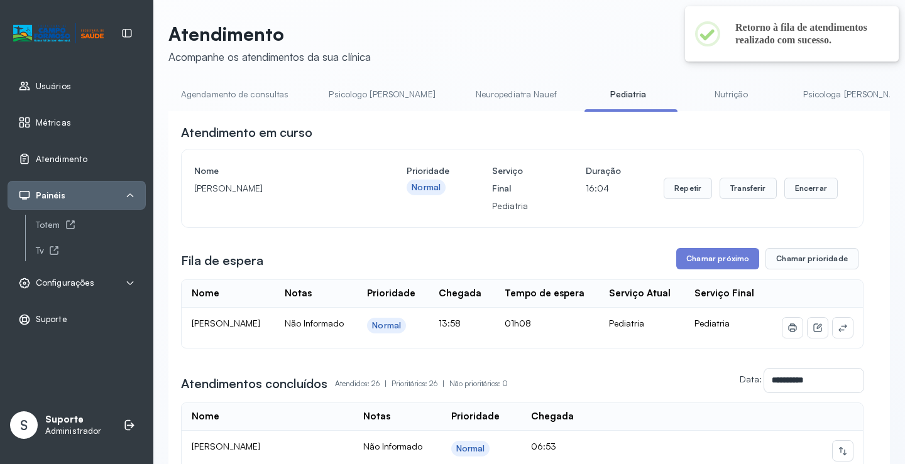
click at [337, 100] on link "Psicologo Pedro" at bounding box center [381, 94] width 131 height 21
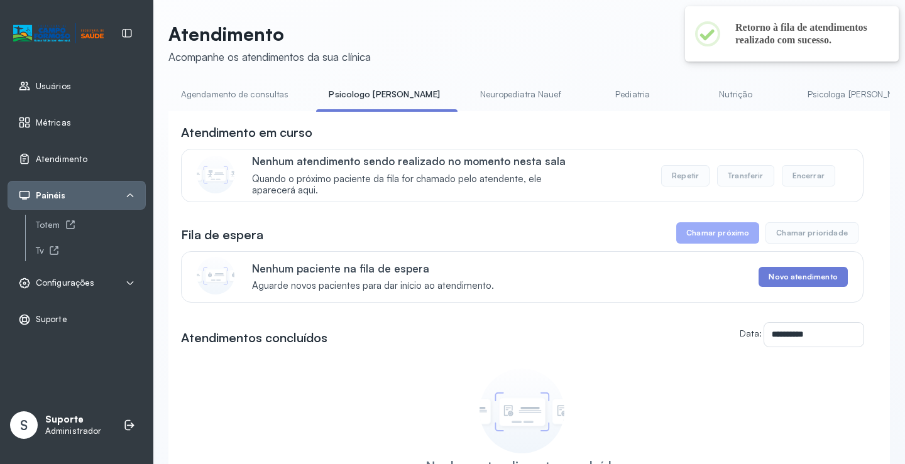
click at [593, 94] on link "Pediatria" at bounding box center [633, 94] width 88 height 21
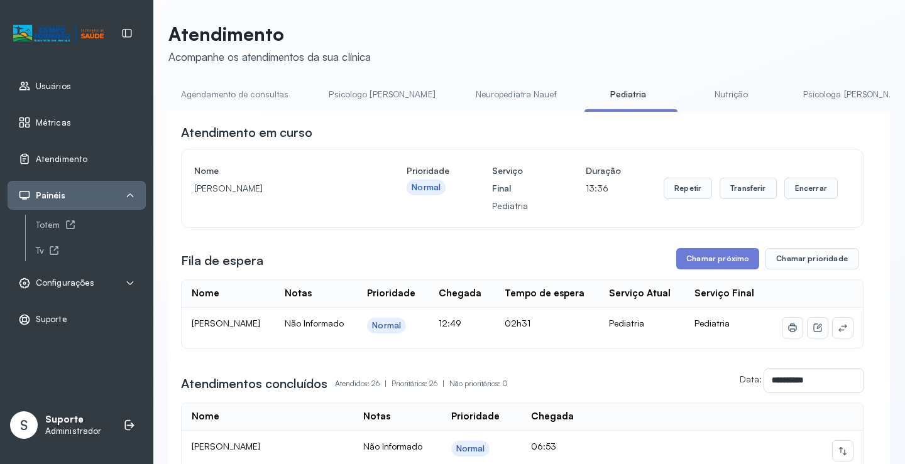
click at [212, 98] on link "Agendamento de consultas" at bounding box center [234, 94] width 133 height 21
